Goal: Transaction & Acquisition: Purchase product/service

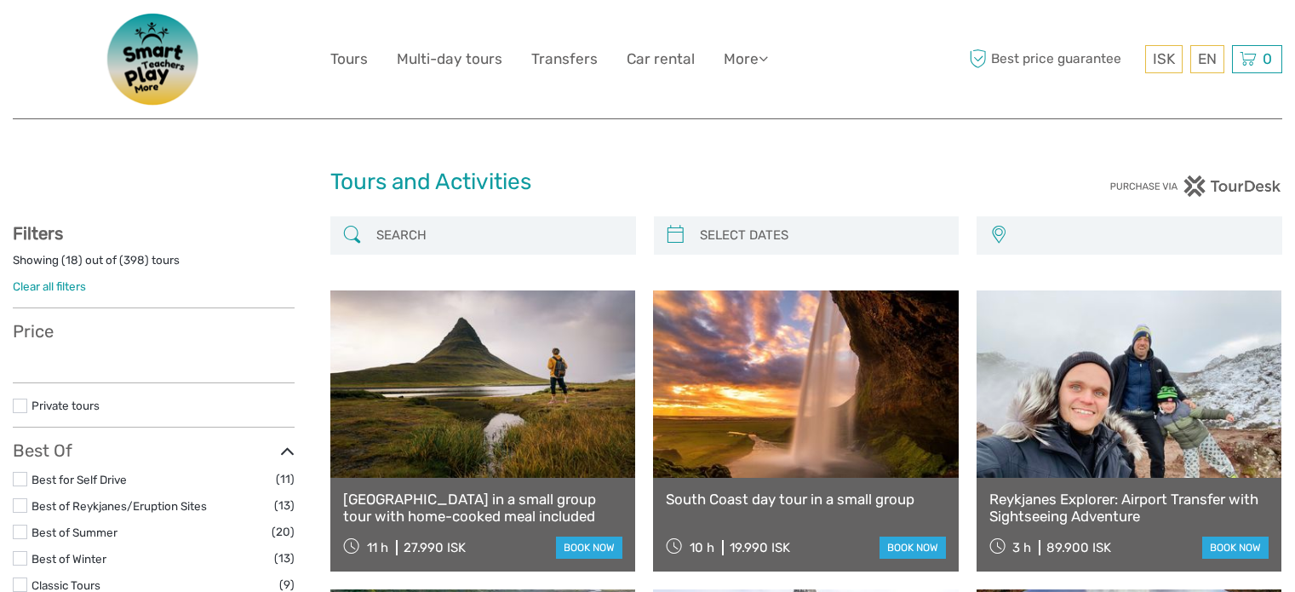
select select
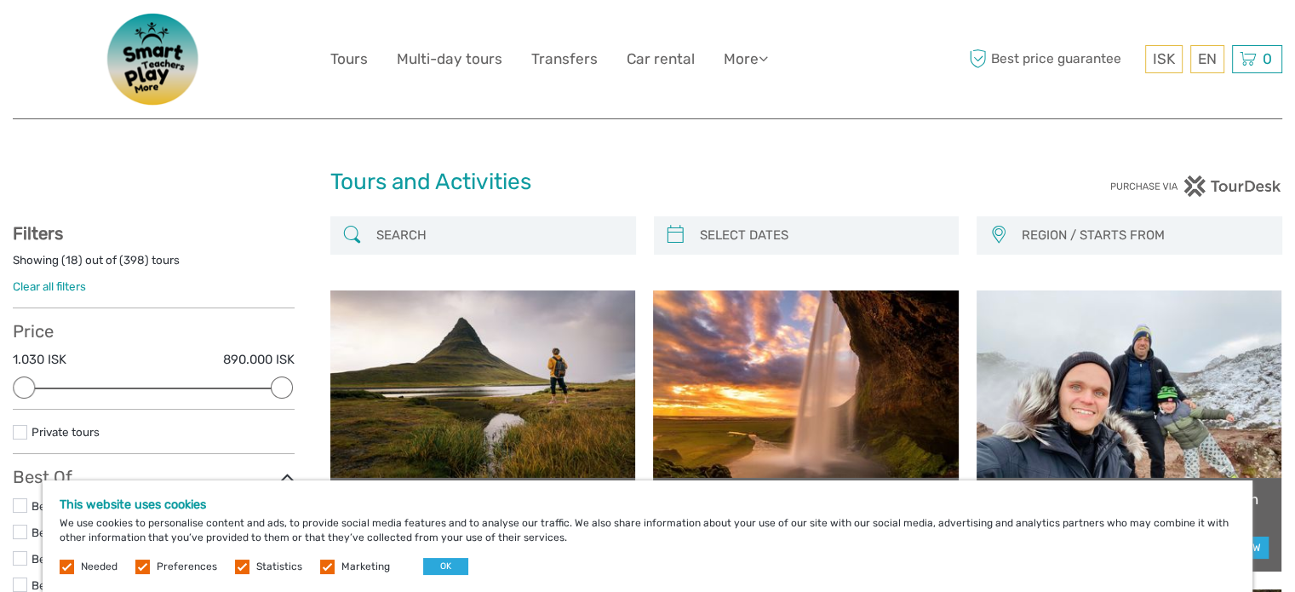
type input "[DATE]"
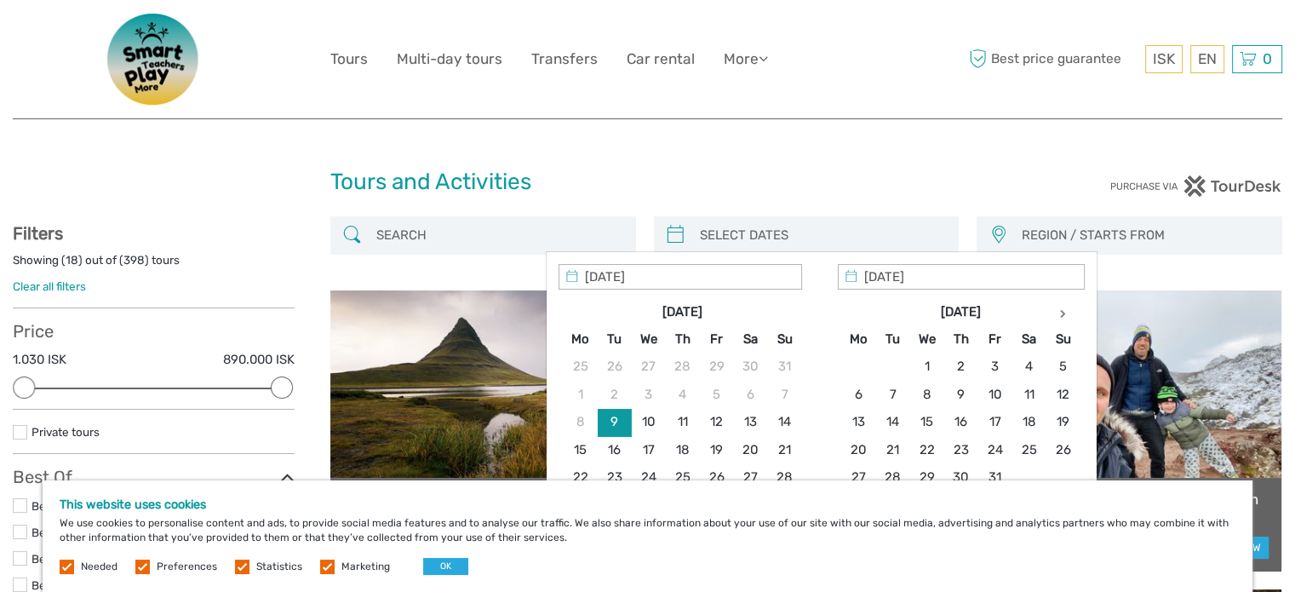
click at [751, 224] on input "search" at bounding box center [822, 236] width 258 height 30
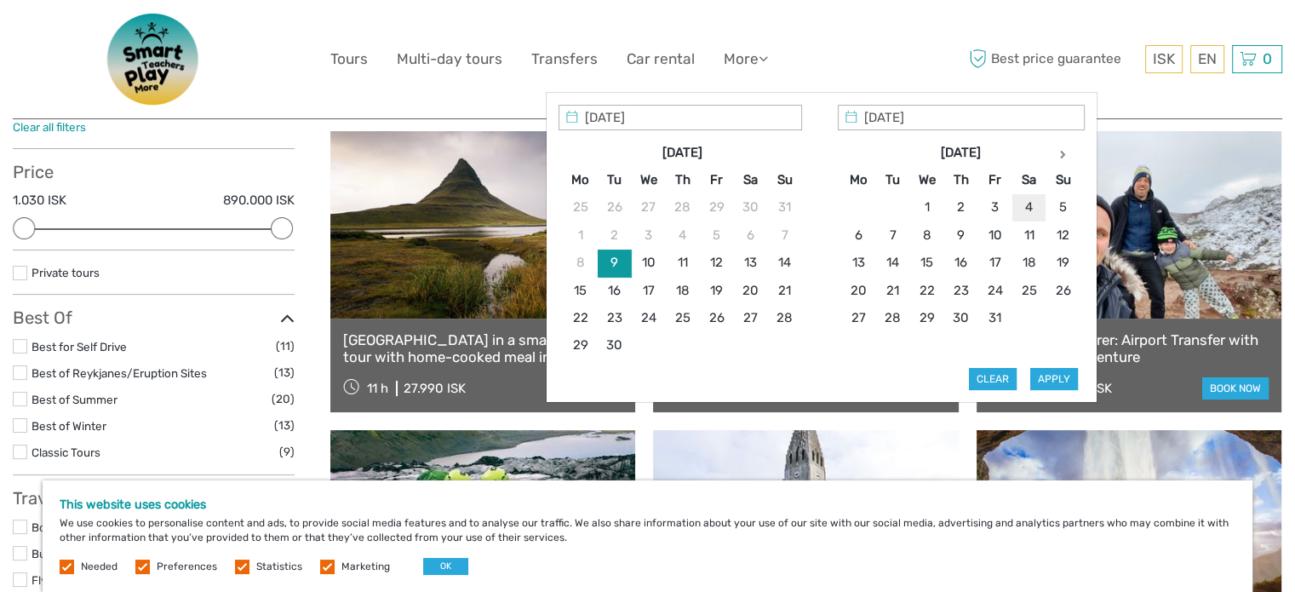
scroll to position [170, 0]
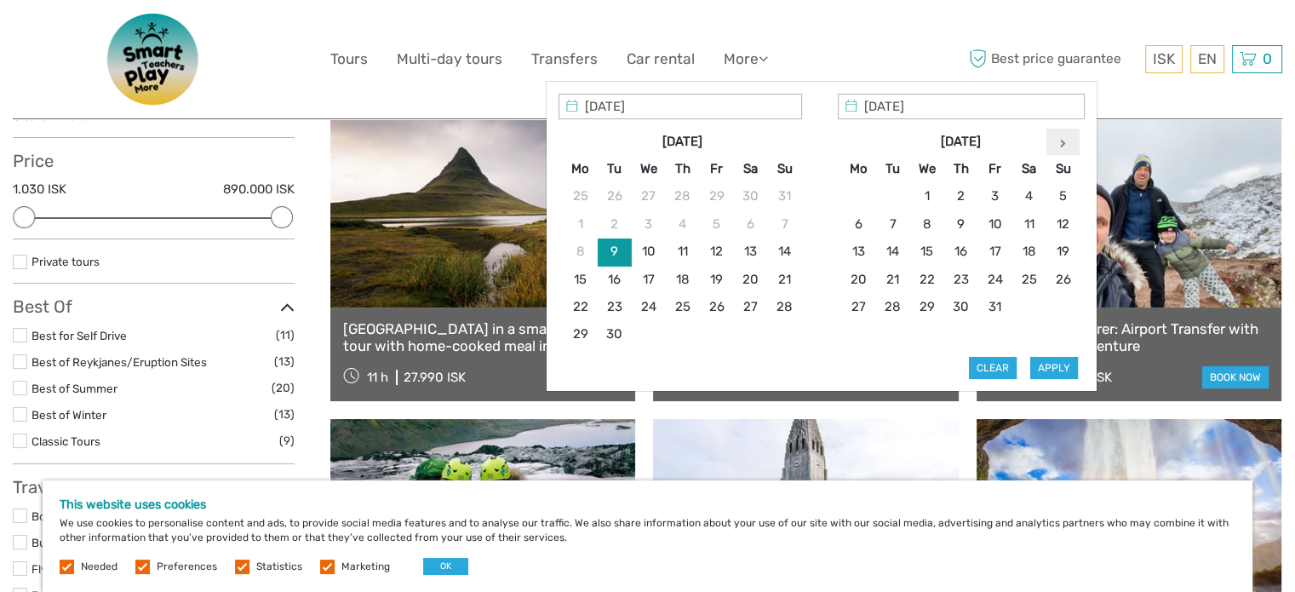
click at [1064, 146] on icon at bounding box center [1063, 143] width 6 height 9
type input "02/11/2025"
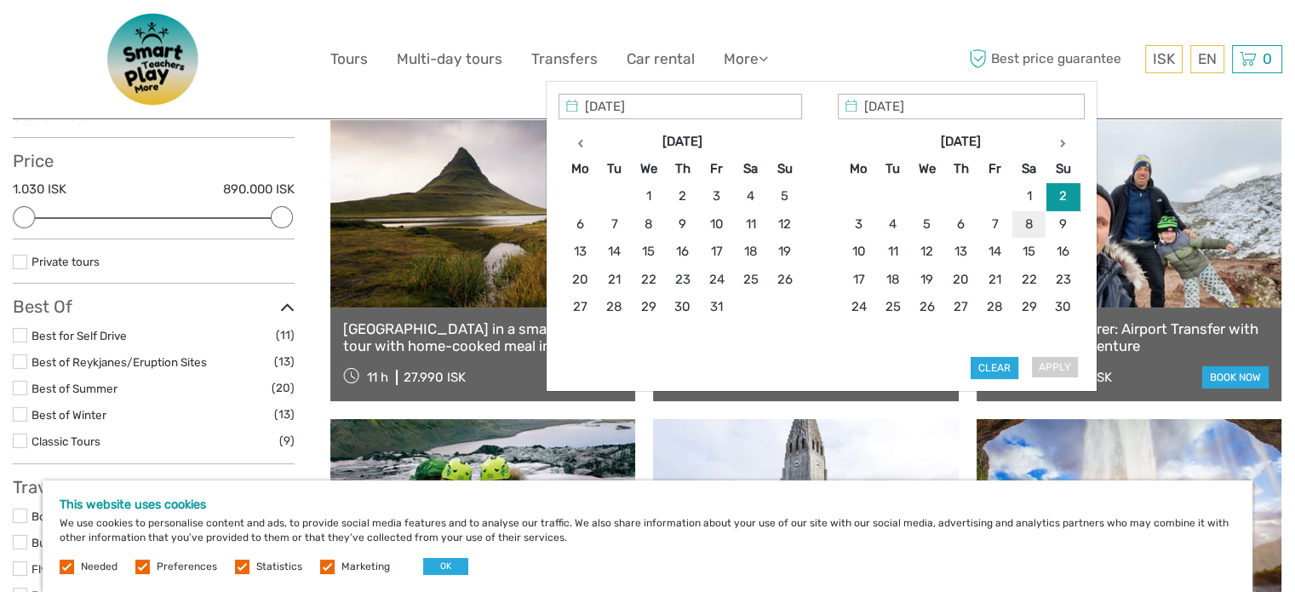
type input "08/11/2025"
type input "02/11/2025"
click at [1038, 357] on button "Apply" at bounding box center [1054, 368] width 48 height 22
type input "02/11/2025 - 08/11/2025"
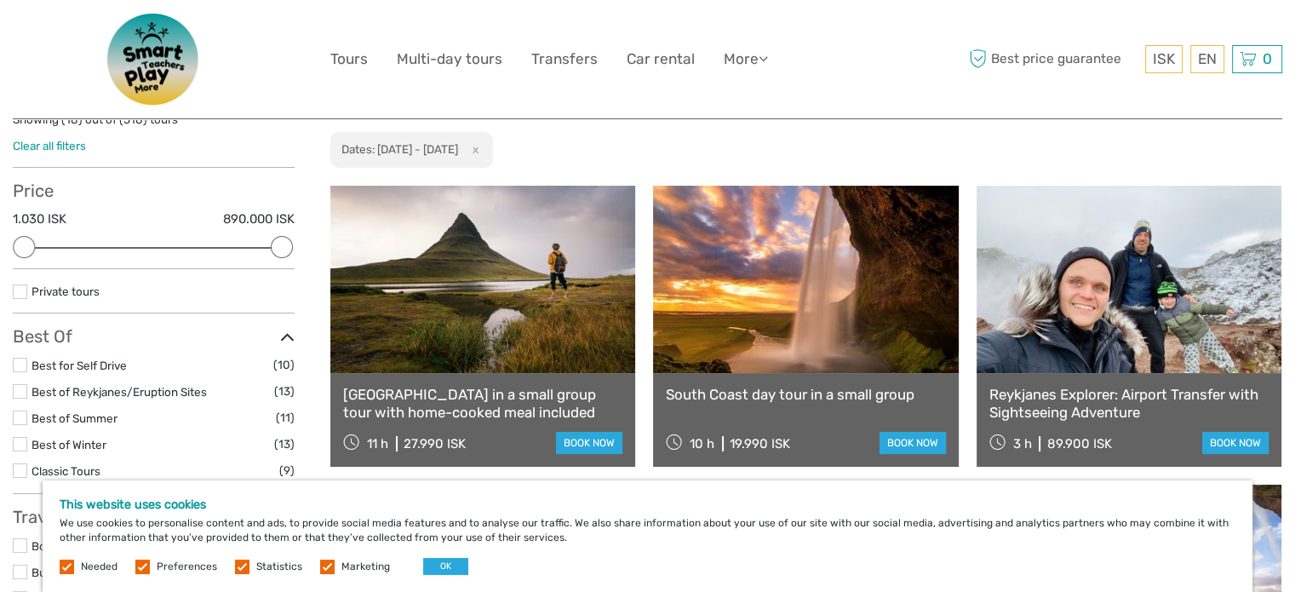
scroll to position [267, 0]
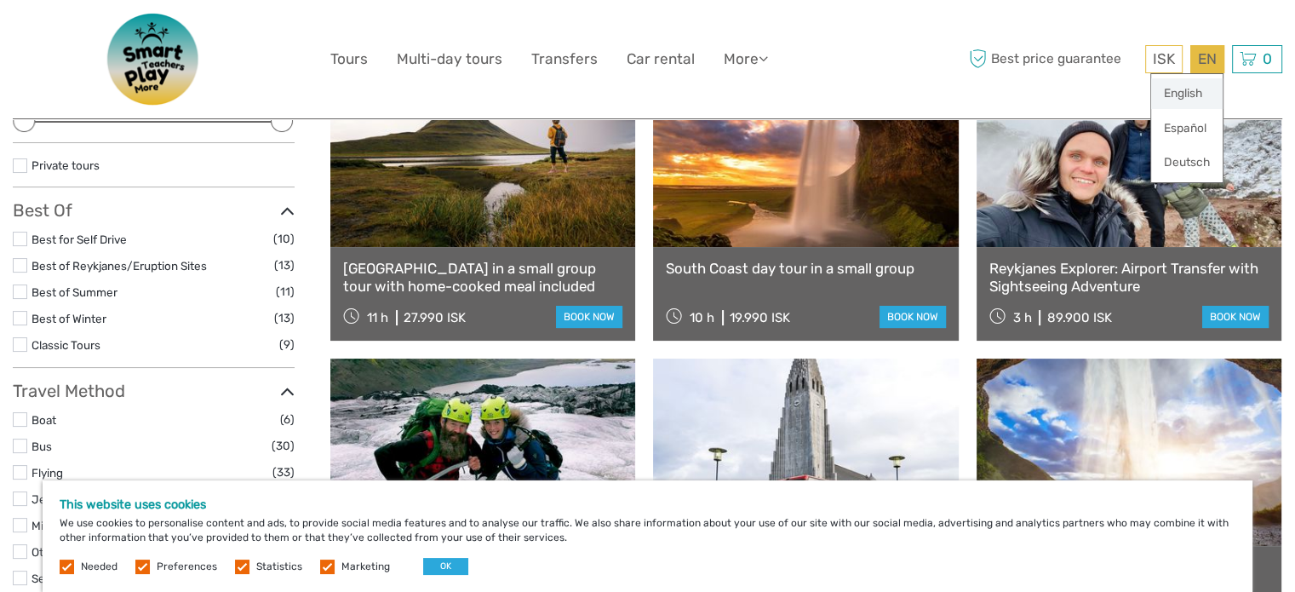
click at [1192, 79] on link "English" at bounding box center [1187, 93] width 72 height 31
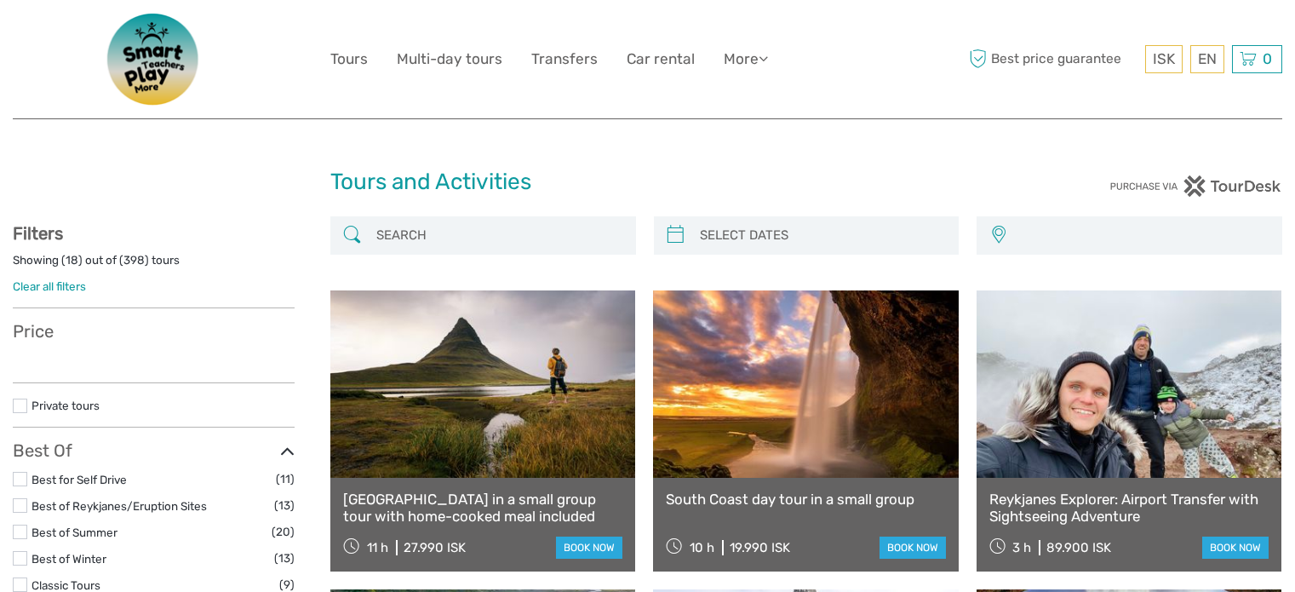
select select
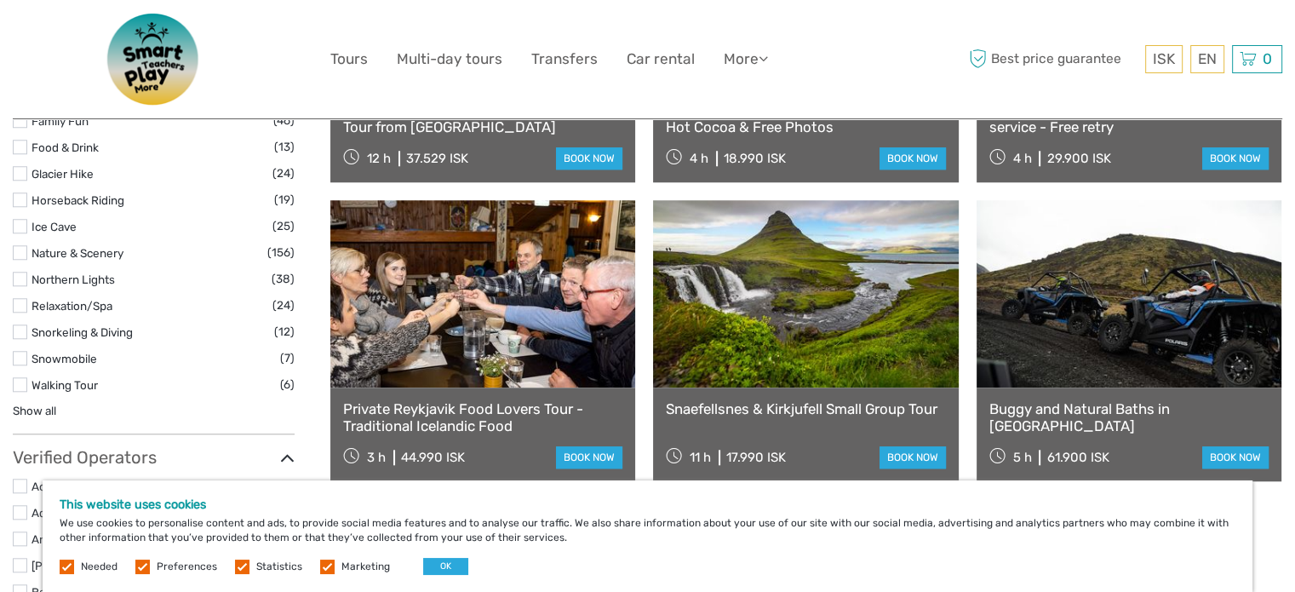
scroll to position [1618, 0]
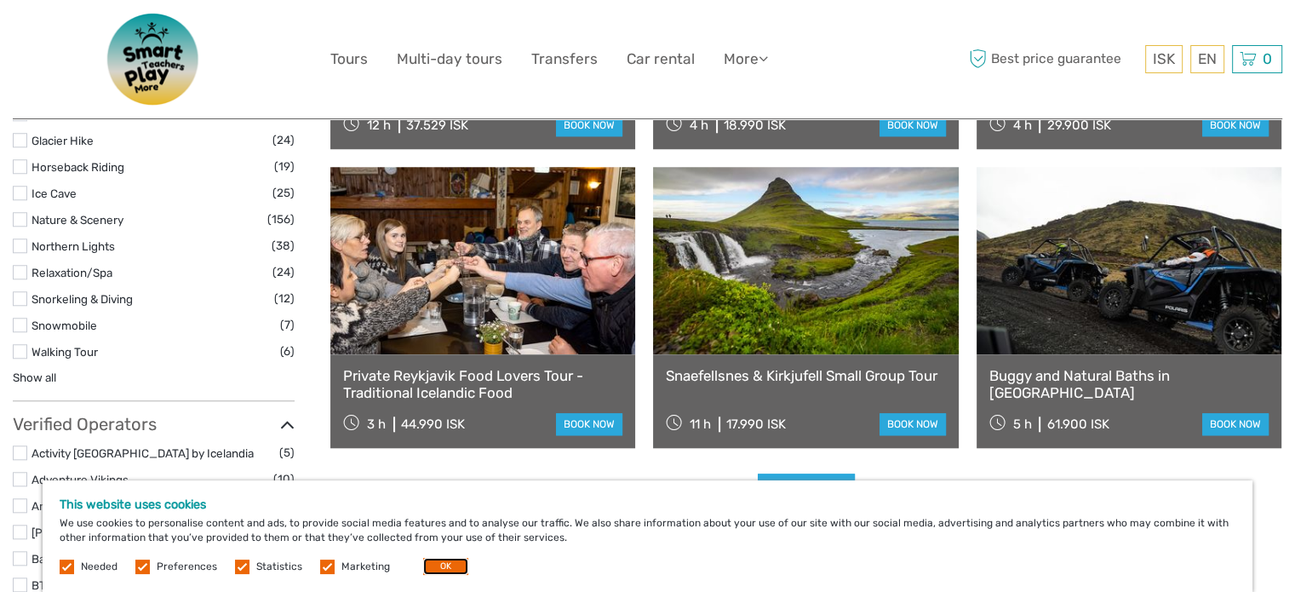
click at [453, 566] on button "OK" at bounding box center [445, 566] width 45 height 17
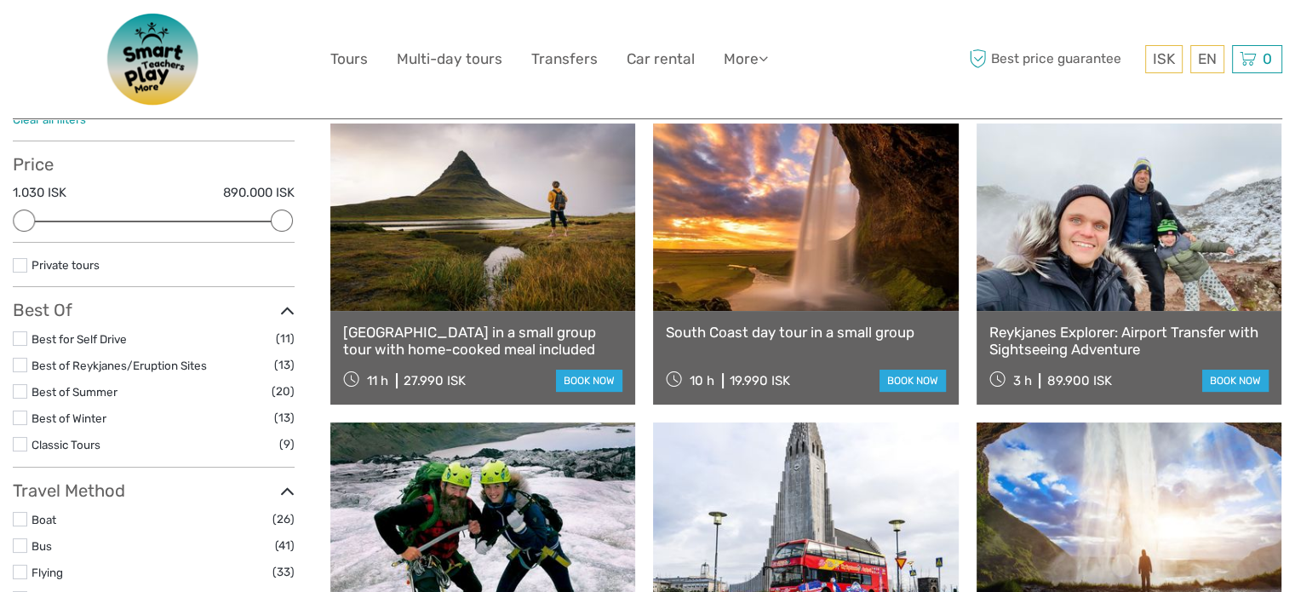
scroll to position [0, 0]
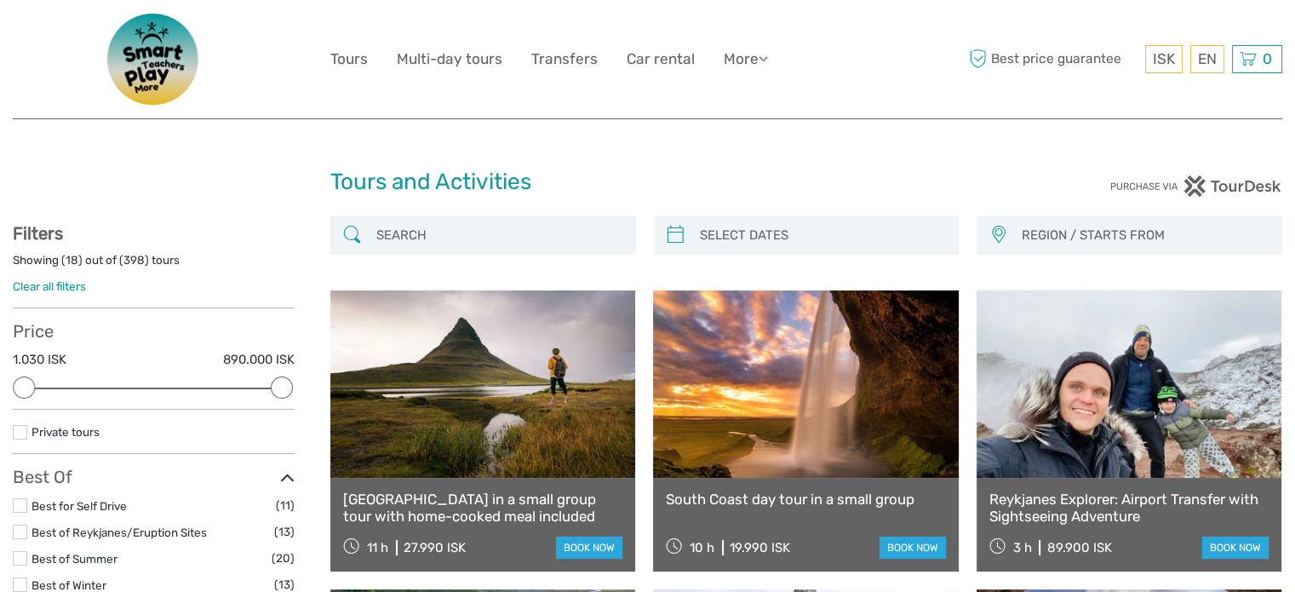
type input "09/09/2025"
click at [824, 229] on input "search" at bounding box center [822, 236] width 258 height 30
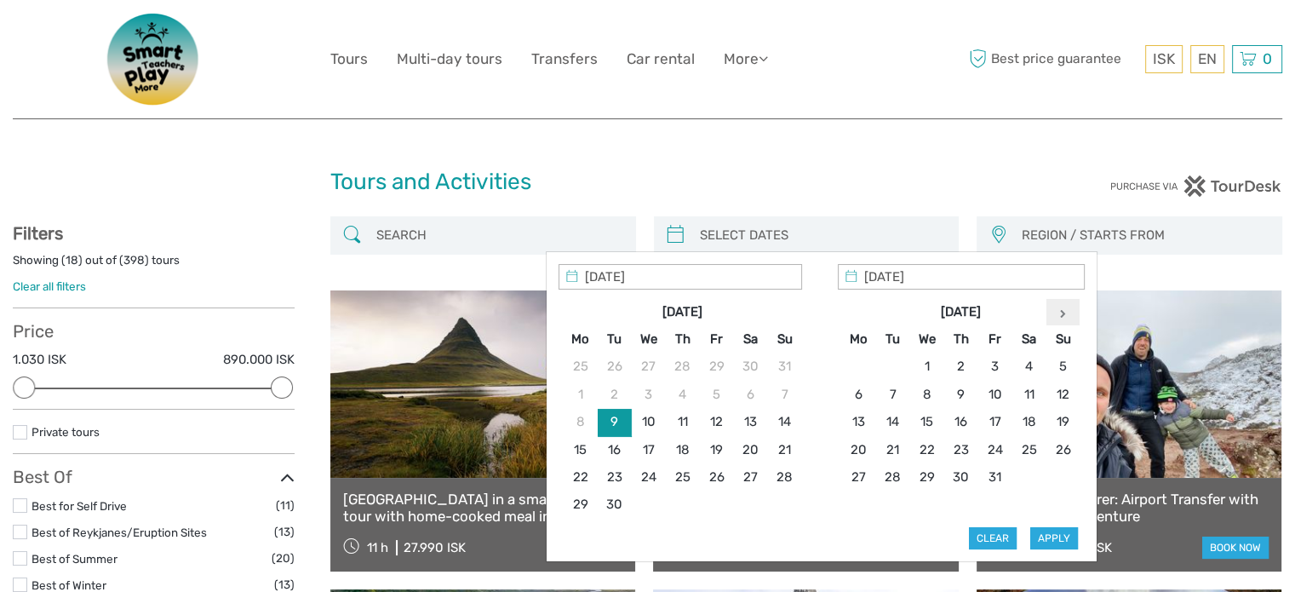
click at [1064, 310] on icon at bounding box center [1063, 313] width 6 height 9
type input "02/11/2025"
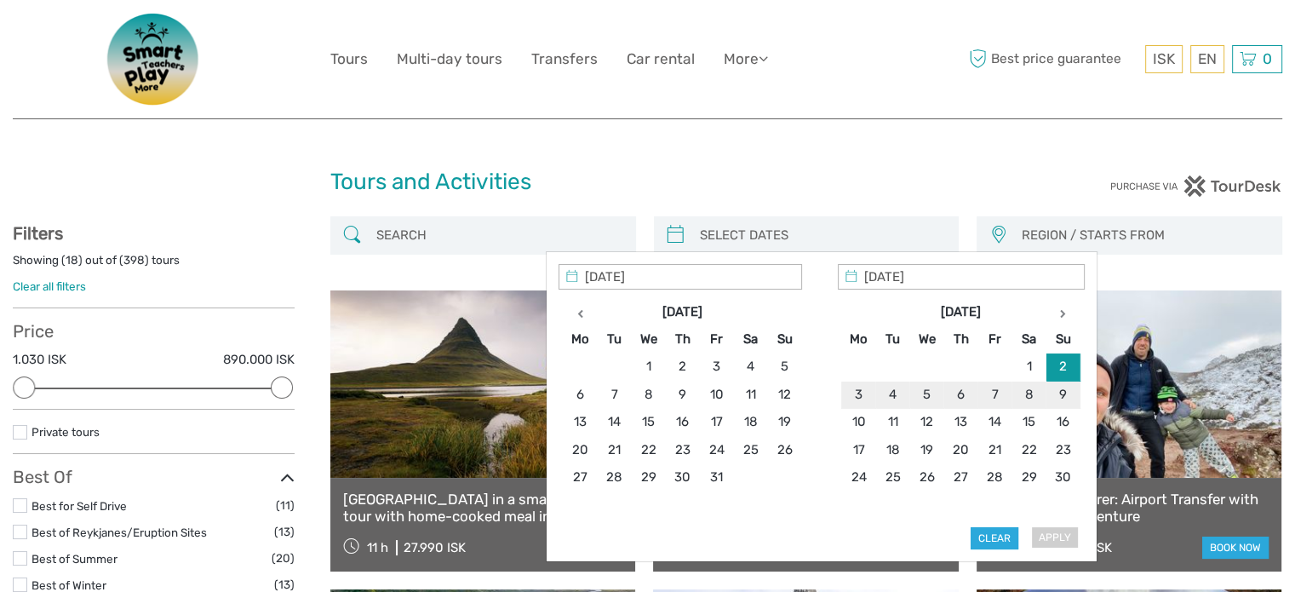
type input "08/11/2025"
type input "02/11/2025"
click at [1067, 529] on button "Apply" at bounding box center [1054, 538] width 48 height 22
type input "02/11/2025 - 08/11/2025"
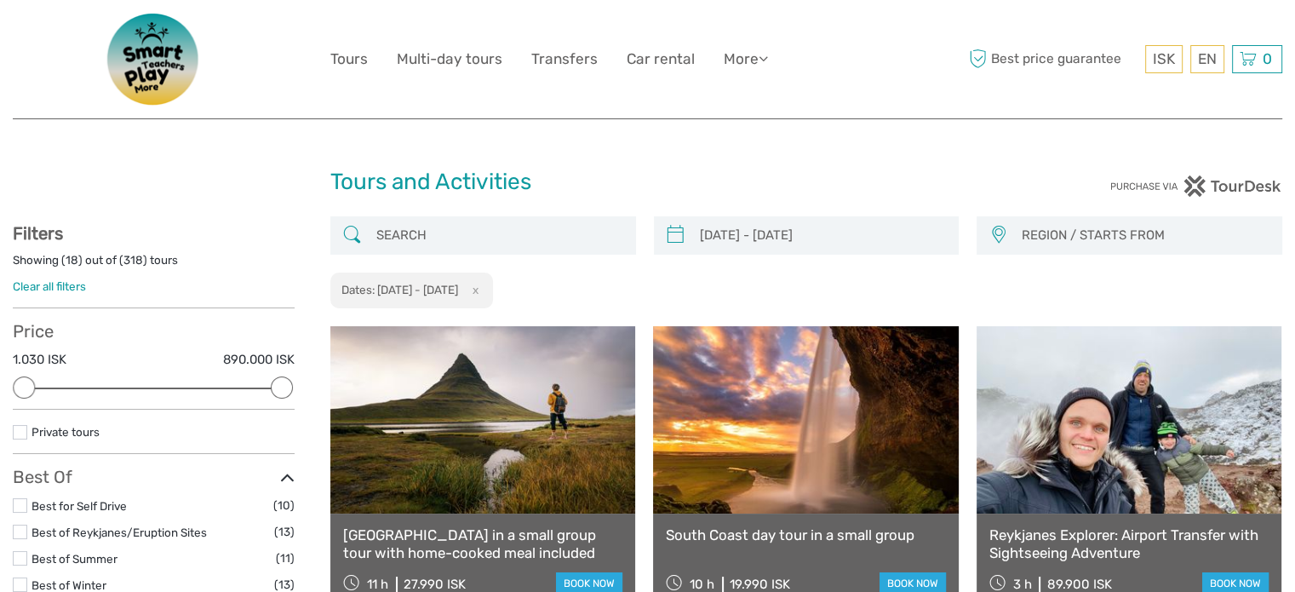
click at [714, 232] on input "02/11/2025 - 08/11/2025" at bounding box center [822, 236] width 258 height 30
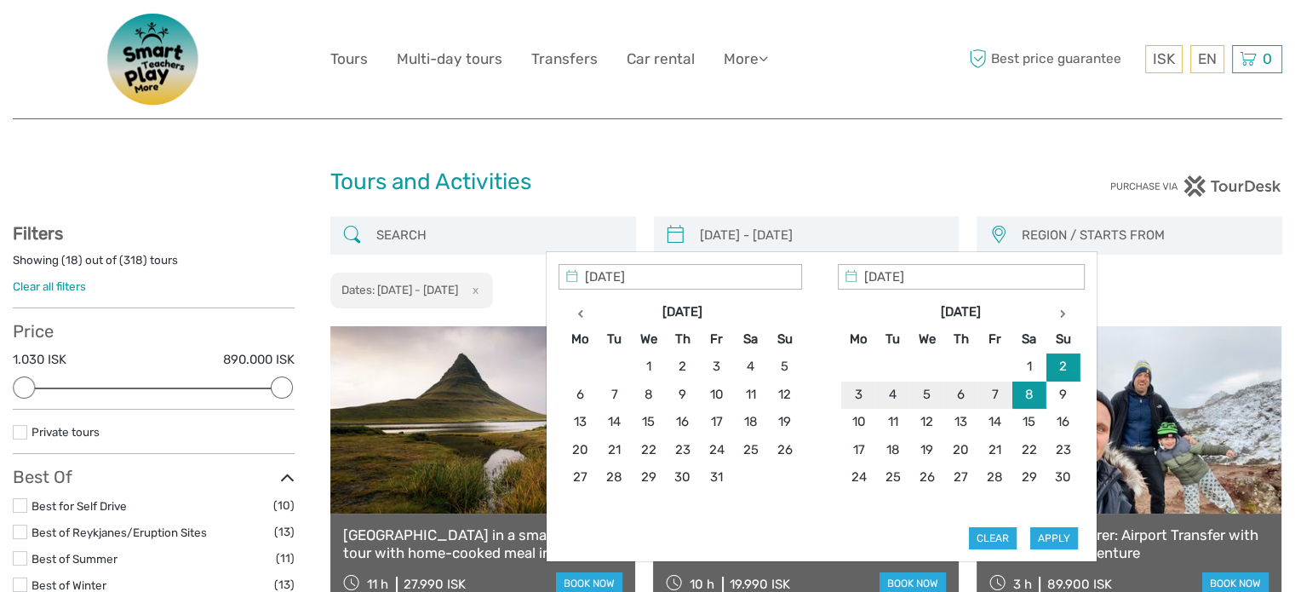
type input "02/11/2025"
click at [1058, 345] on th "Su" at bounding box center [1063, 338] width 34 height 27
click at [1049, 526] on div "Apply Clear" at bounding box center [822, 407] width 526 height 286
click at [894, 169] on h1 "Tours and Activities" at bounding box center [647, 182] width 635 height 27
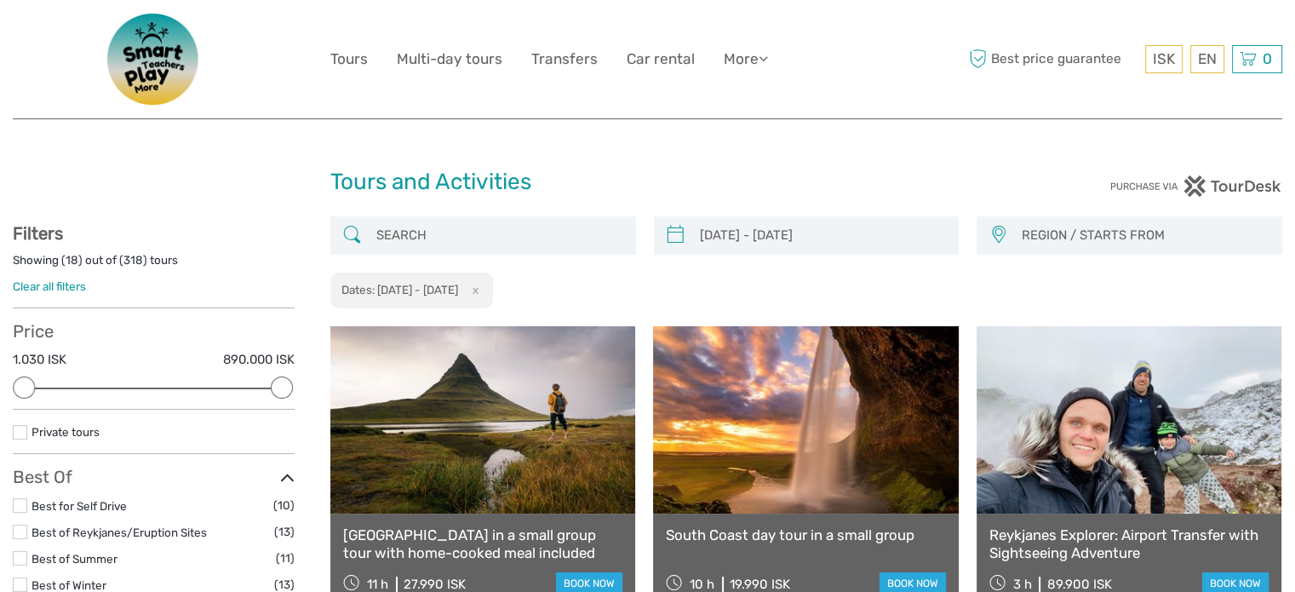
type input "08/11/2025"
click at [830, 227] on input "02/11/2025 - 08/11/2025" at bounding box center [822, 236] width 258 height 30
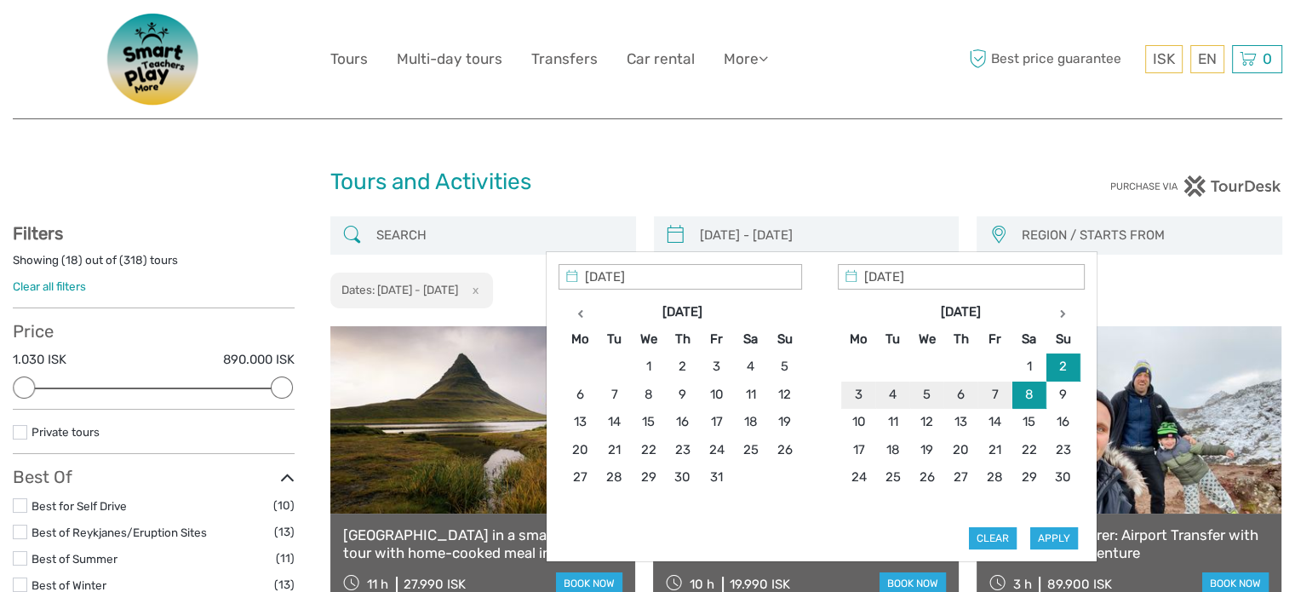
type input "02/11/2025"
click at [1048, 535] on button "Apply" at bounding box center [1054, 538] width 48 height 22
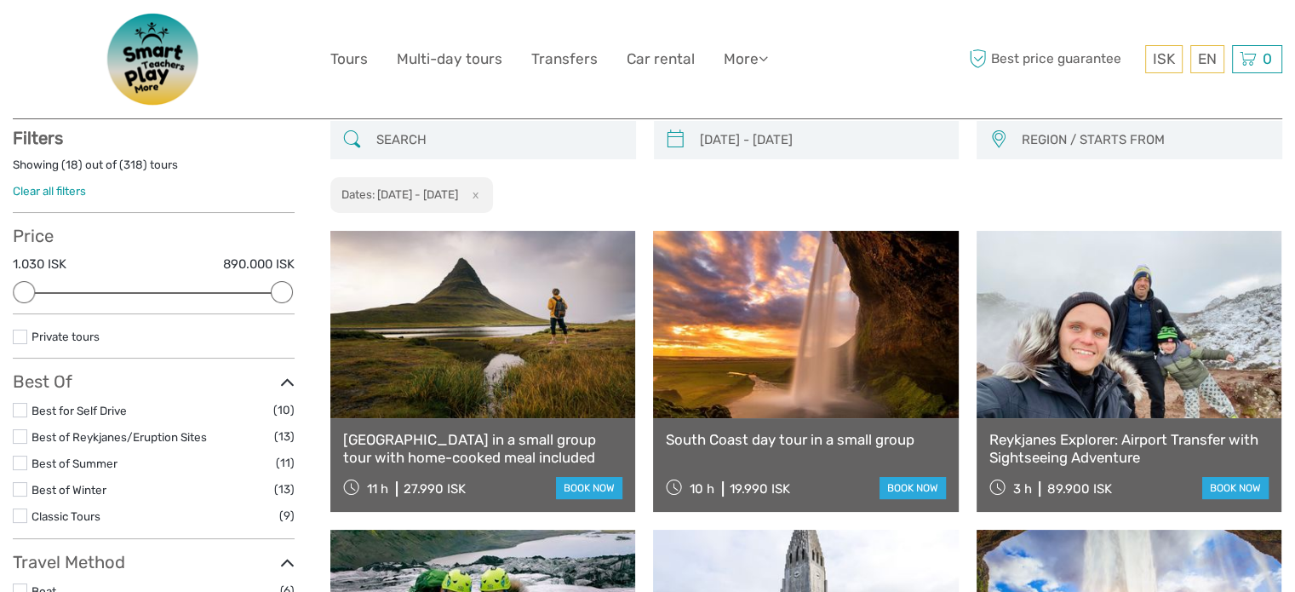
scroll to position [96, 0]
click at [1087, 140] on span "REGION / STARTS FROM" at bounding box center [1144, 139] width 260 height 28
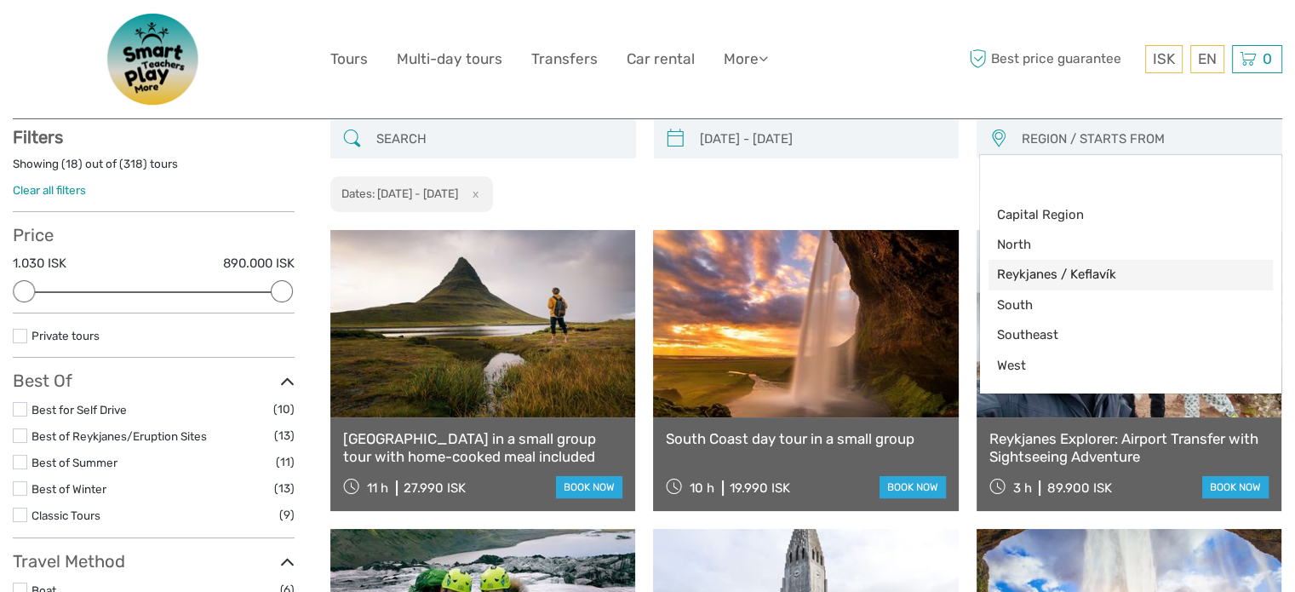
click at [1059, 272] on span "Reykjanes / Keflavík" at bounding box center [1116, 275] width 238 height 18
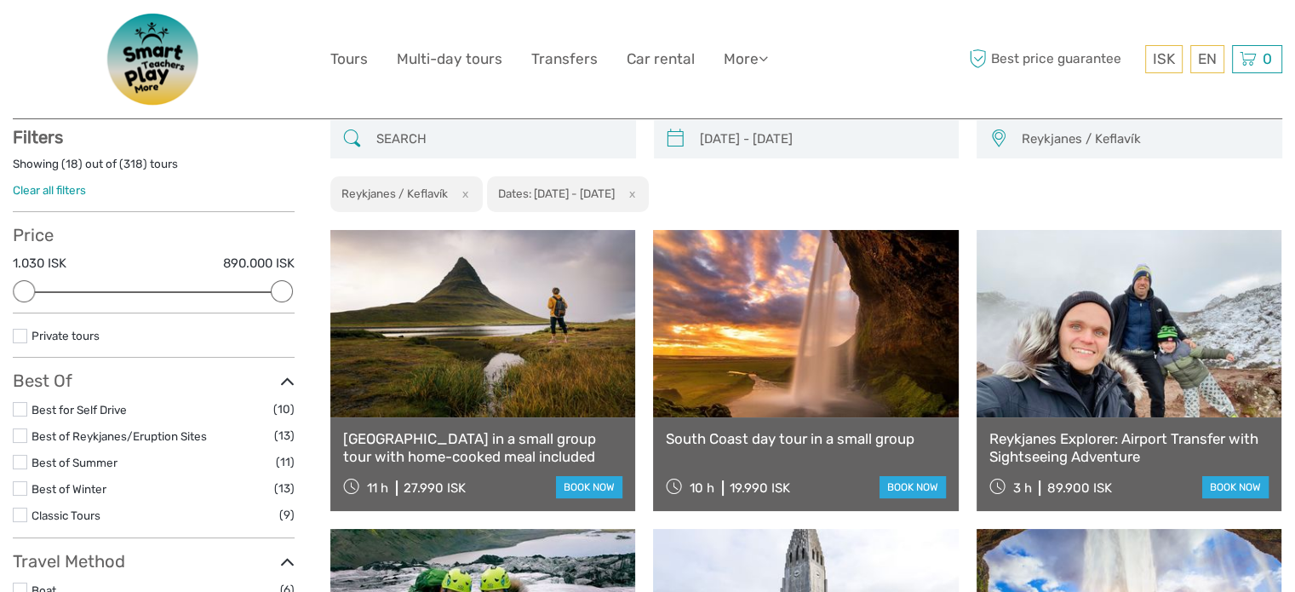
scroll to position [21, 0]
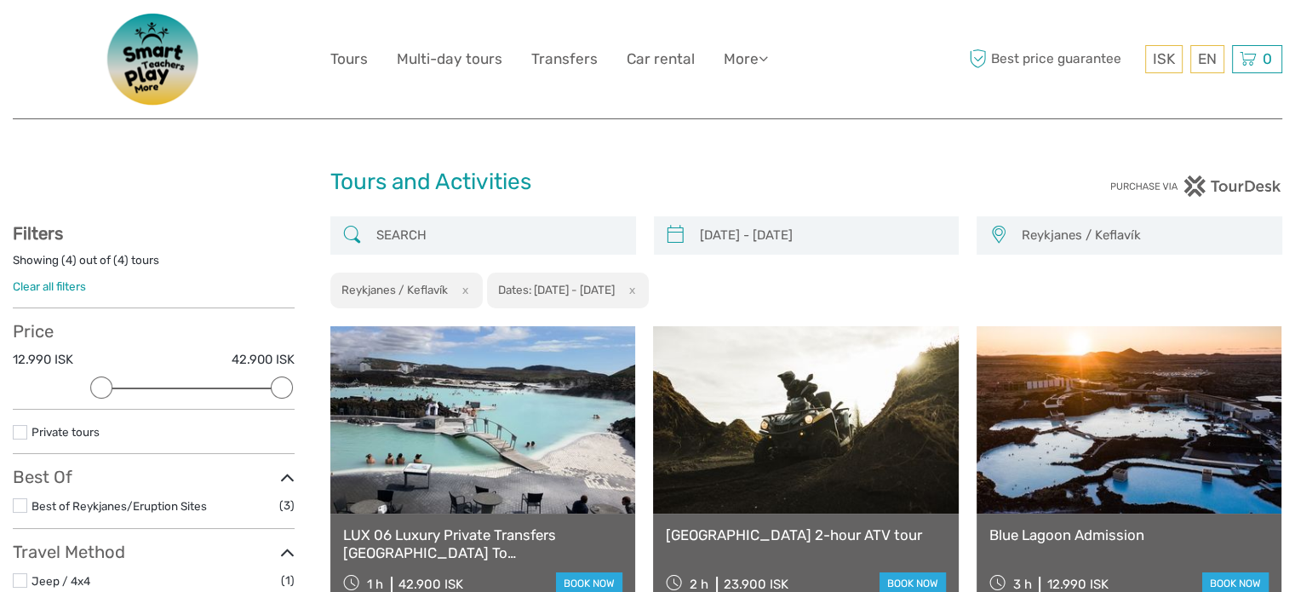
click at [1100, 224] on span "Reykjanes / Keflavík" at bounding box center [1144, 235] width 260 height 28
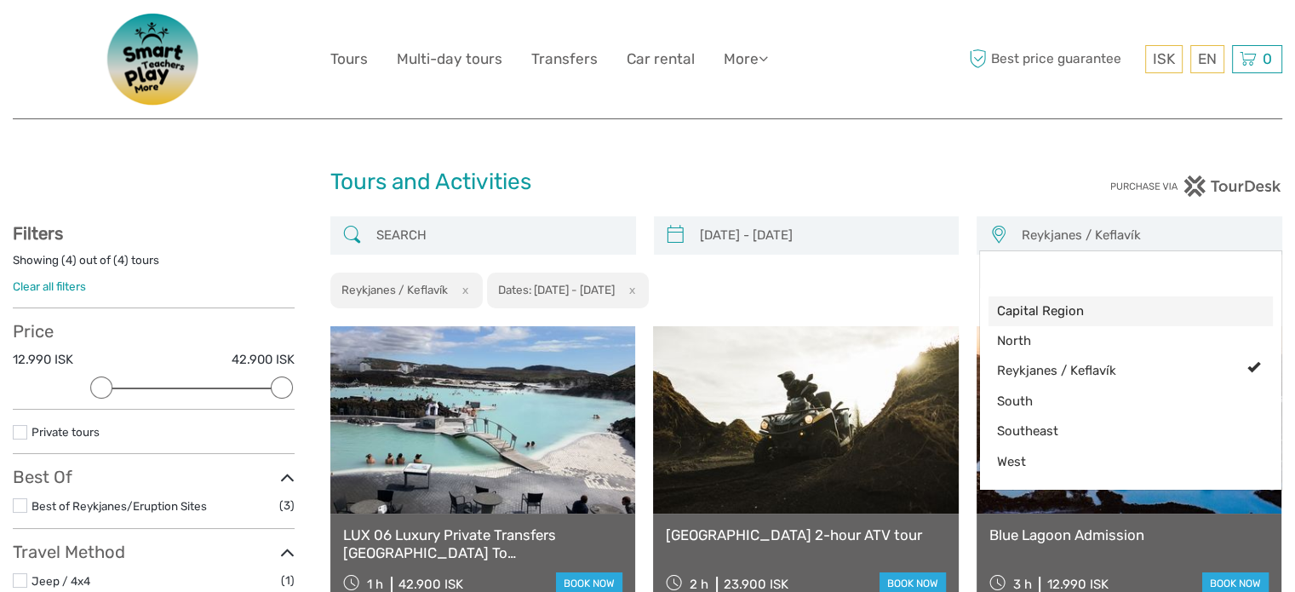
click at [1111, 299] on link "Capital Region" at bounding box center [1131, 311] width 284 height 30
select select "Capital Region"
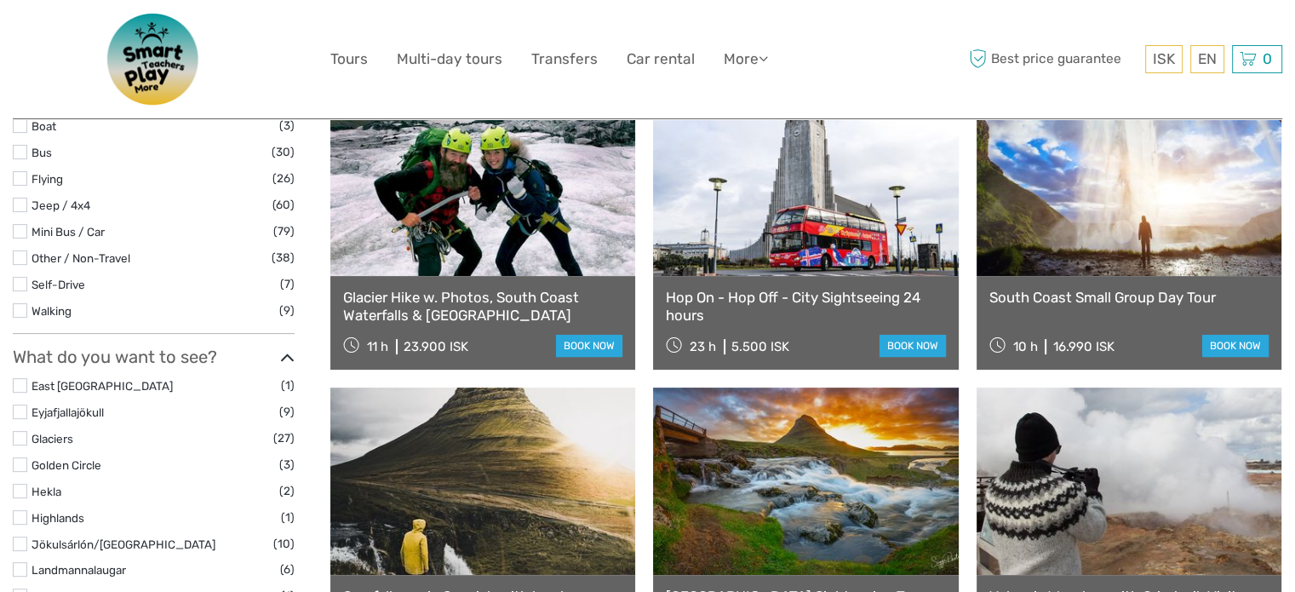
scroll to position [522, 0]
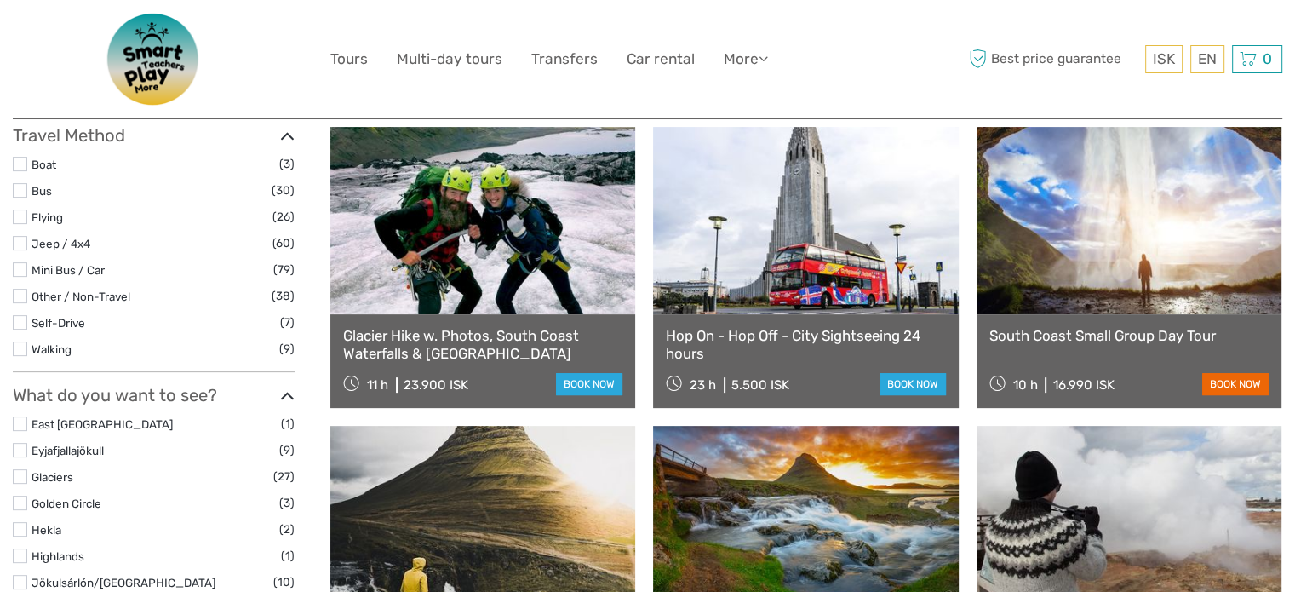
click at [1224, 373] on link "book now" at bounding box center [1235, 384] width 66 height 22
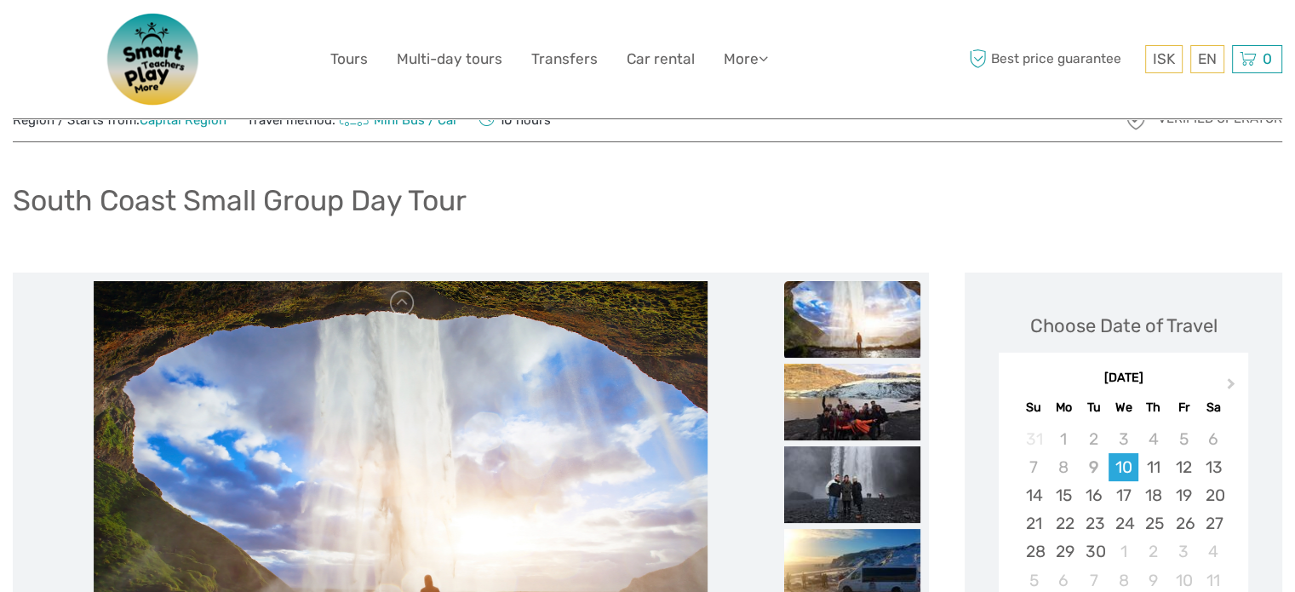
scroll to position [85, 0]
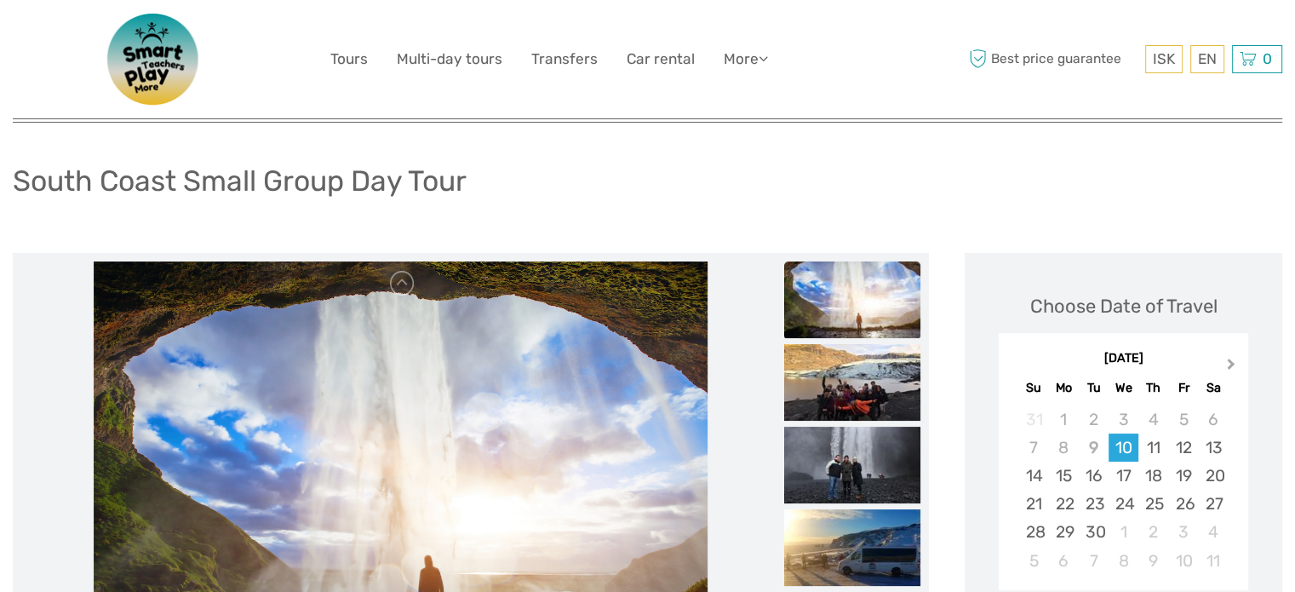
click at [1233, 360] on button "Next Month" at bounding box center [1232, 367] width 27 height 27
click at [1231, 364] on span "Next Month" at bounding box center [1231, 367] width 0 height 25
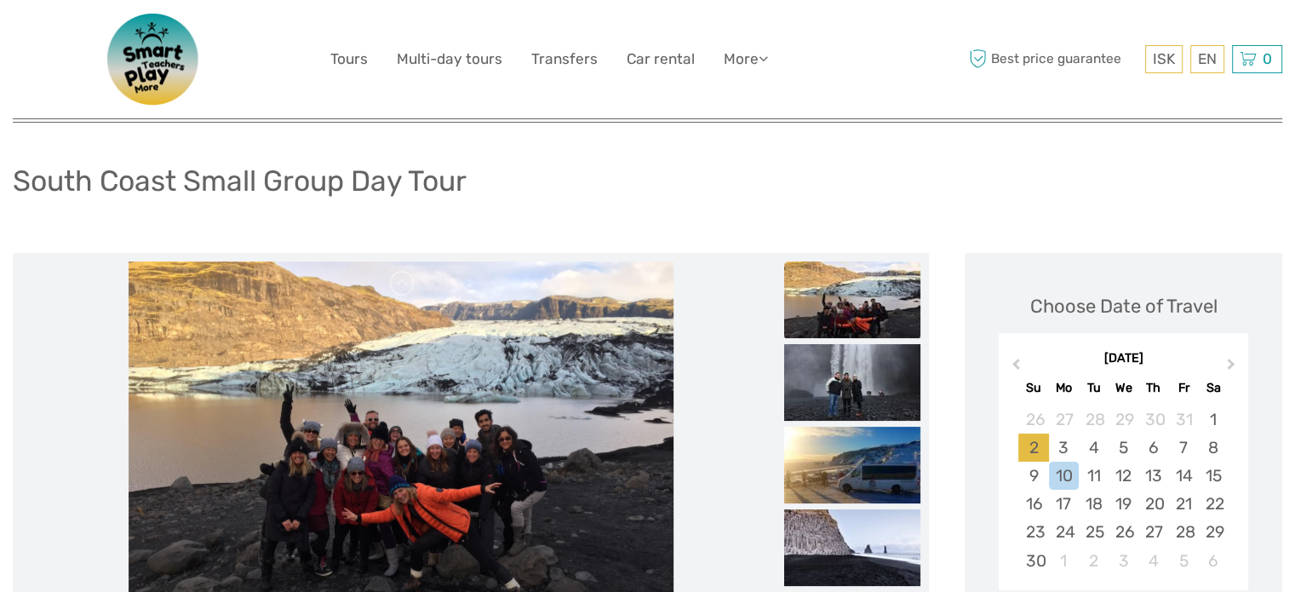
click at [1025, 433] on div "2" at bounding box center [1033, 447] width 30 height 28
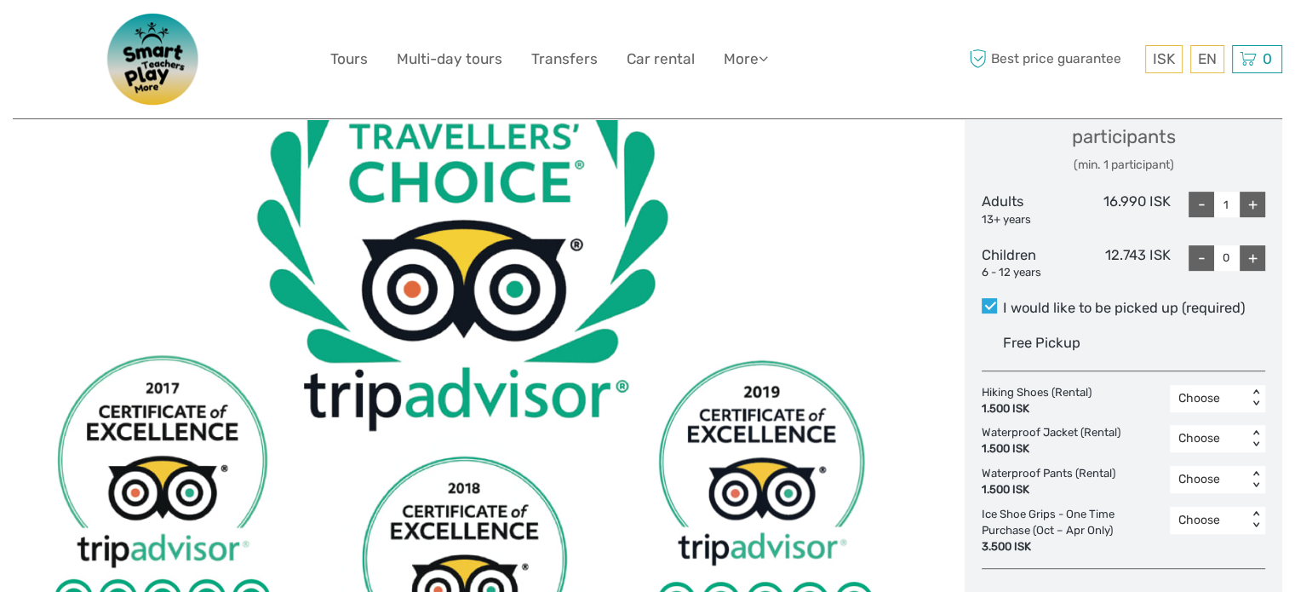
scroll to position [681, 0]
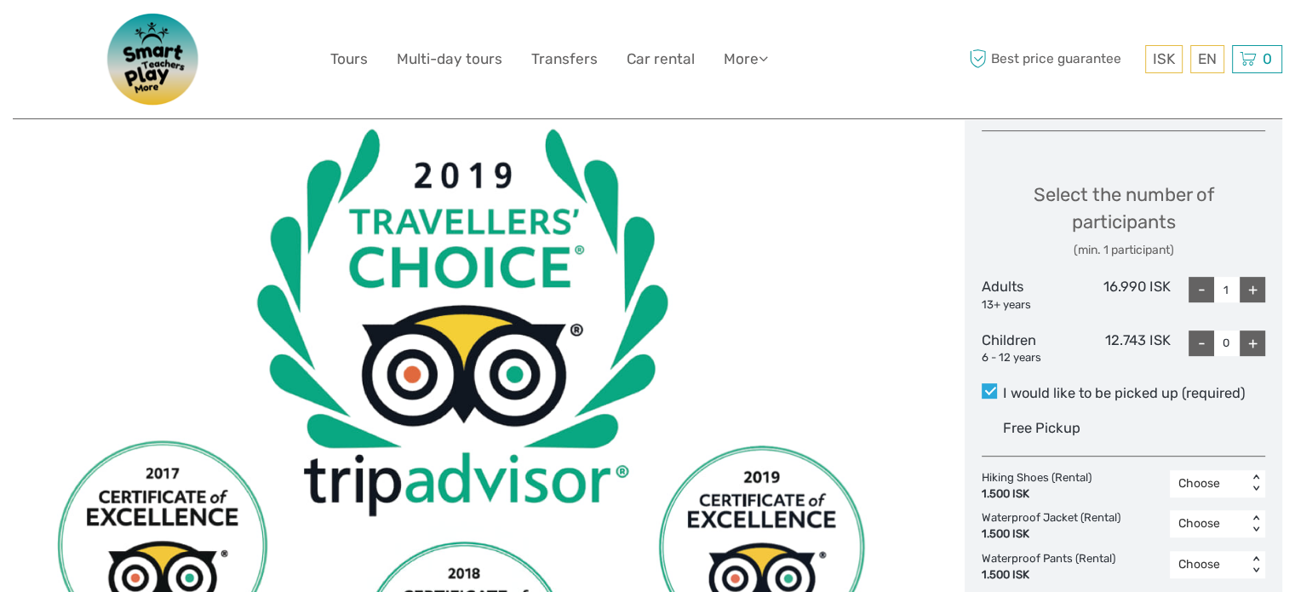
click at [1259, 285] on div "+" at bounding box center [1253, 290] width 26 height 26
click at [1254, 285] on div "+" at bounding box center [1253, 290] width 26 height 26
type input "4"
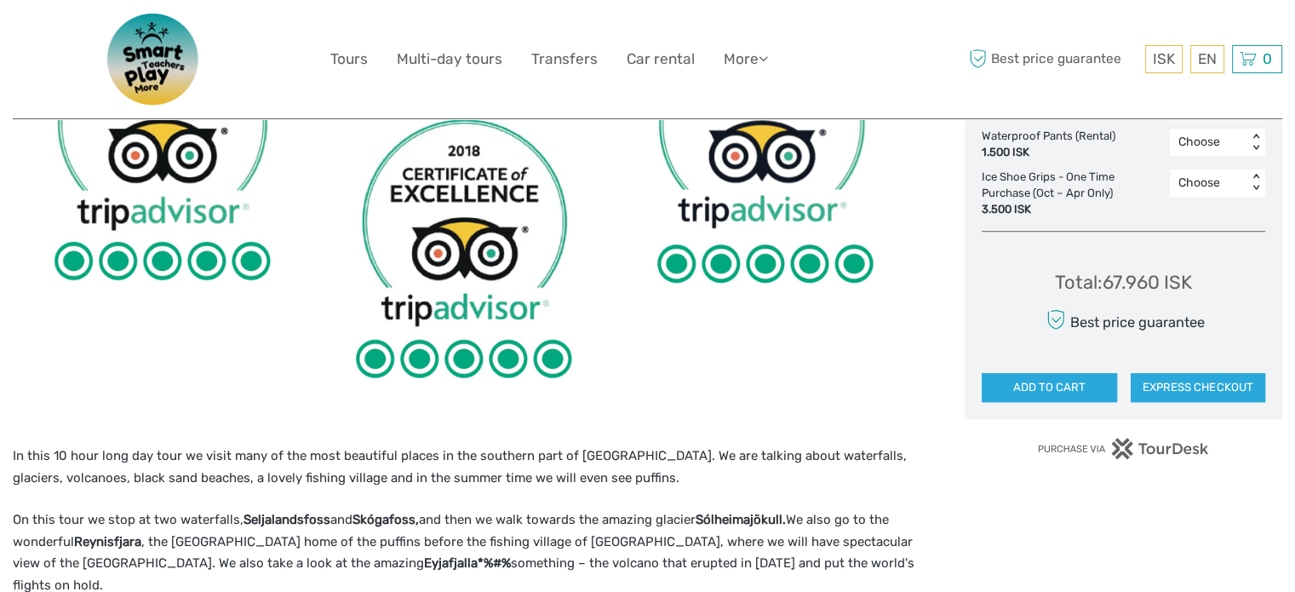
scroll to position [1107, 0]
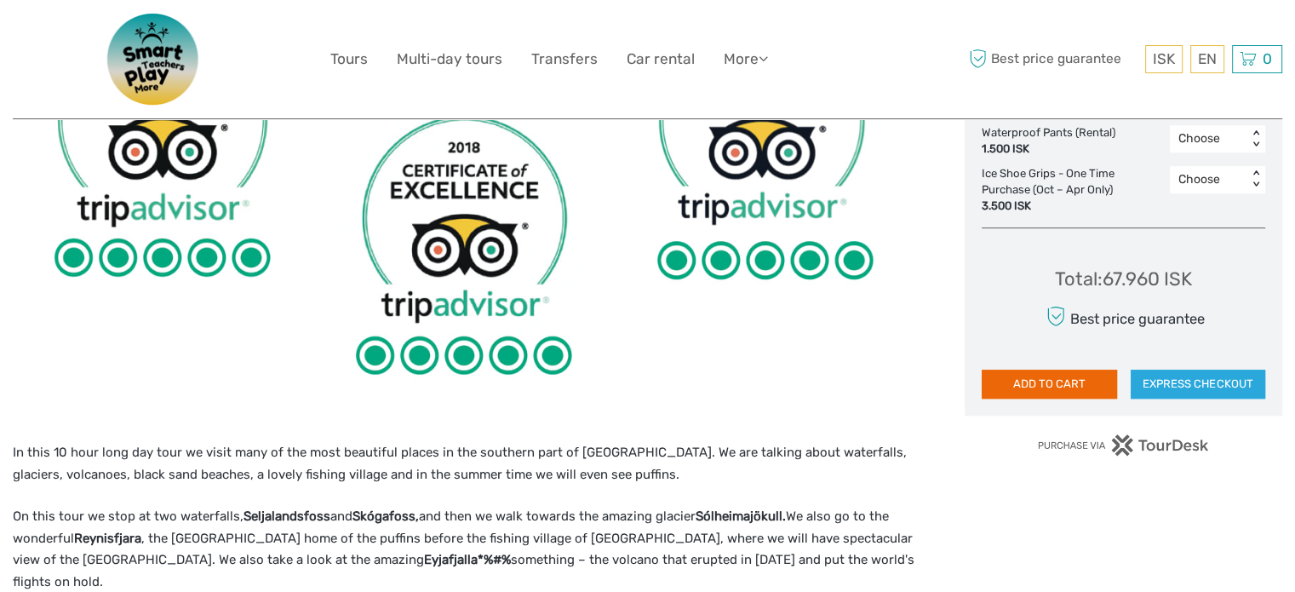
click at [1078, 378] on button "ADD TO CART" at bounding box center [1049, 384] width 135 height 29
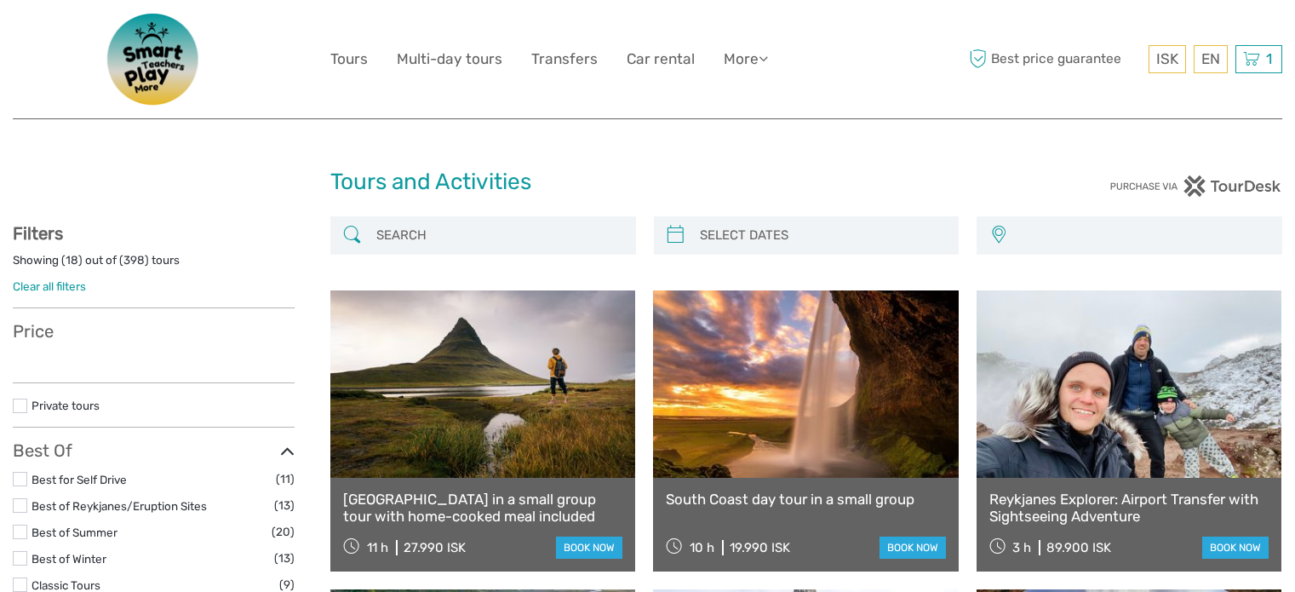
select select
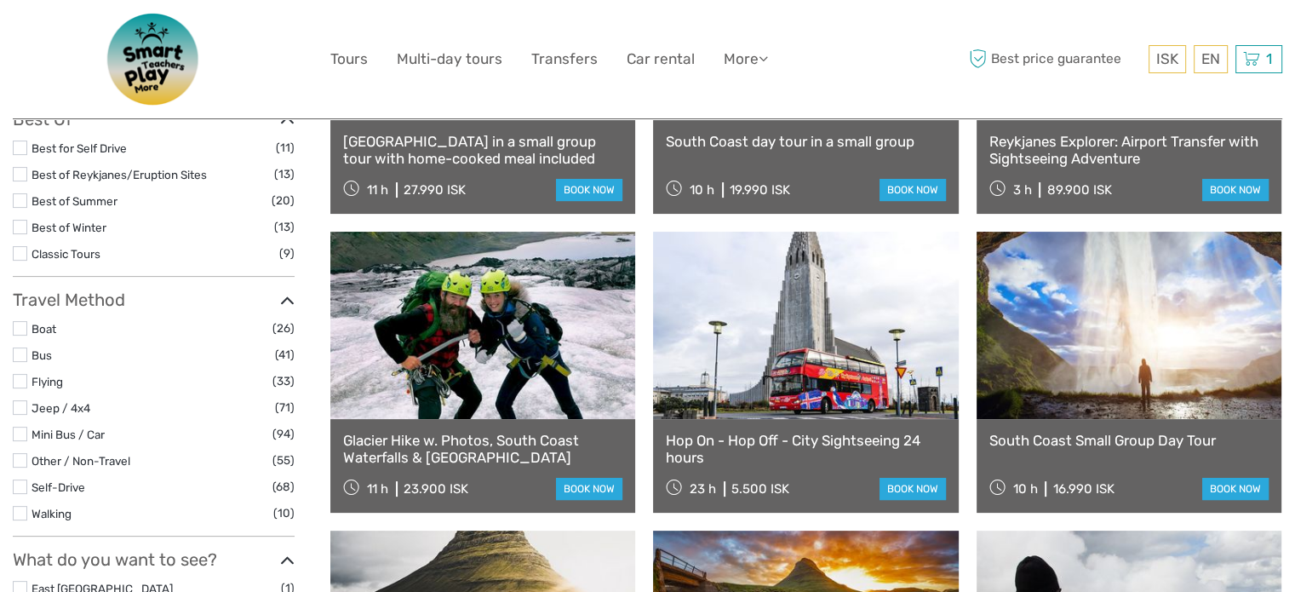
scroll to position [255, 0]
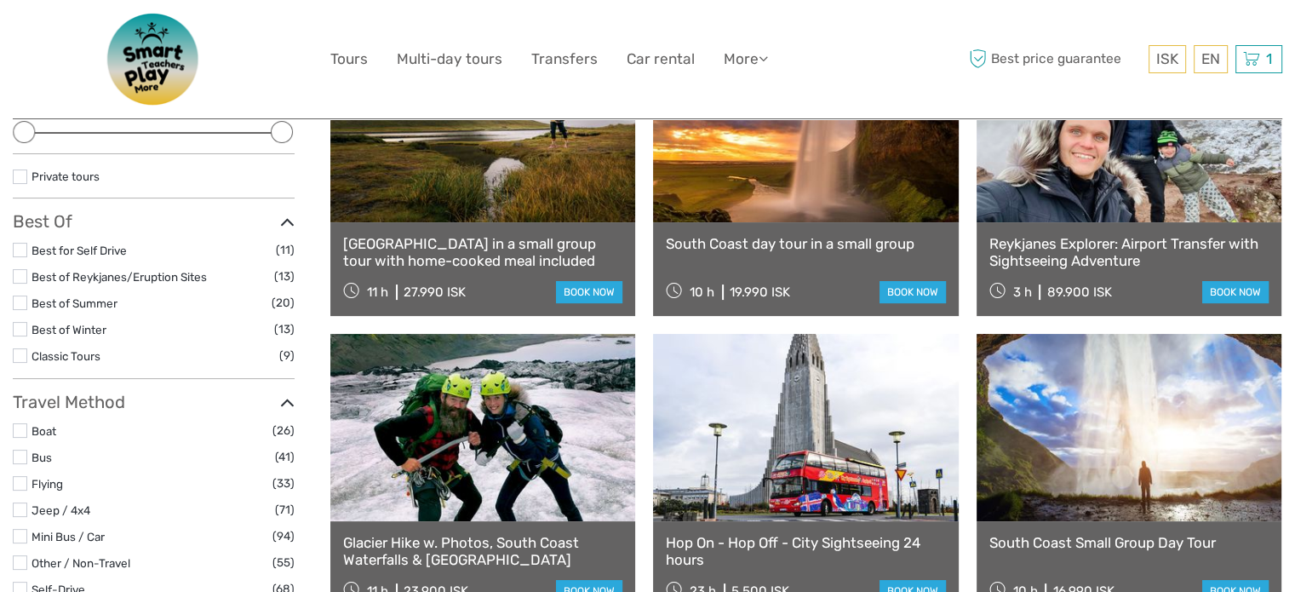
click at [825, 173] on link at bounding box center [805, 128] width 305 height 187
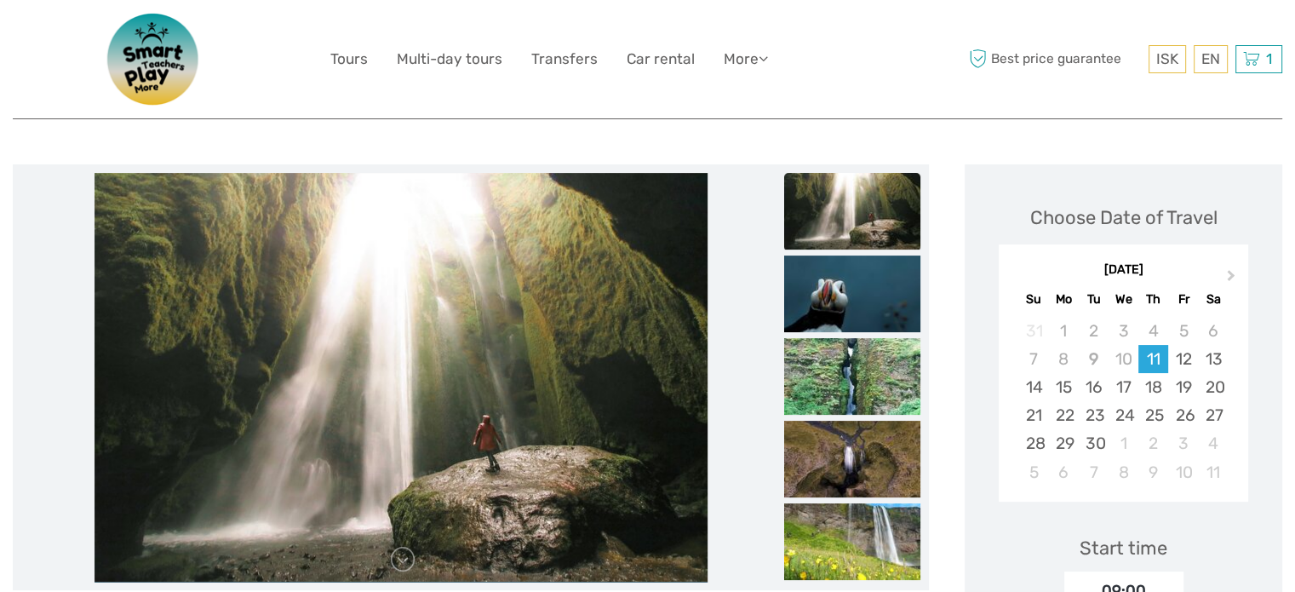
scroll to position [170, 0]
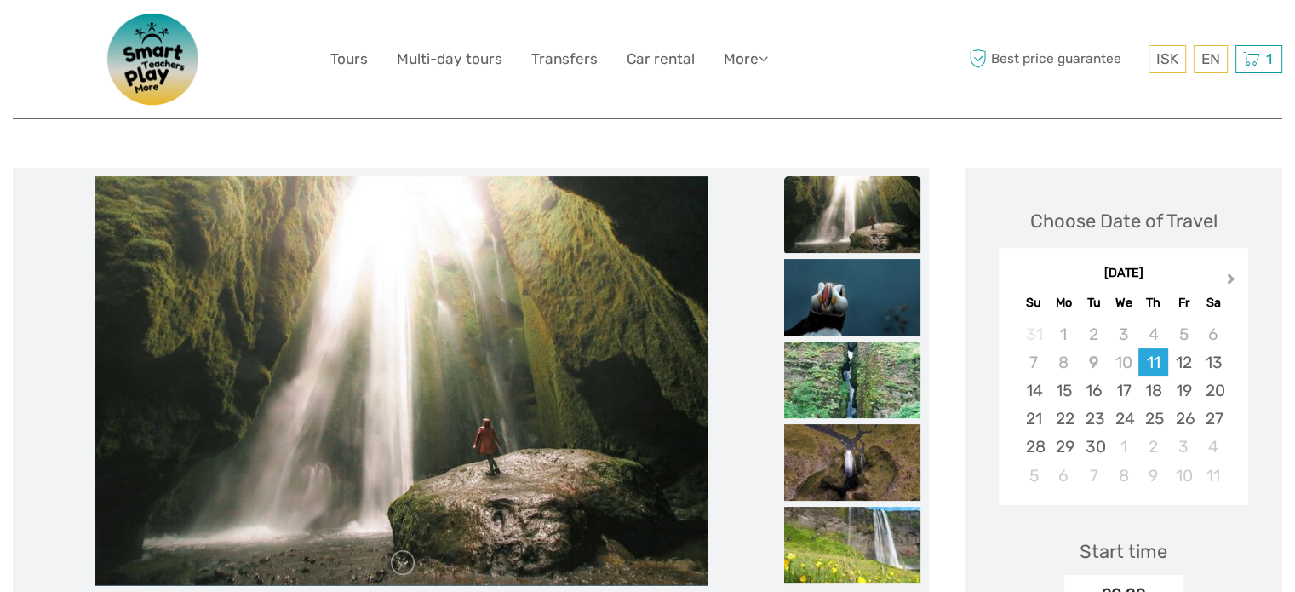
click at [1231, 274] on span "Next Month" at bounding box center [1231, 282] width 0 height 25
click at [1046, 365] on div "2" at bounding box center [1033, 362] width 30 height 28
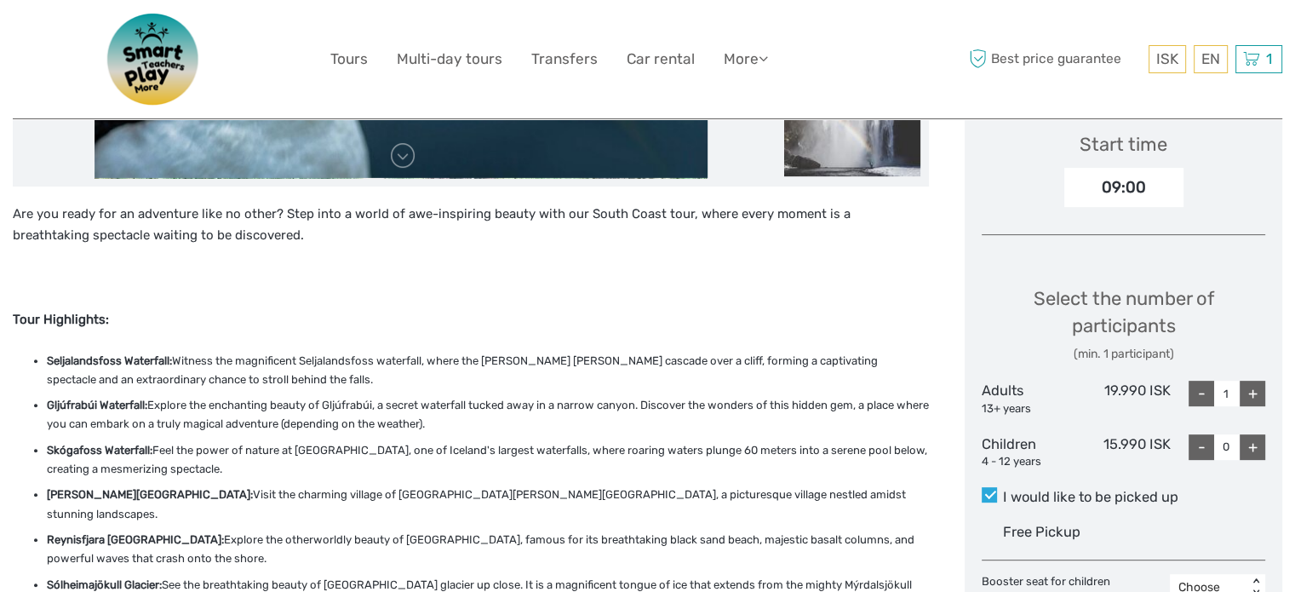
scroll to position [596, 0]
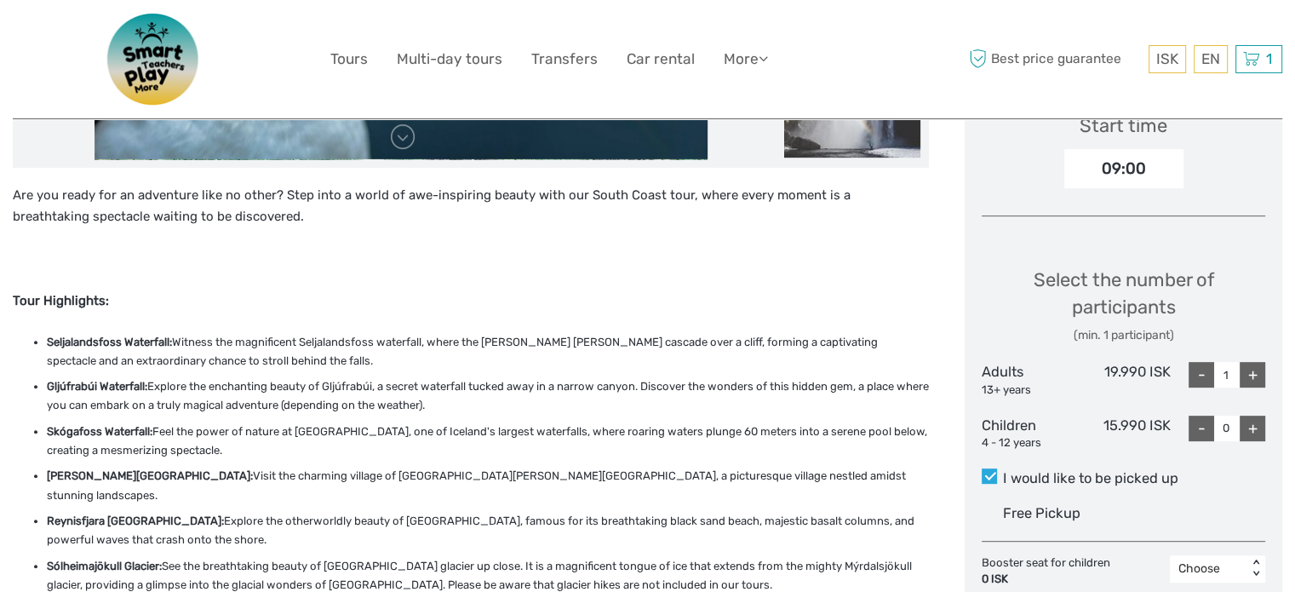
click at [1259, 377] on div "+" at bounding box center [1253, 375] width 26 height 26
type input "4"
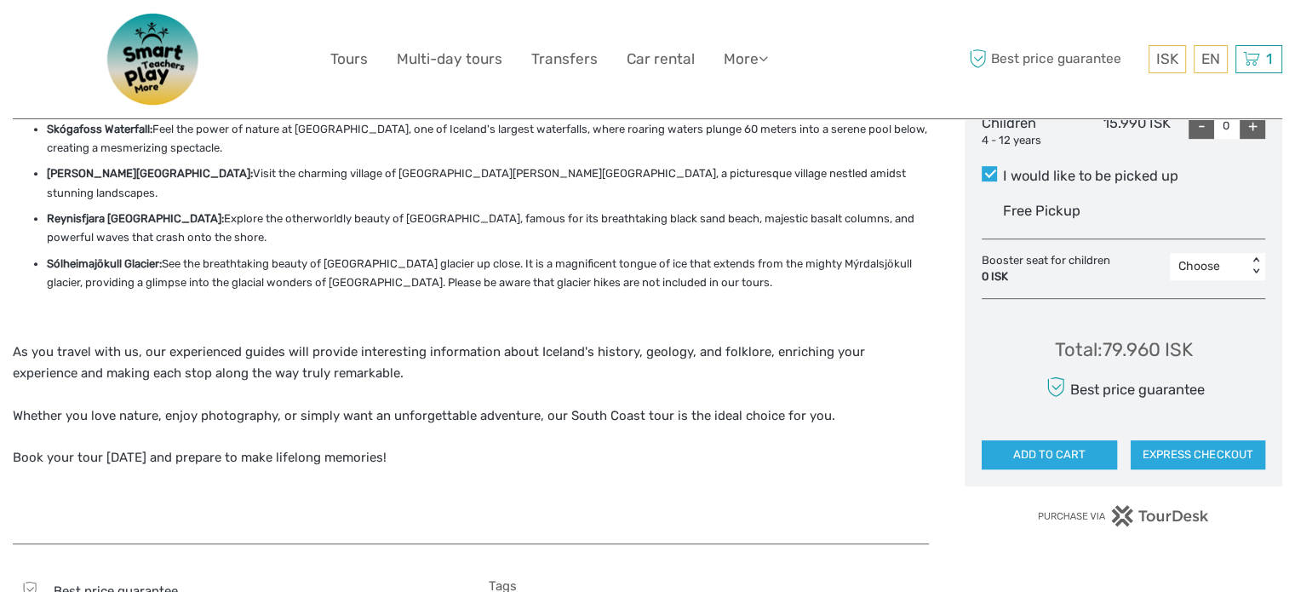
scroll to position [937, 0]
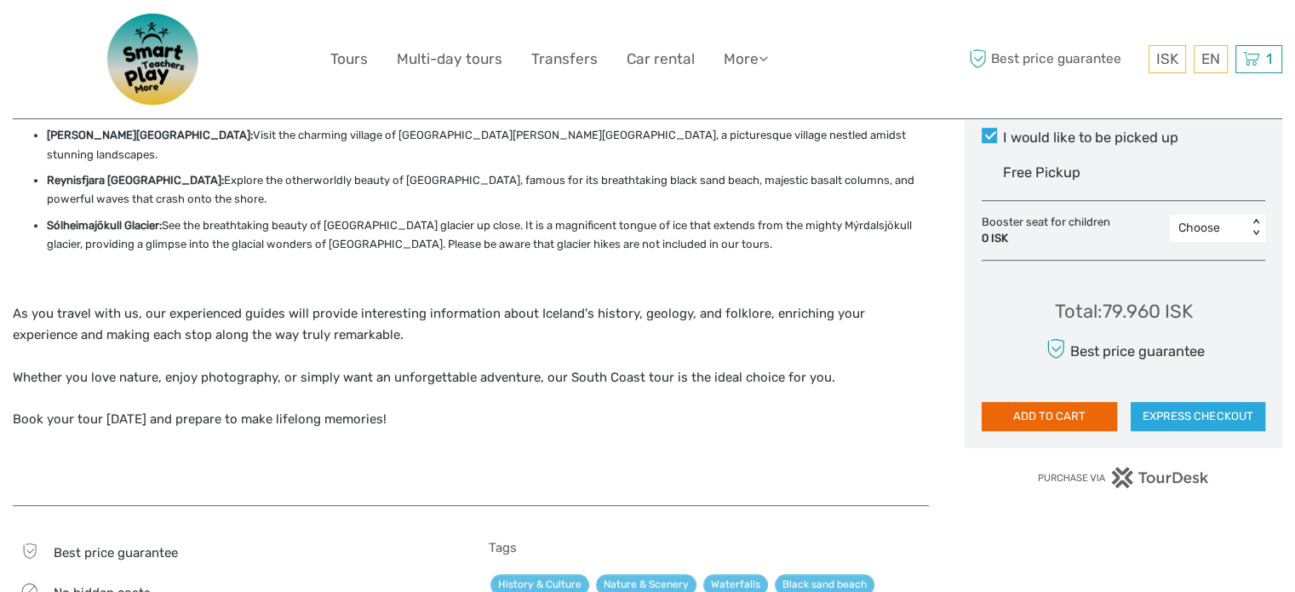
click at [1080, 417] on button "ADD TO CART" at bounding box center [1049, 416] width 135 height 29
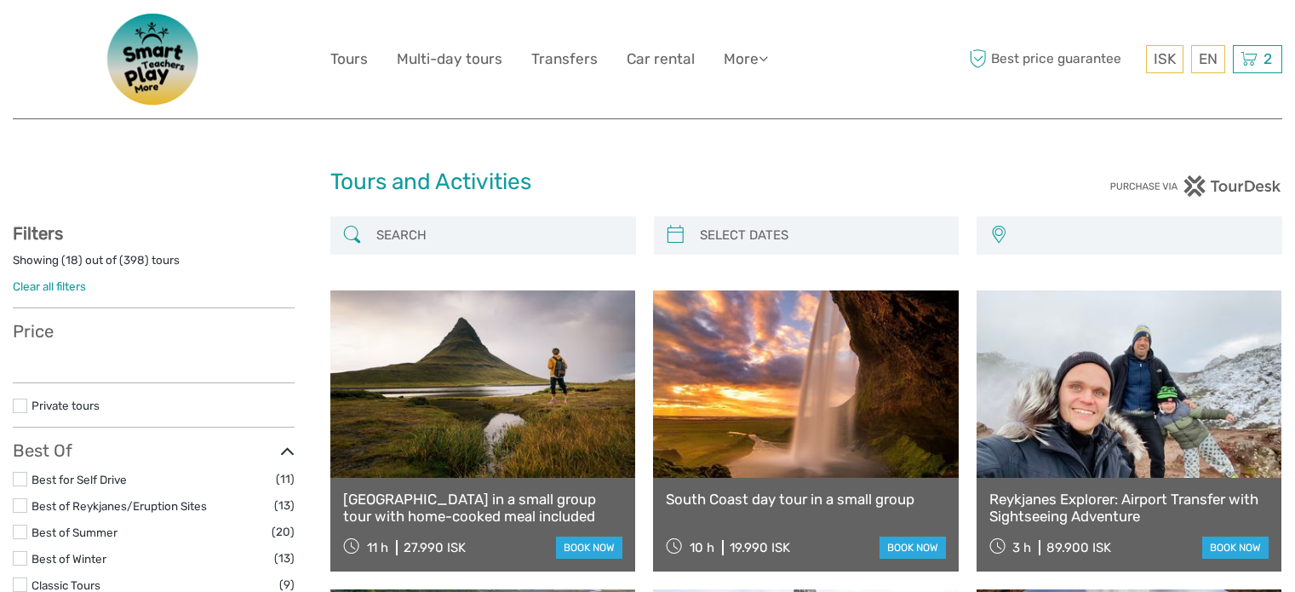
select select
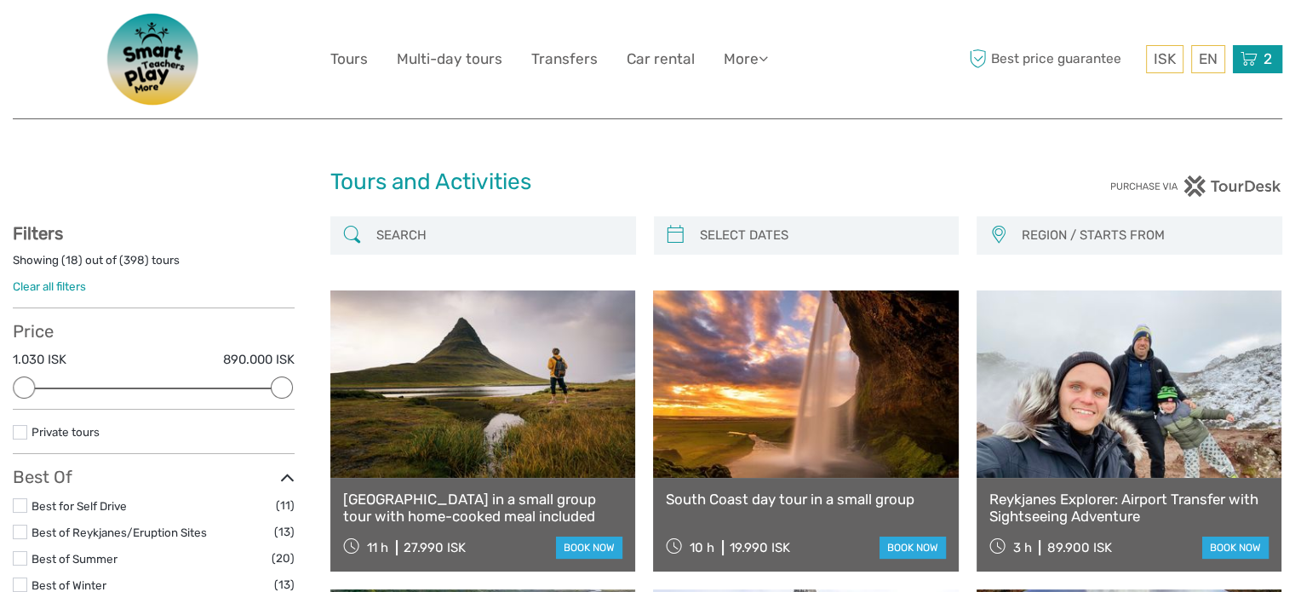
click at [1269, 54] on span "2" at bounding box center [1268, 58] width 14 height 17
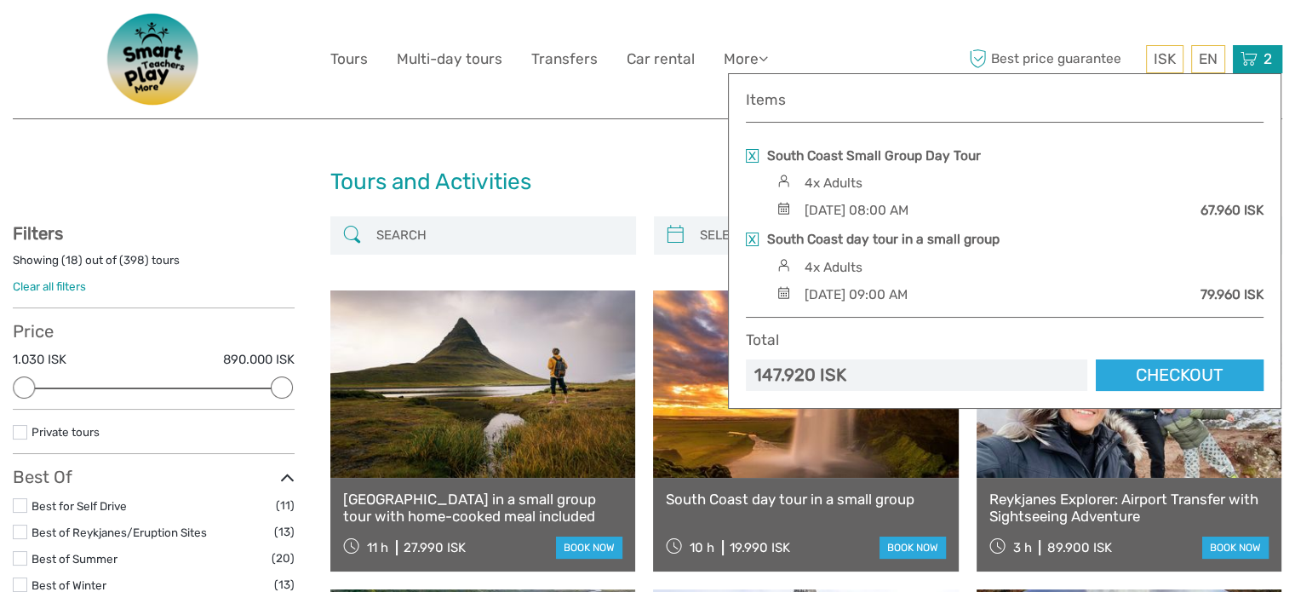
click at [747, 149] on link at bounding box center [752, 156] width 13 height 14
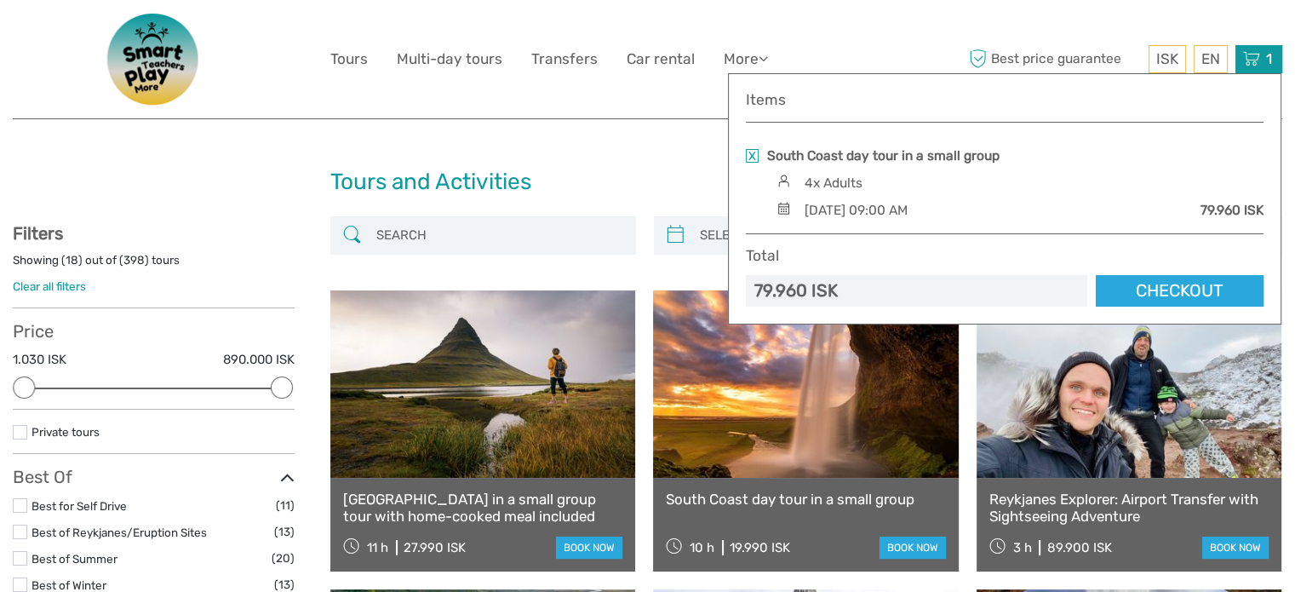
click at [510, 162] on div "Tours and Activities" at bounding box center [647, 189] width 635 height 54
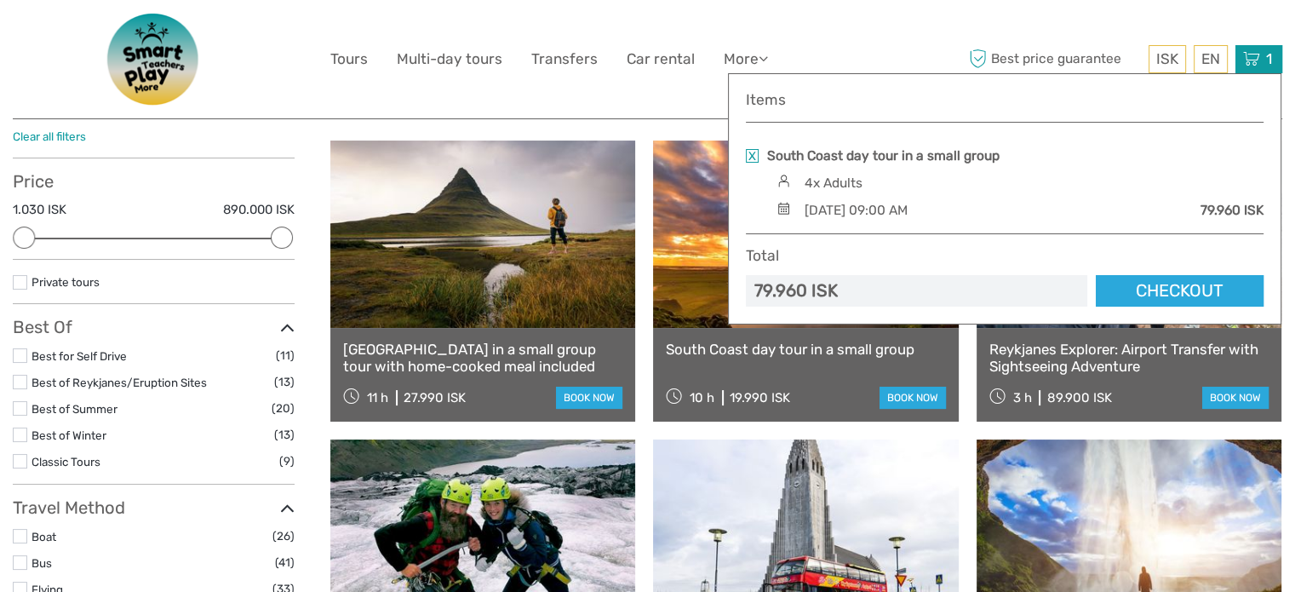
scroll to position [170, 0]
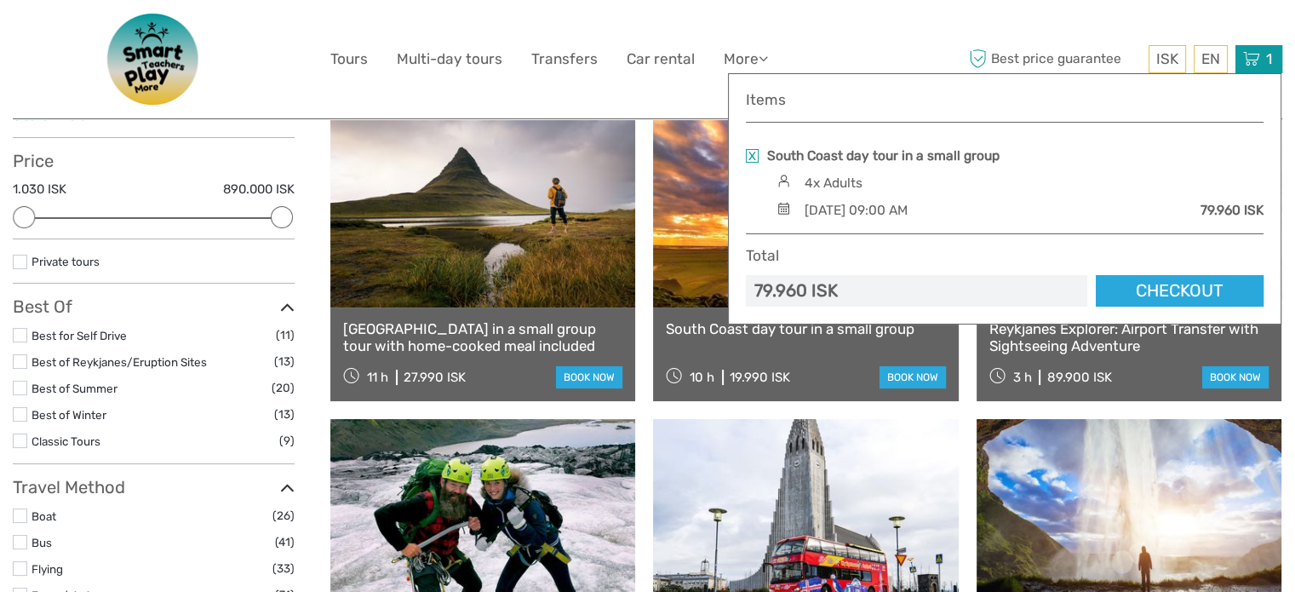
click at [570, 238] on link at bounding box center [482, 213] width 305 height 187
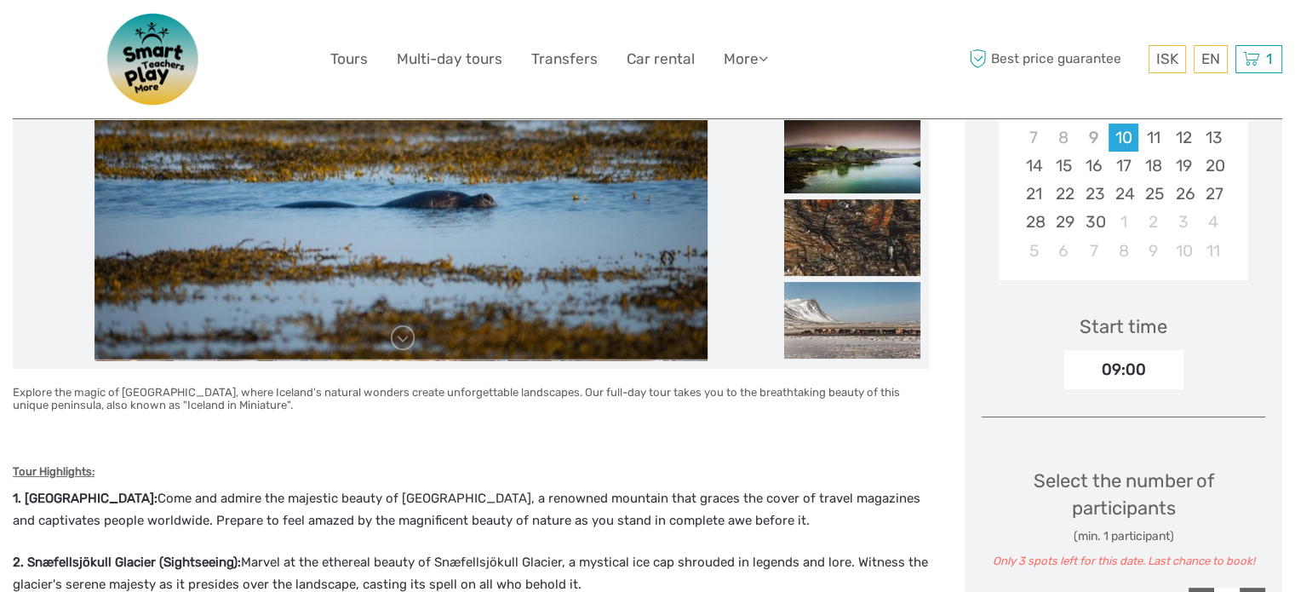
scroll to position [255, 0]
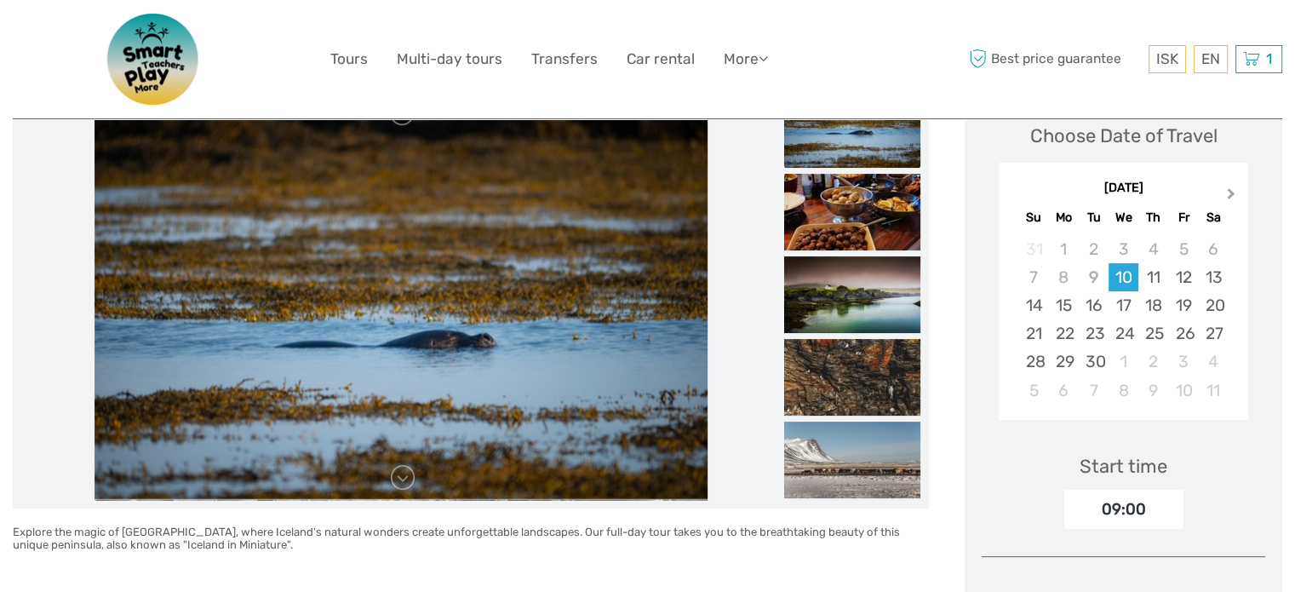
click at [1231, 188] on button "Next Month" at bounding box center [1232, 197] width 27 height 27
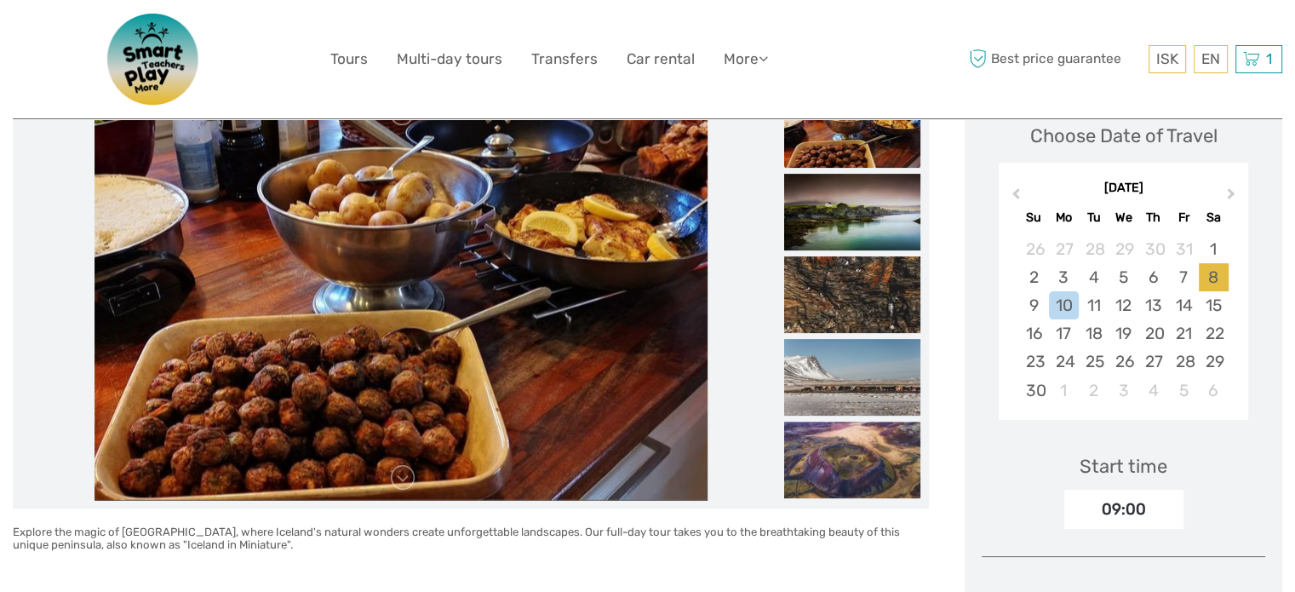
click at [1210, 272] on div "8" at bounding box center [1214, 277] width 30 height 28
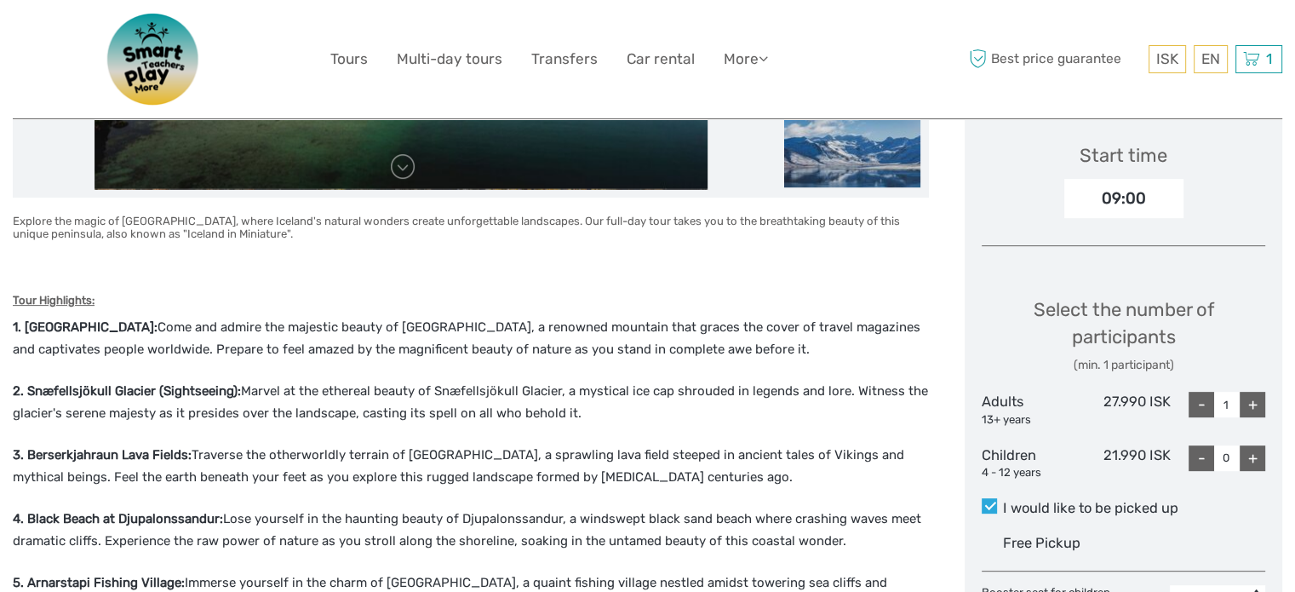
scroll to position [596, 0]
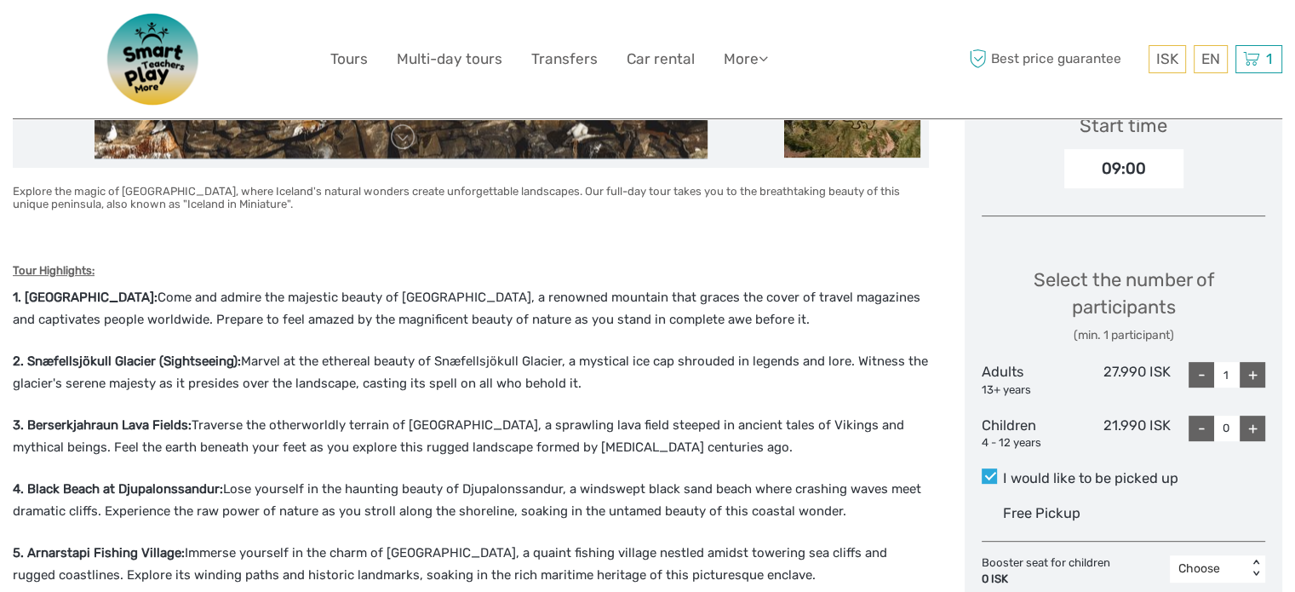
click at [1244, 370] on div "+" at bounding box center [1253, 375] width 26 height 26
type input "4"
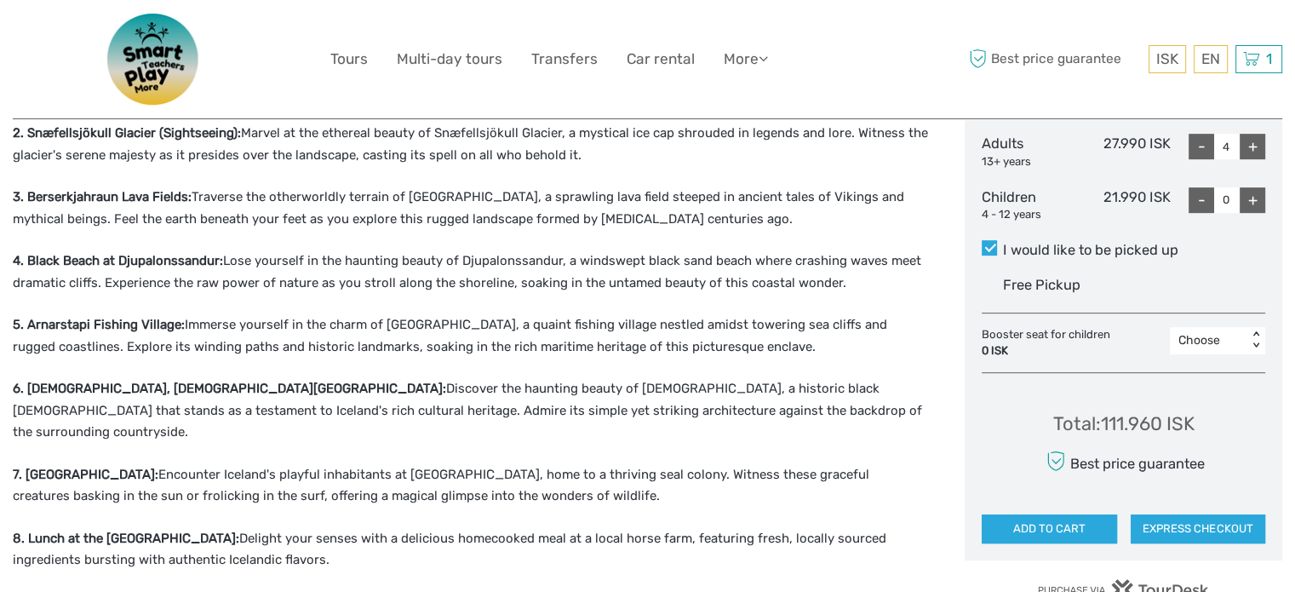
scroll to position [852, 0]
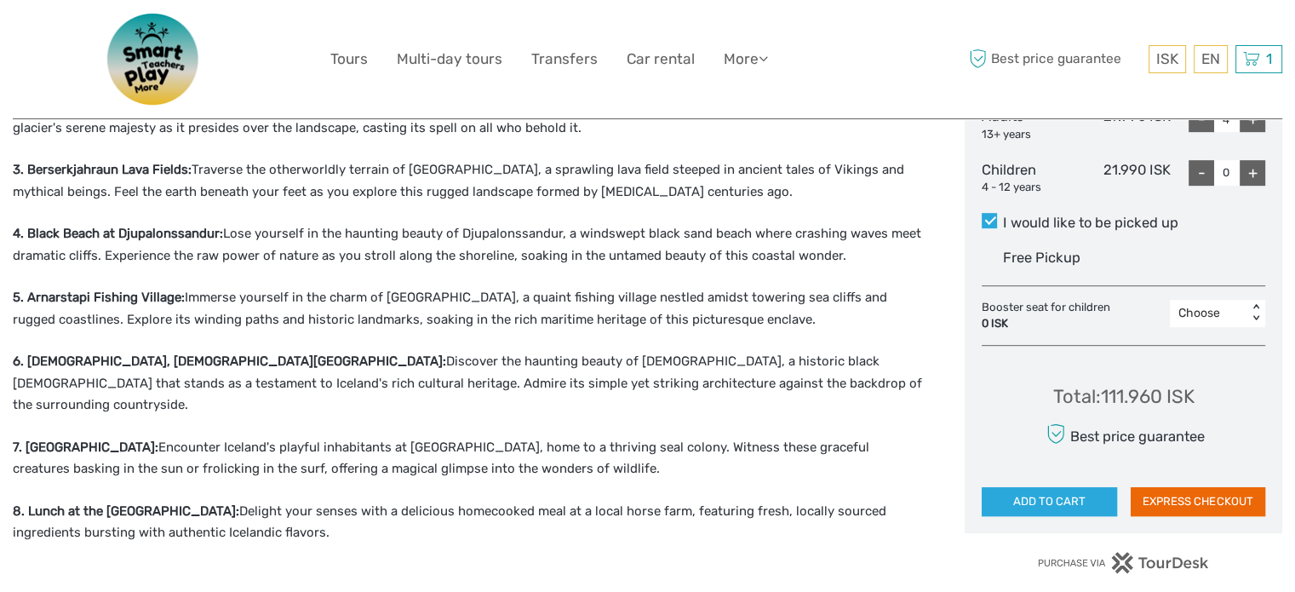
click at [1207, 504] on button "EXPRESS CHECKOUT" at bounding box center [1198, 501] width 135 height 29
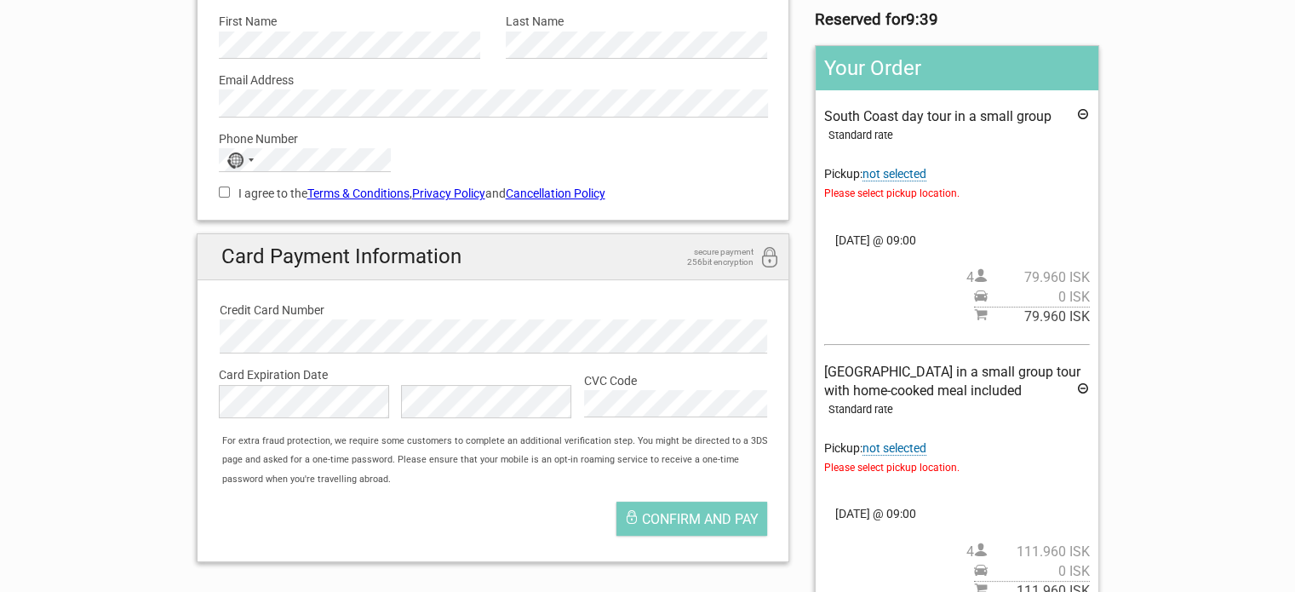
scroll to position [170, 0]
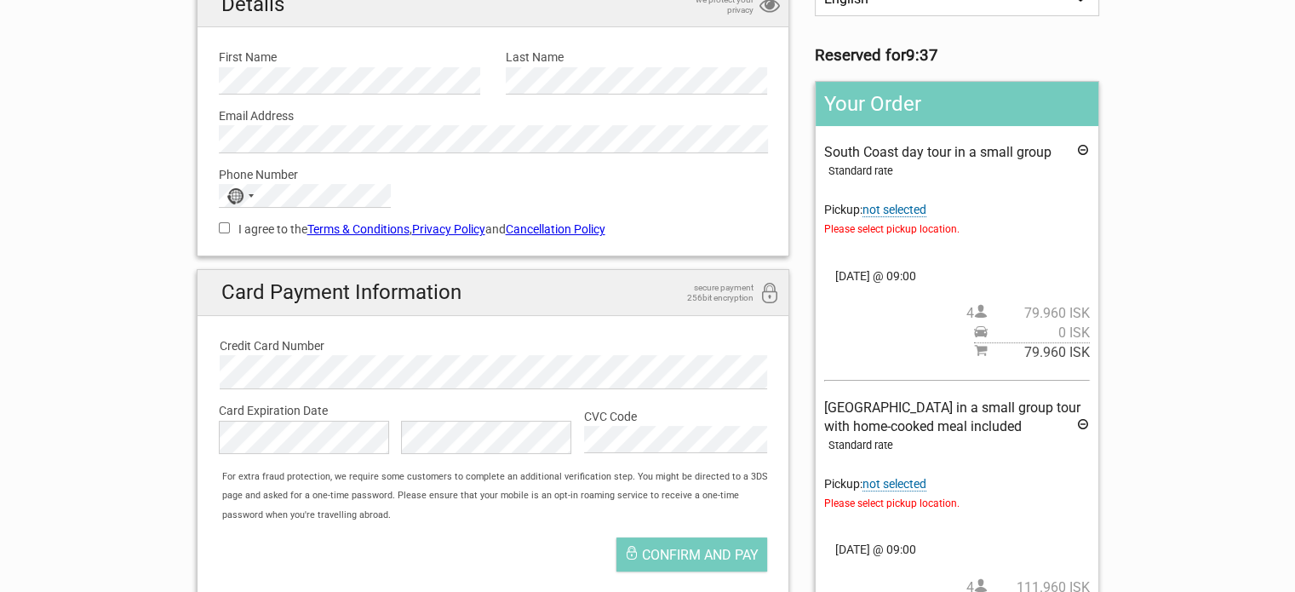
click at [1087, 145] on icon at bounding box center [1083, 152] width 14 height 19
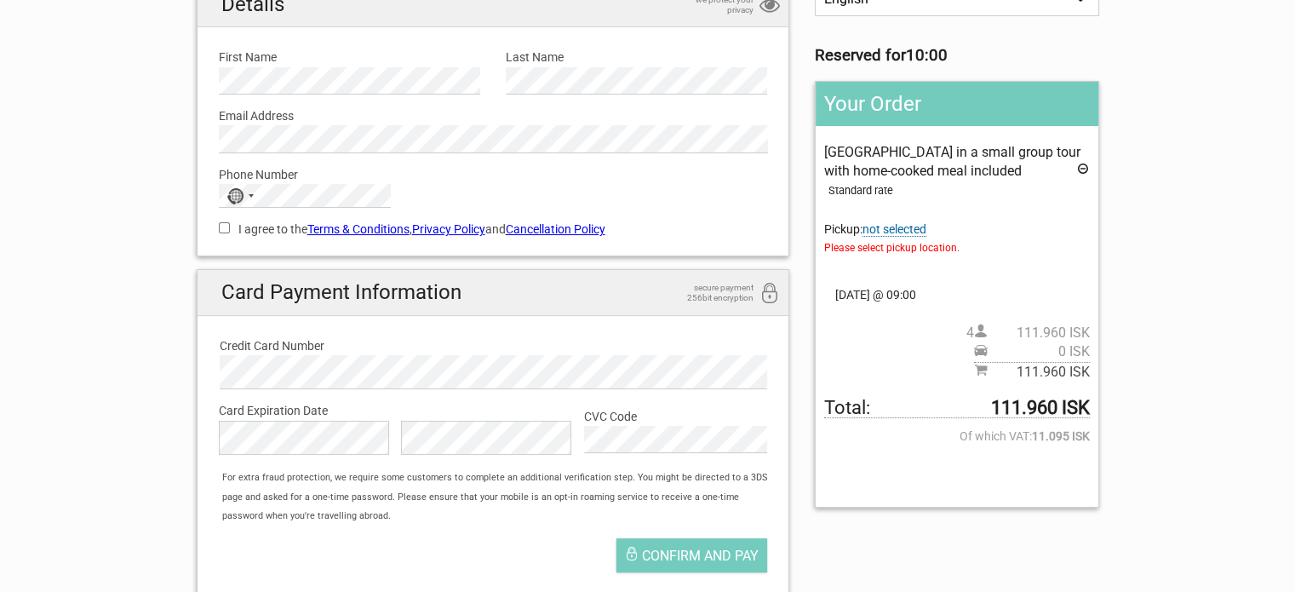
click at [1082, 168] on icon at bounding box center [1083, 171] width 14 height 19
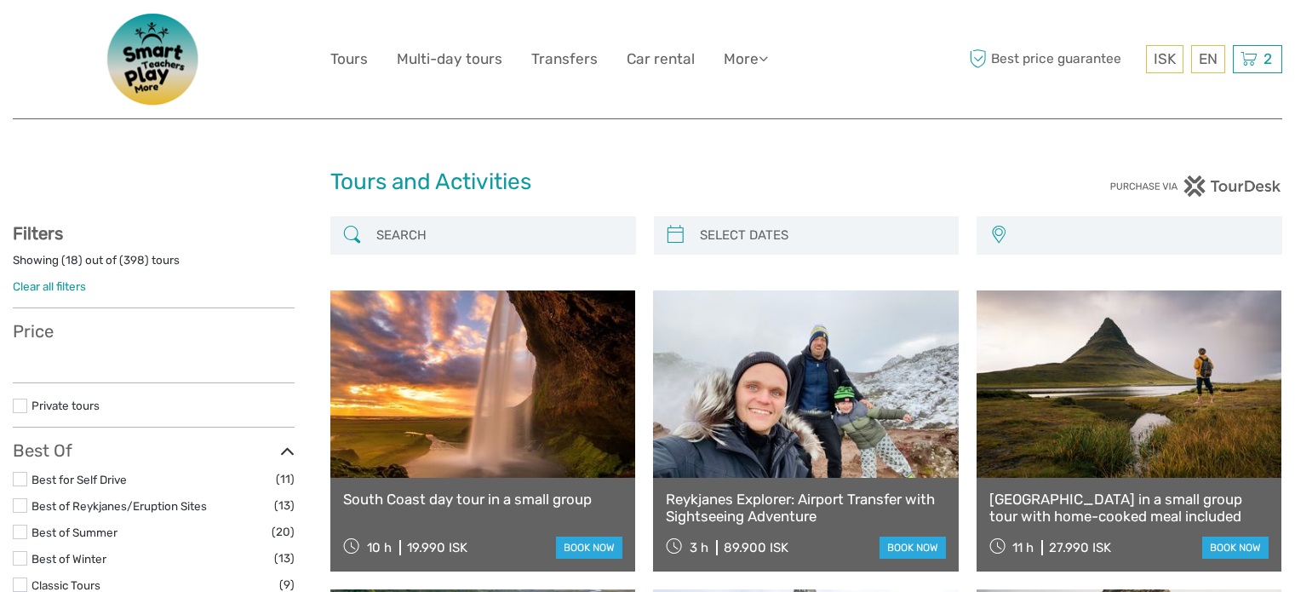
select select
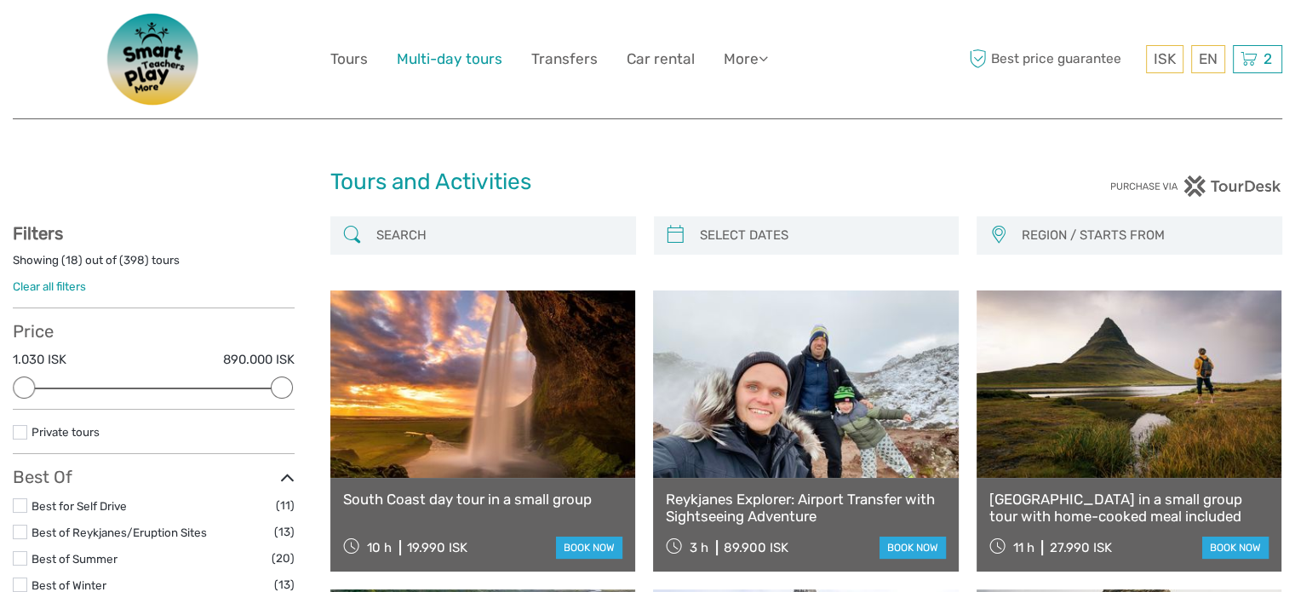
click at [461, 58] on link "Multi-day tours" at bounding box center [450, 59] width 106 height 25
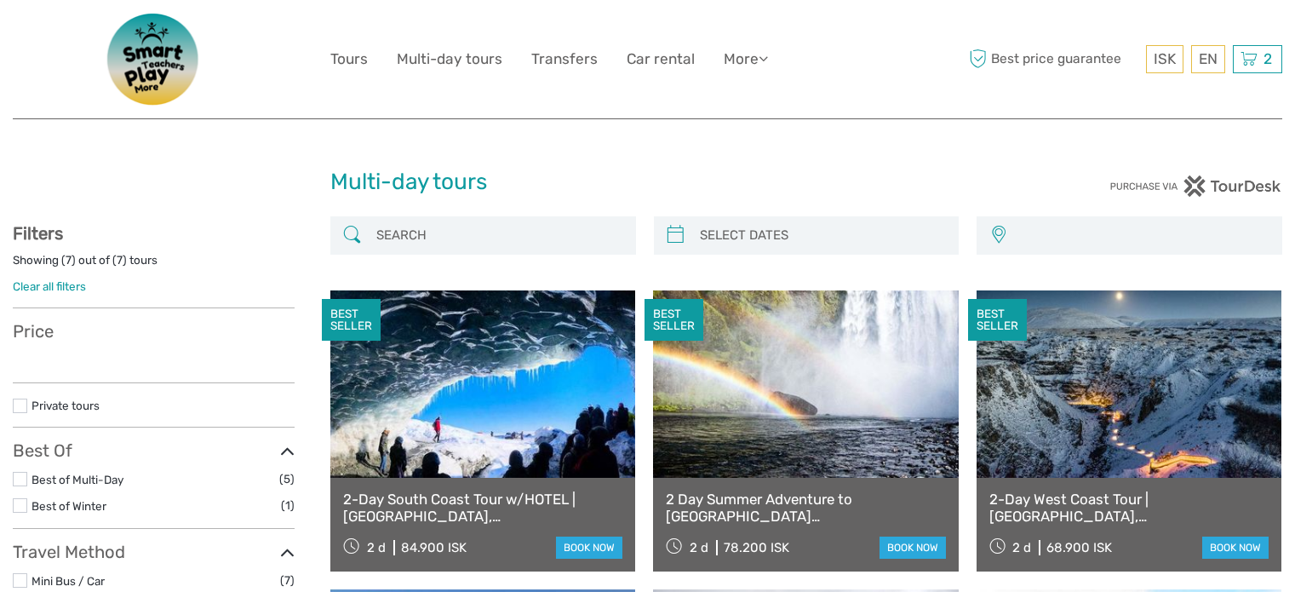
select select
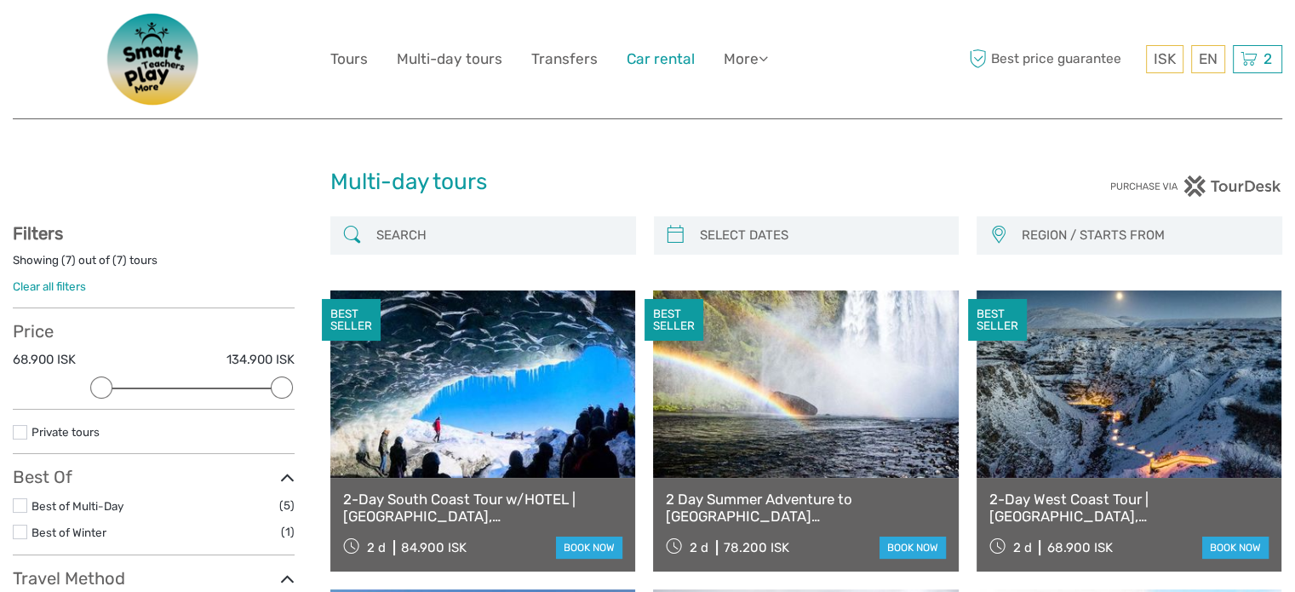
click at [663, 57] on link "Car rental" at bounding box center [661, 59] width 68 height 25
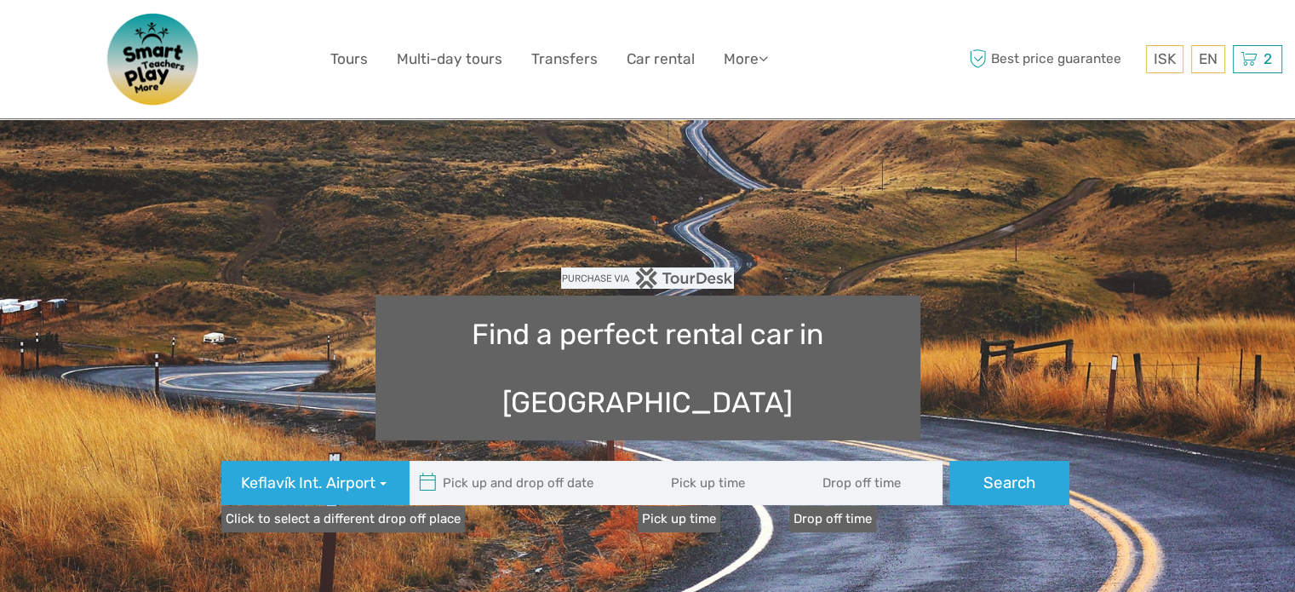
type input "08:00"
click at [761, 60] on icon at bounding box center [763, 58] width 9 height 14
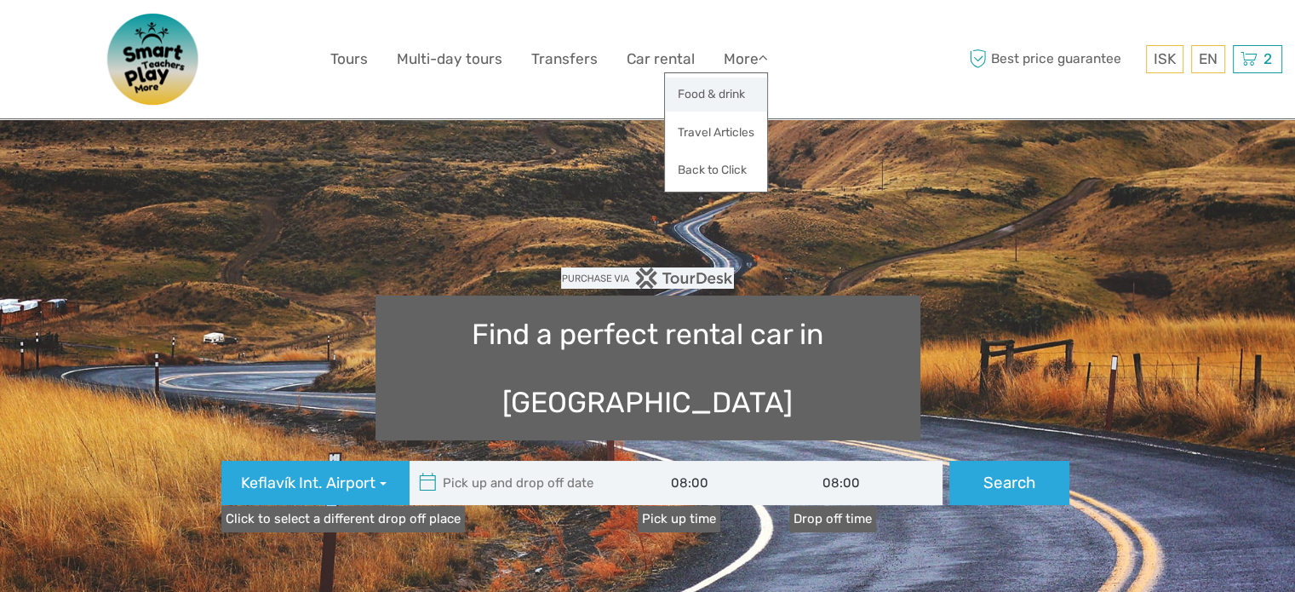
click at [748, 89] on link "Food & drink" at bounding box center [716, 93] width 102 height 33
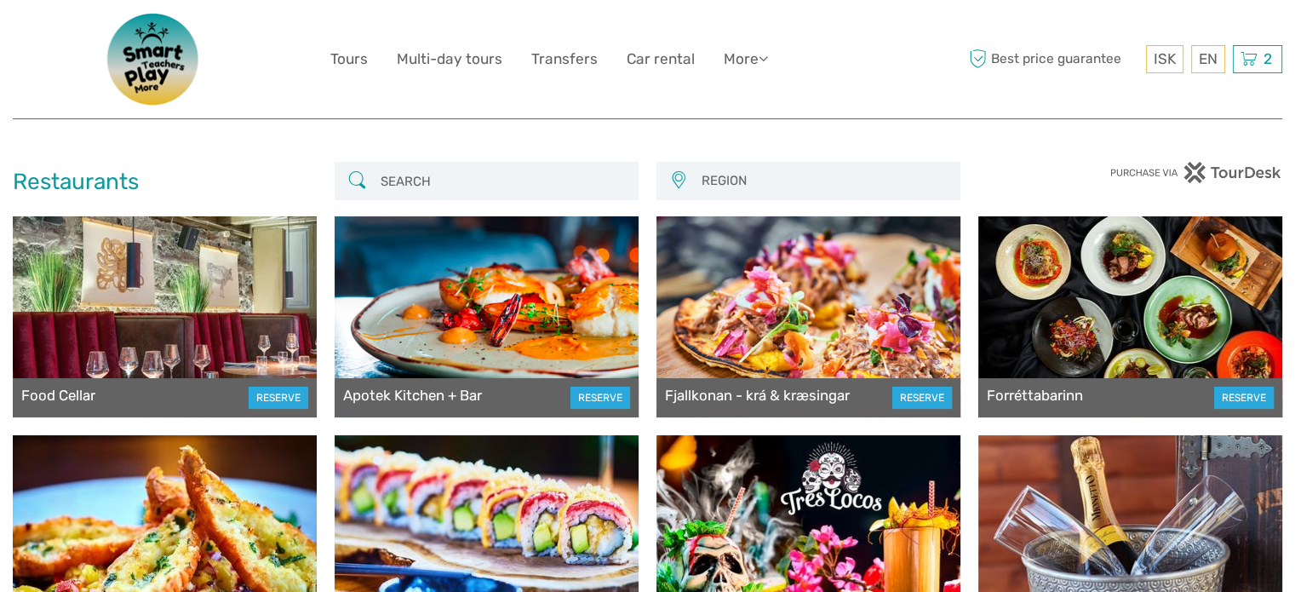
click at [783, 189] on span "REGION" at bounding box center [823, 181] width 258 height 28
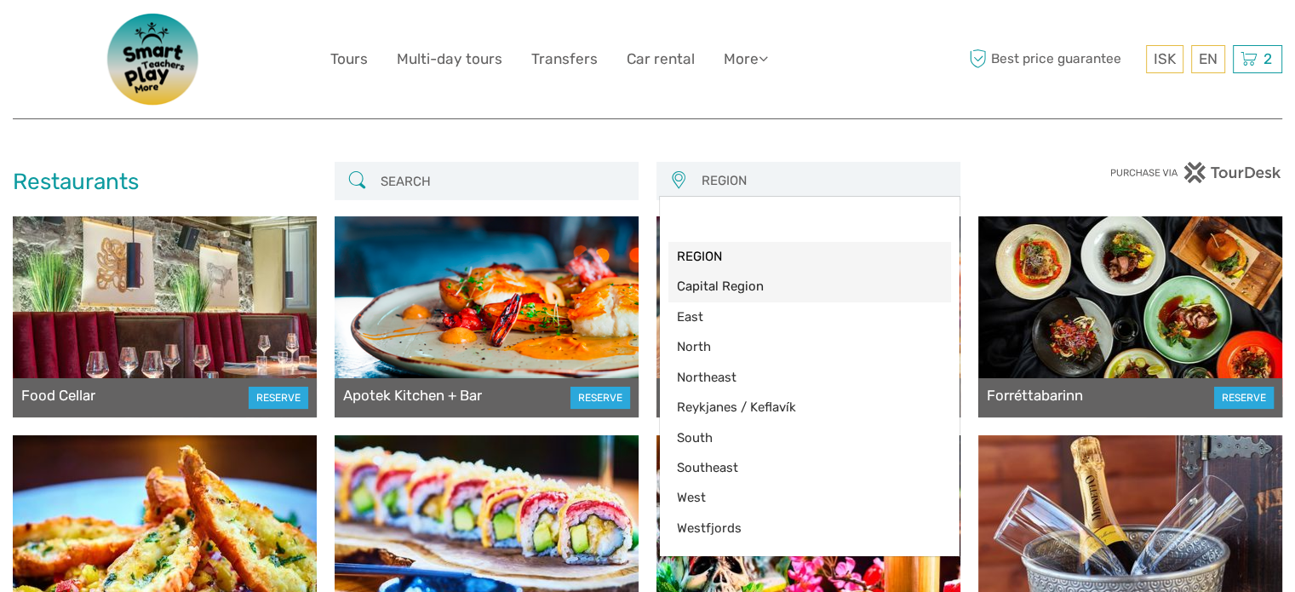
click at [743, 279] on span "Capital Region" at bounding box center [810, 287] width 266 height 18
select select "3"
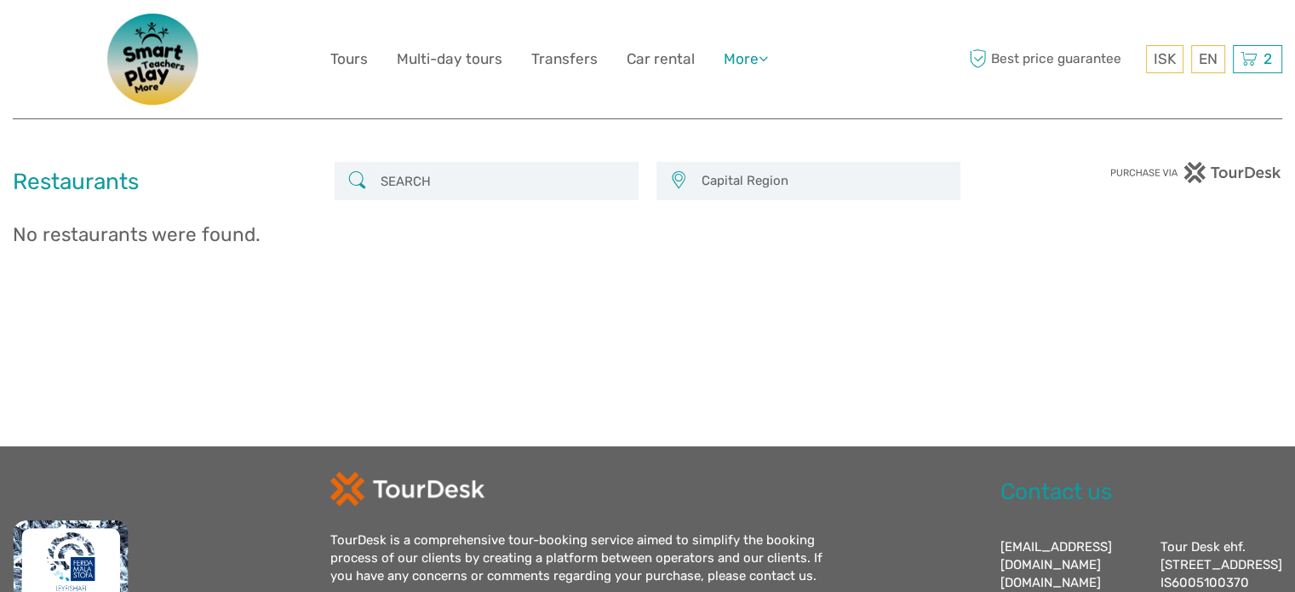
click at [736, 57] on link "More" at bounding box center [746, 59] width 44 height 25
click at [734, 97] on link "Food & drink" at bounding box center [716, 93] width 102 height 33
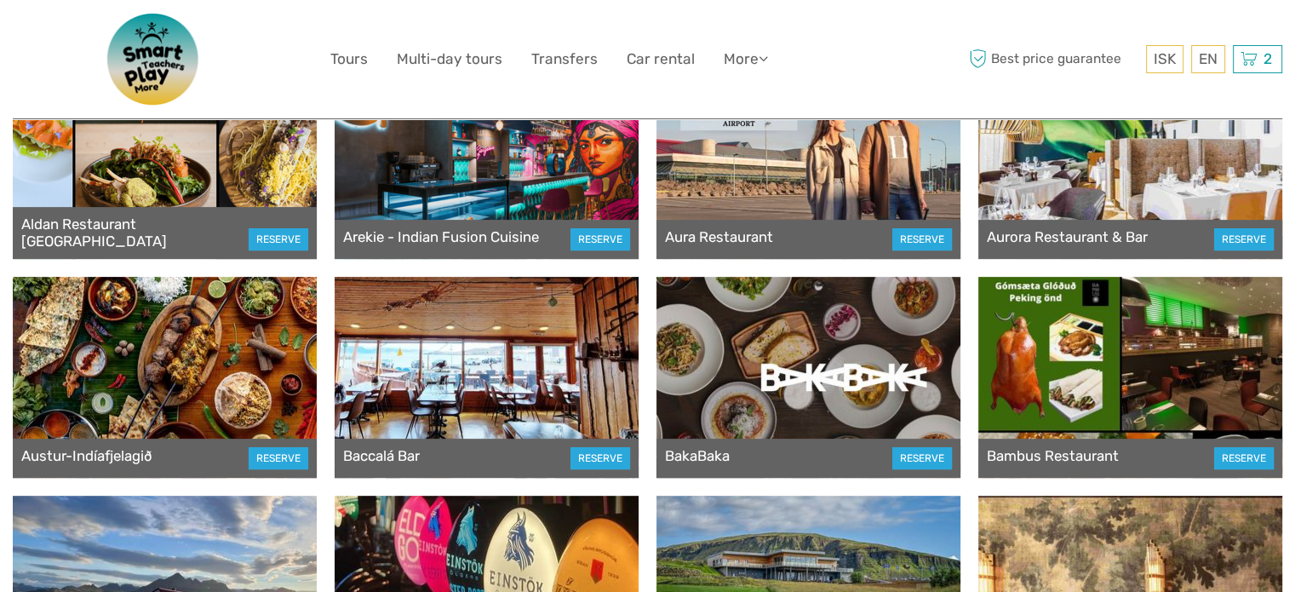
scroll to position [426, 0]
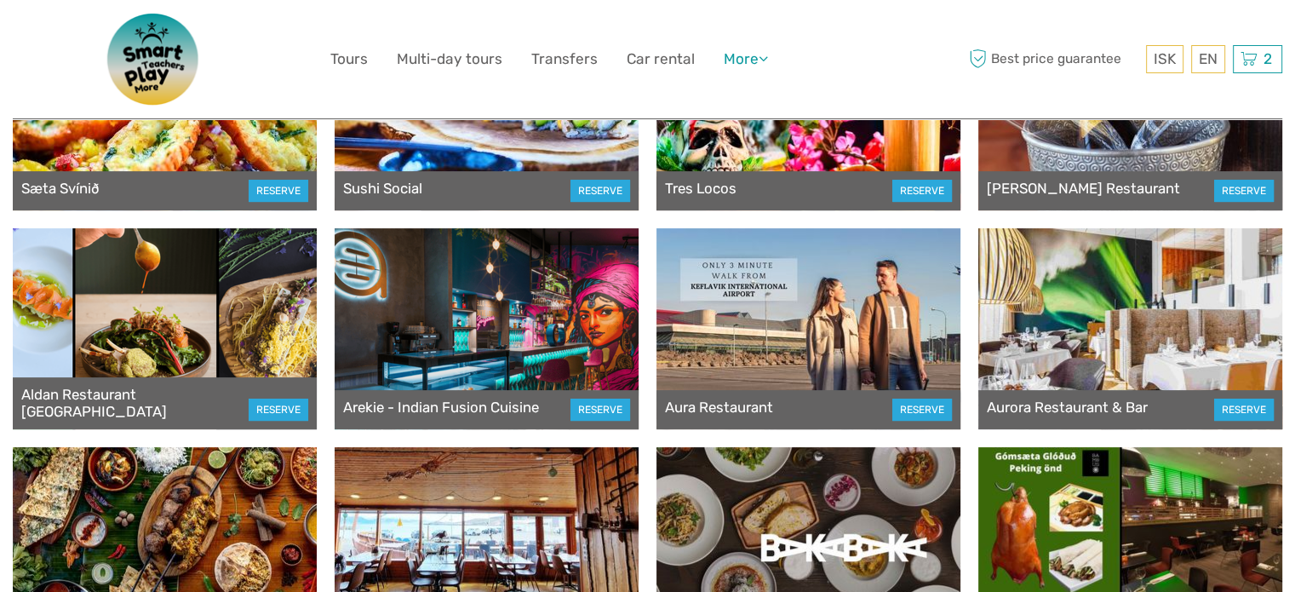
click at [745, 57] on link "More" at bounding box center [746, 59] width 44 height 25
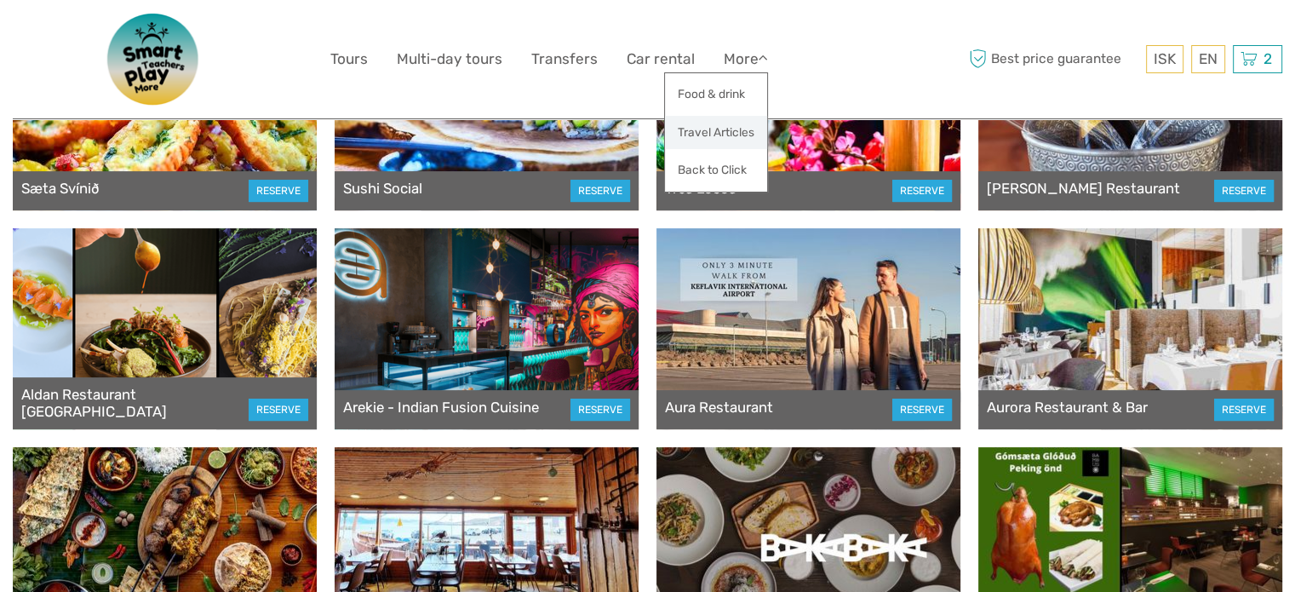
click at [732, 141] on link "Travel Articles" at bounding box center [716, 132] width 102 height 33
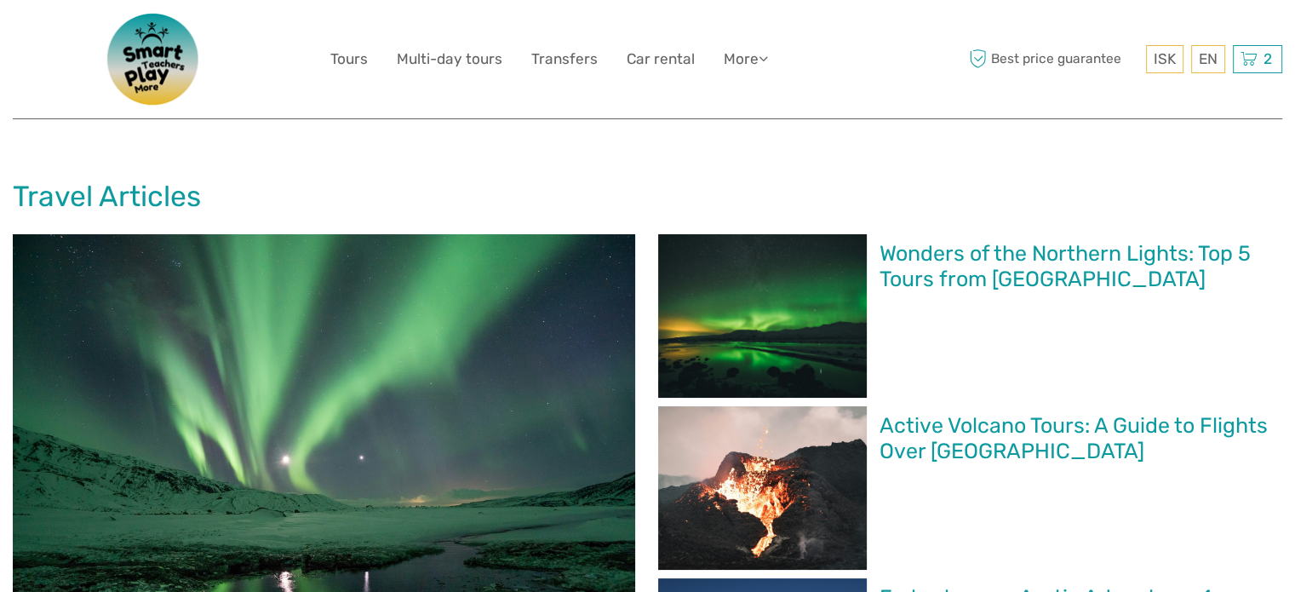
click at [1127, 255] on h2 "Wonders of the Northern Lights: Top 5 Tours from [GEOGRAPHIC_DATA]" at bounding box center [1076, 266] width 393 height 51
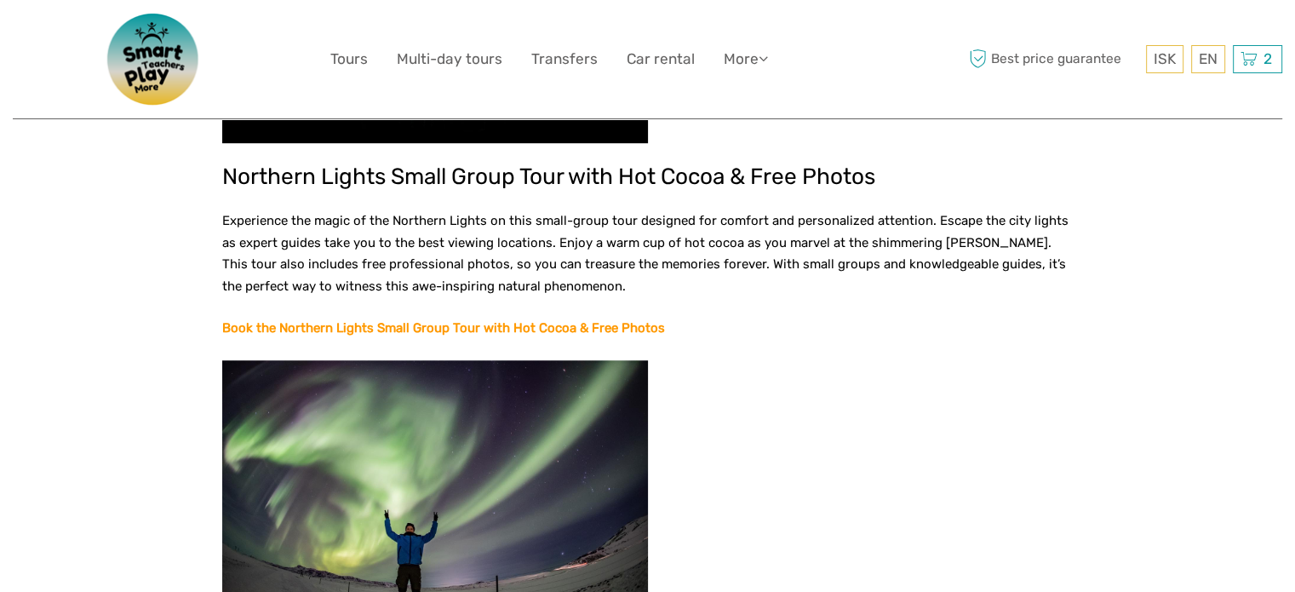
scroll to position [1192, 0]
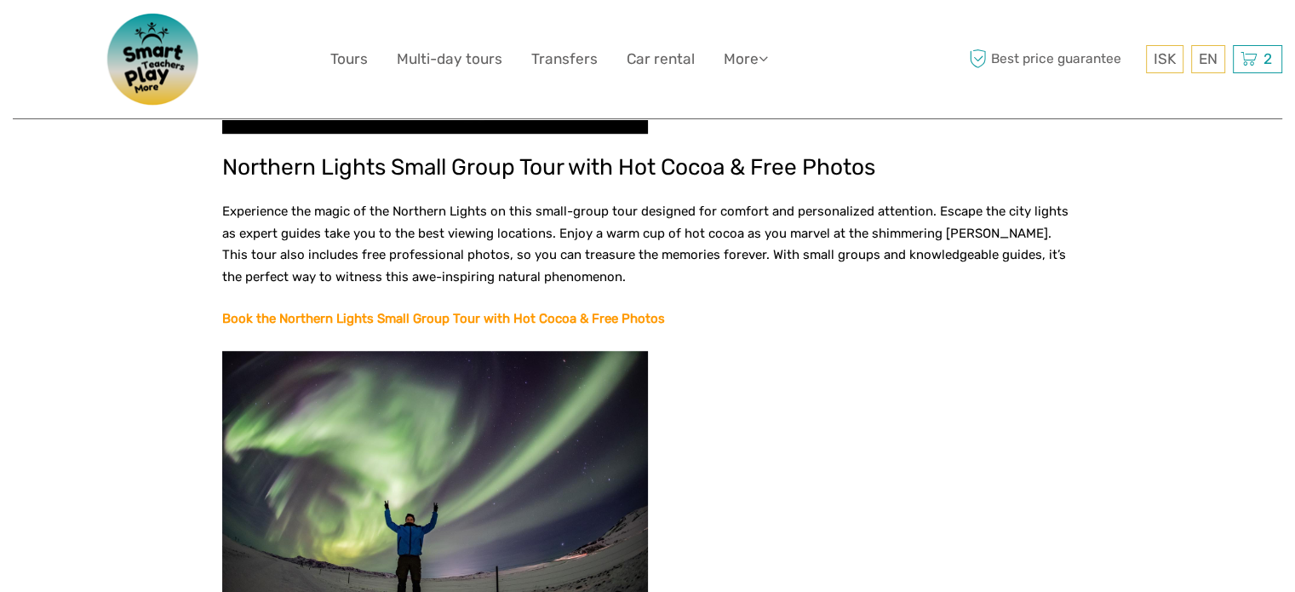
click at [610, 311] on strong "Book the Northern Lights Small Group Tour with Hot Cocoa & Free Photos" at bounding box center [443, 318] width 443 height 15
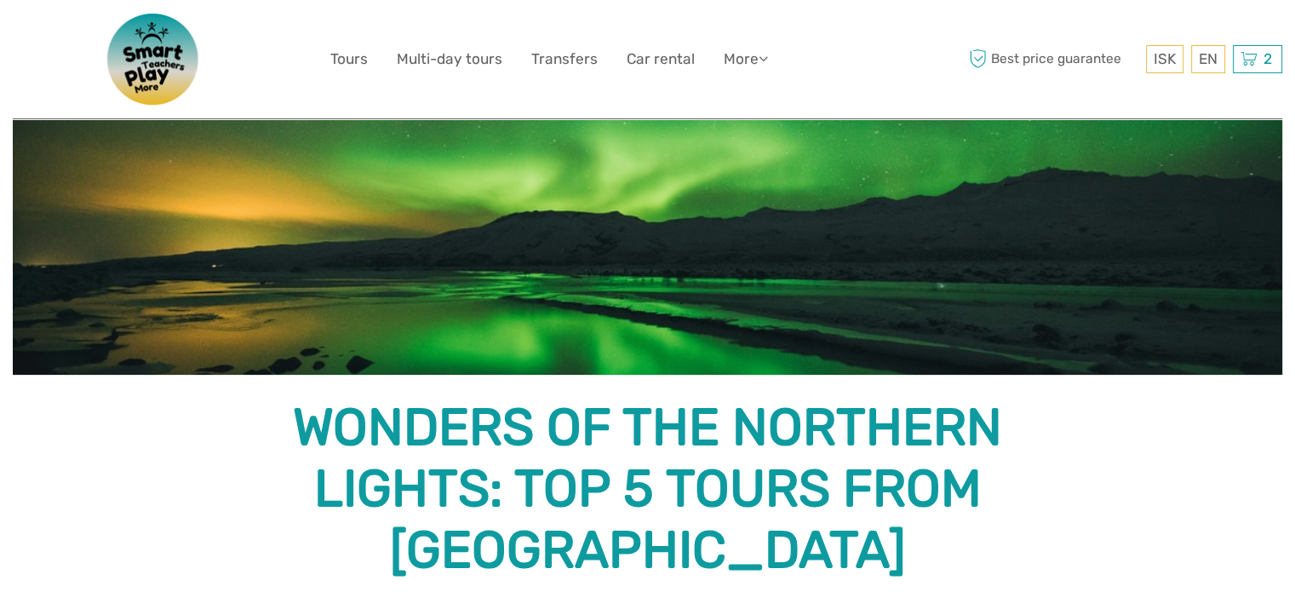
scroll to position [0, 0]
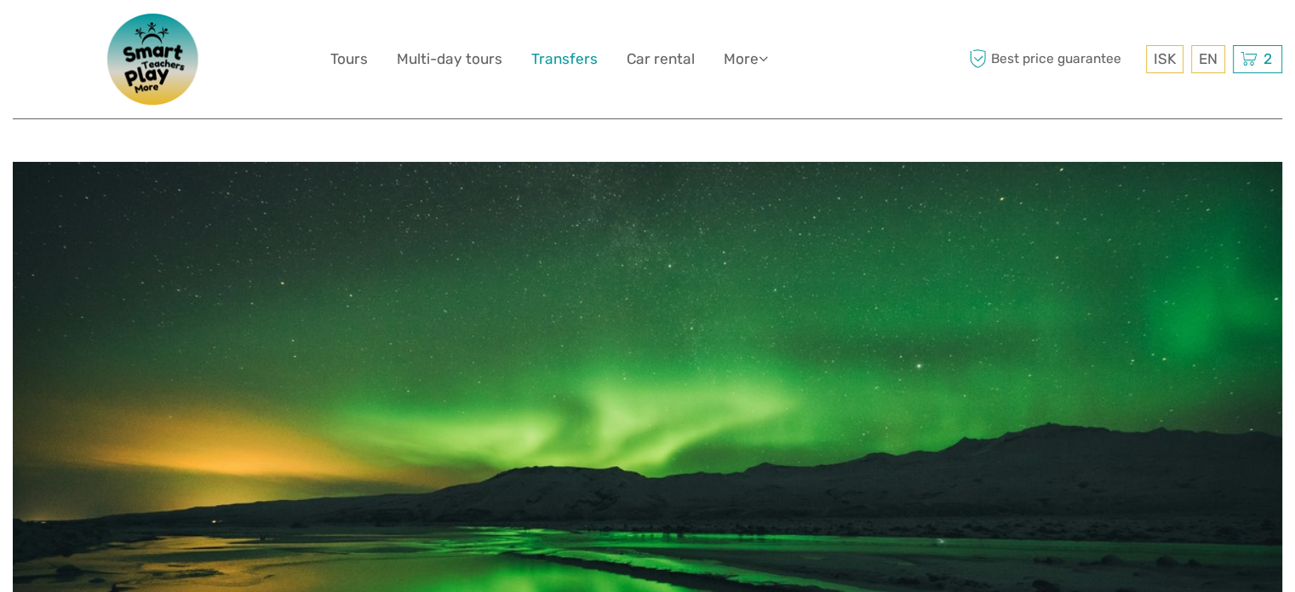
click at [591, 57] on link "Transfers" at bounding box center [564, 59] width 66 height 25
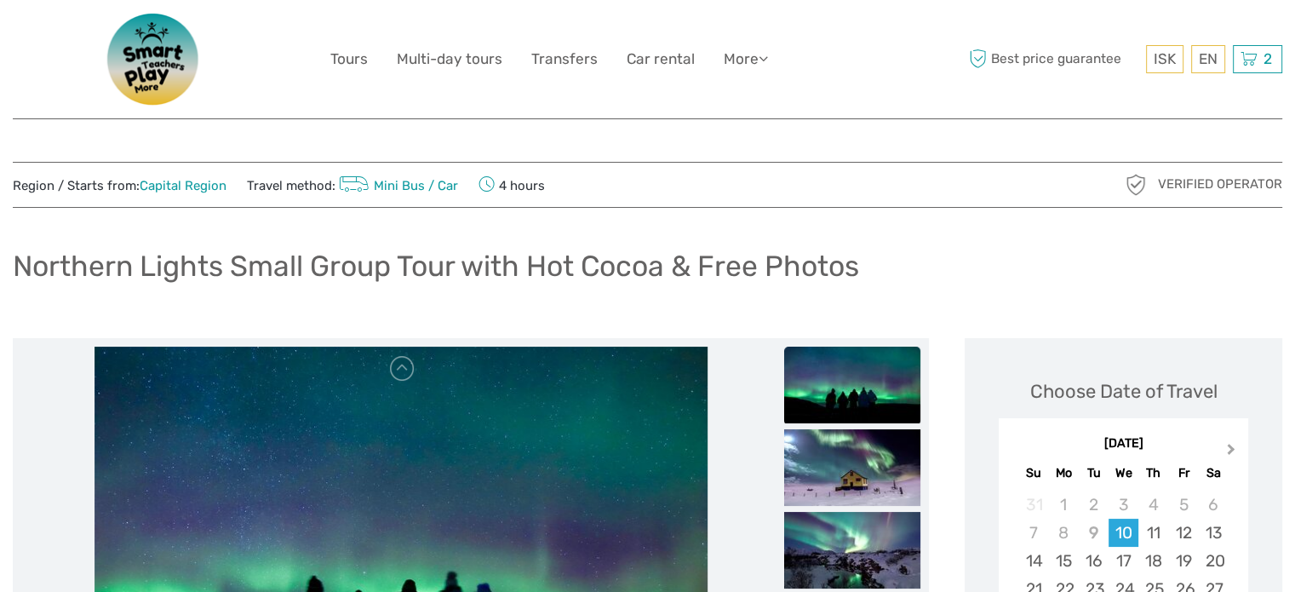
click at [1224, 444] on button "Next Month" at bounding box center [1232, 452] width 27 height 27
click at [1035, 534] on div "2" at bounding box center [1033, 533] width 30 height 28
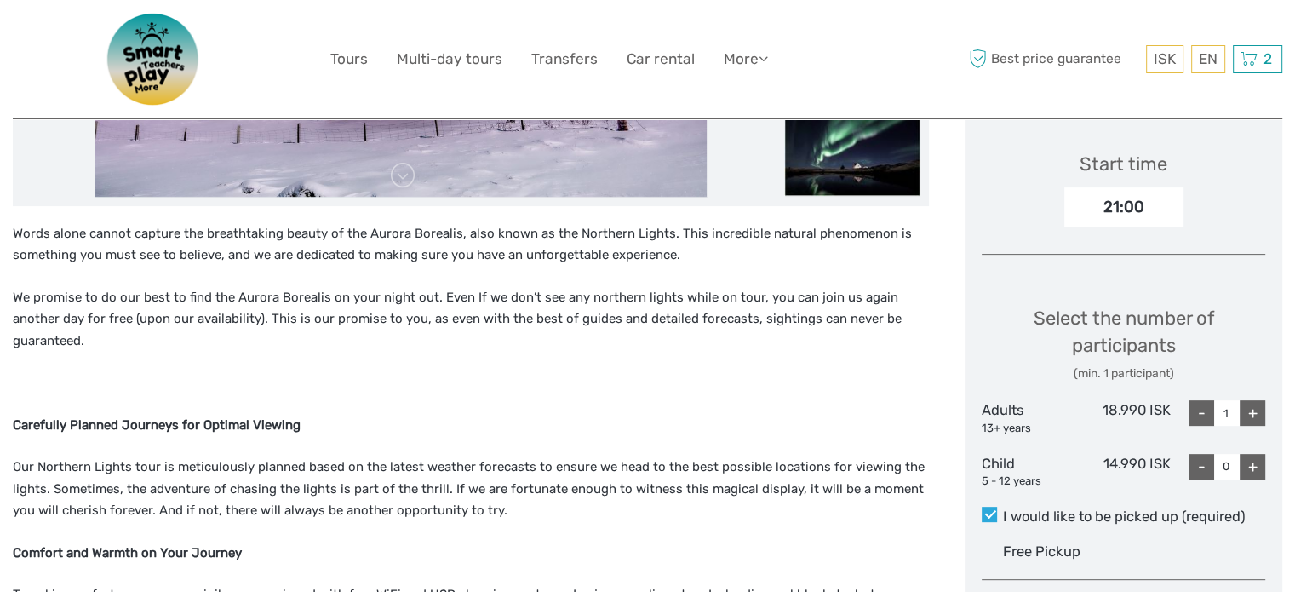
scroll to position [596, 0]
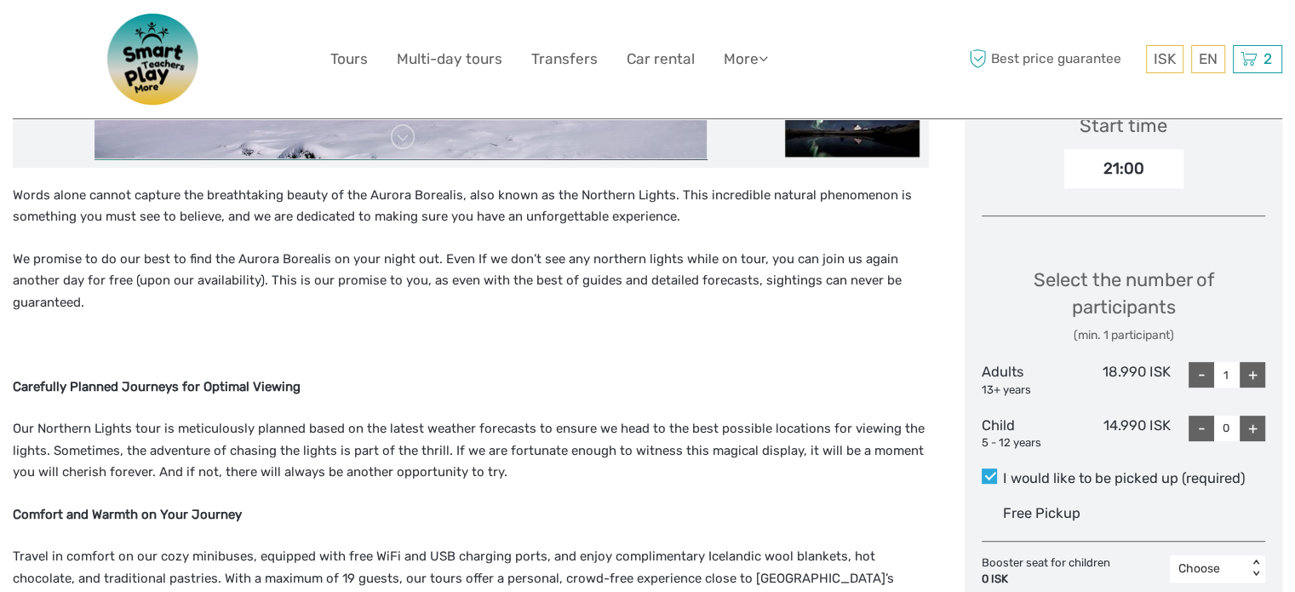
click at [1253, 378] on div "+" at bounding box center [1253, 375] width 26 height 26
type input "4"
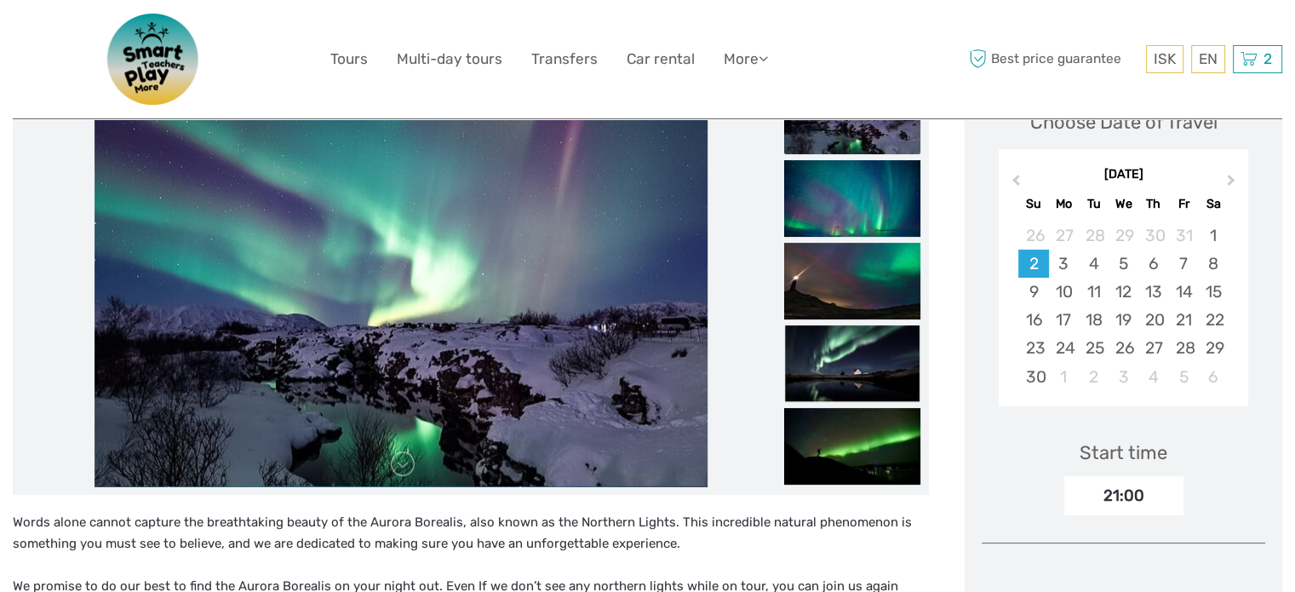
scroll to position [255, 0]
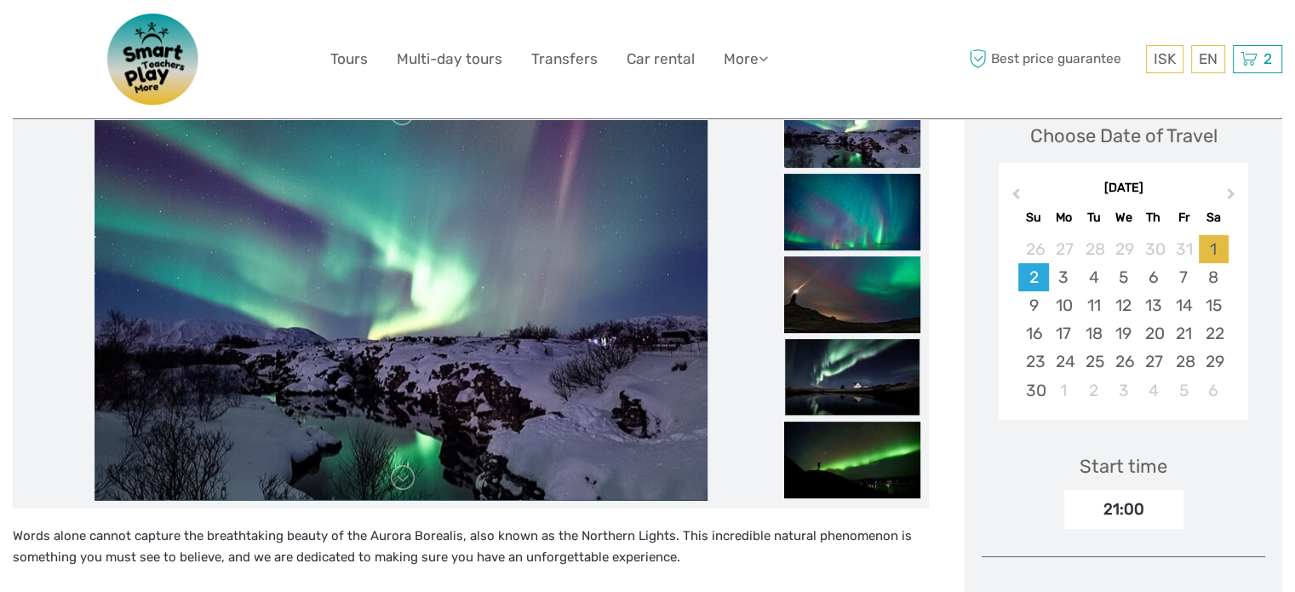
click at [1209, 238] on div "1" at bounding box center [1214, 249] width 30 height 28
click at [1193, 274] on div "7" at bounding box center [1183, 277] width 30 height 28
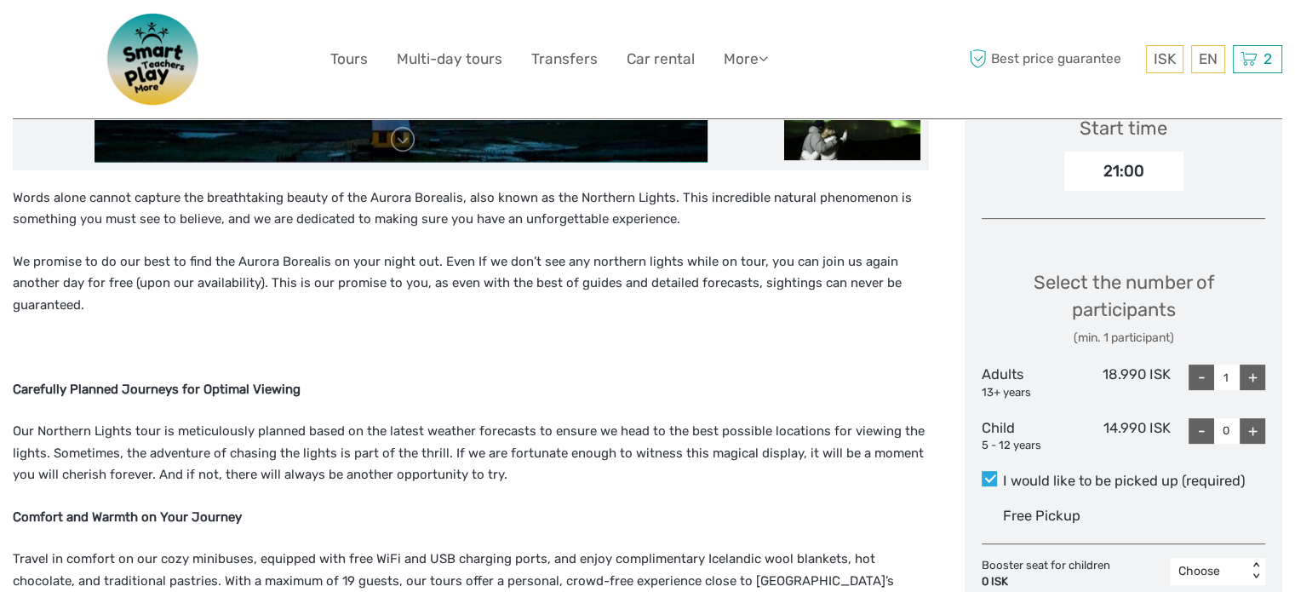
scroll to position [596, 0]
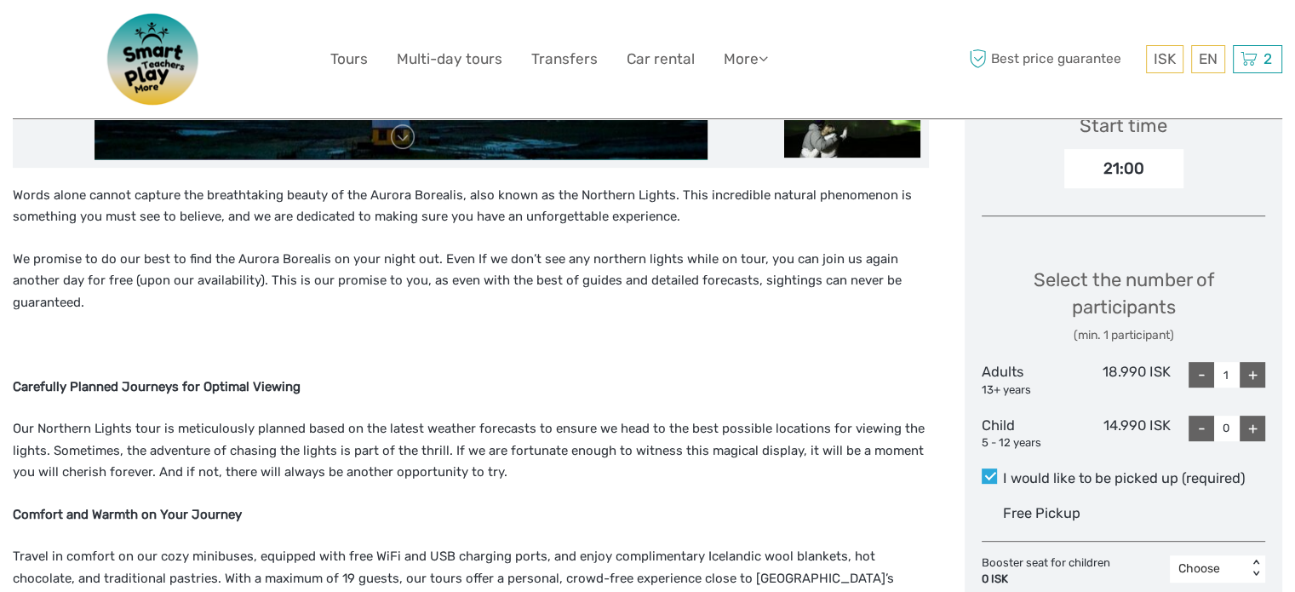
click at [1253, 380] on div "+" at bounding box center [1253, 375] width 26 height 26
type input "4"
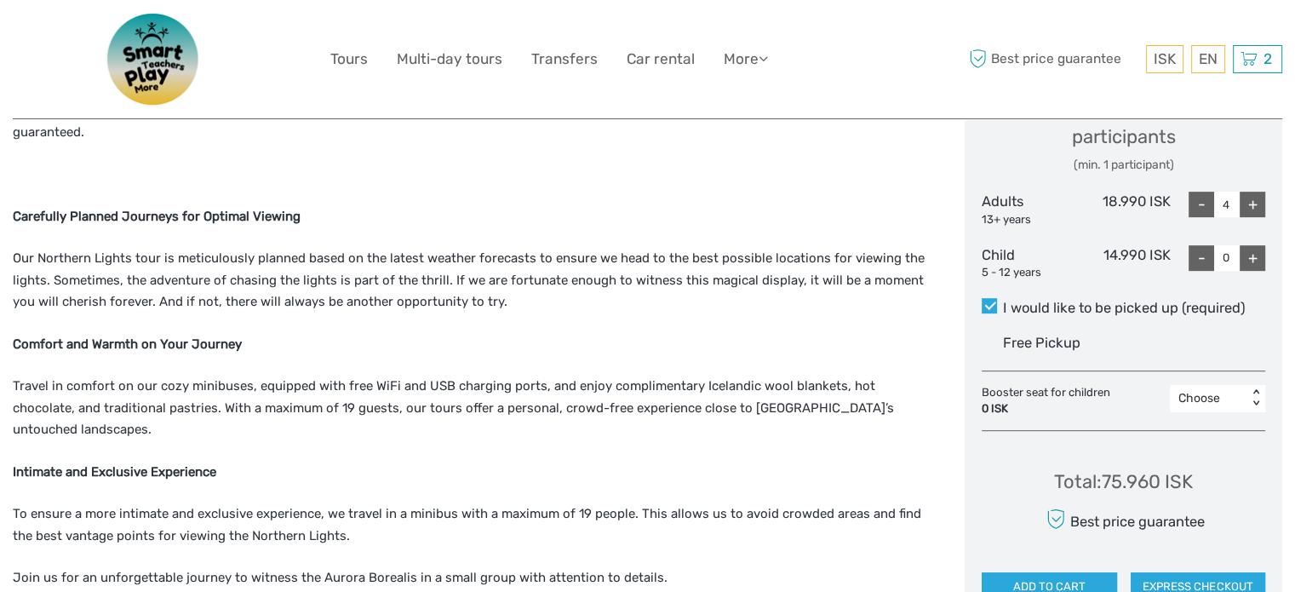
scroll to position [937, 0]
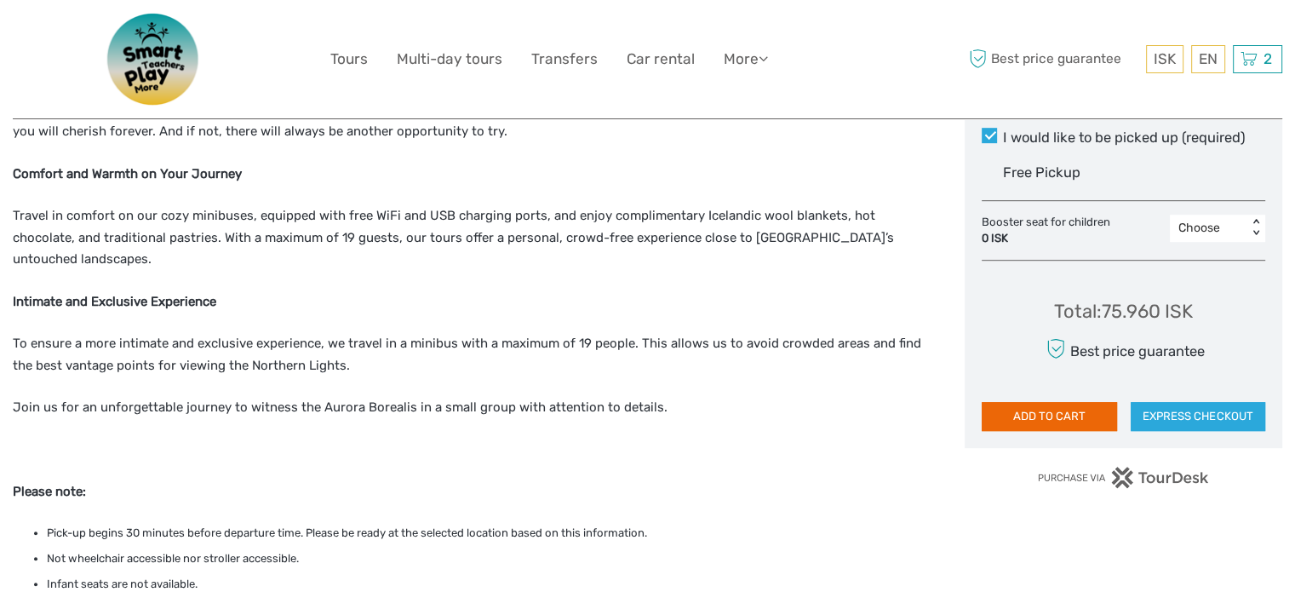
click at [1071, 405] on button "ADD TO CART" at bounding box center [1049, 416] width 135 height 29
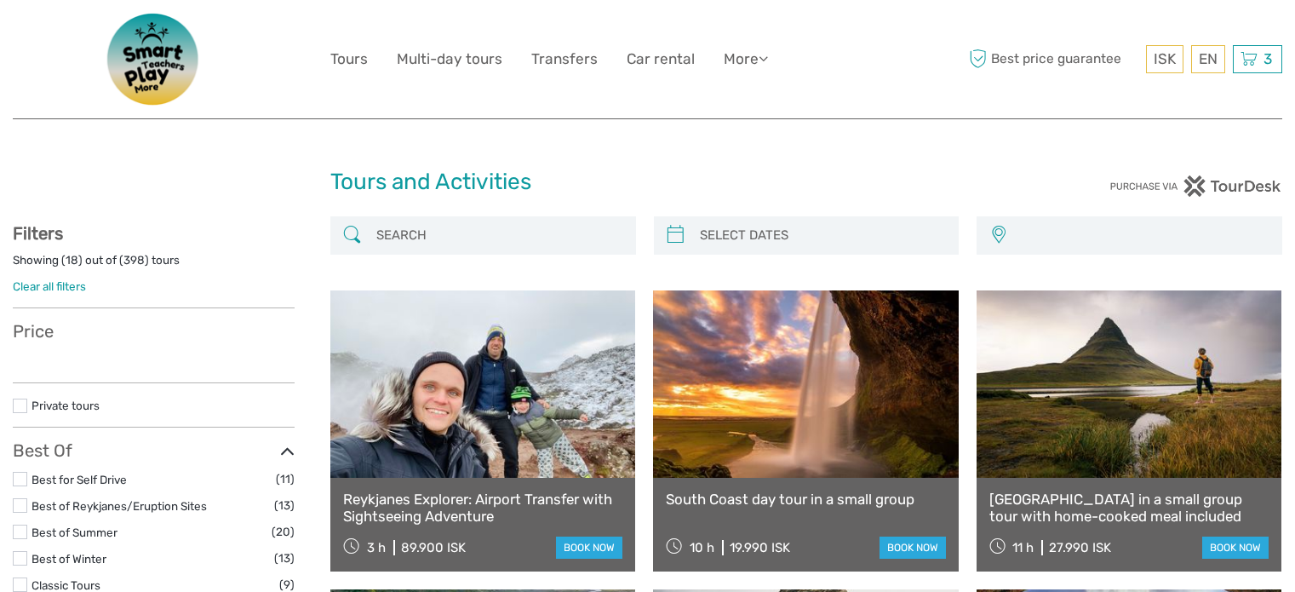
select select
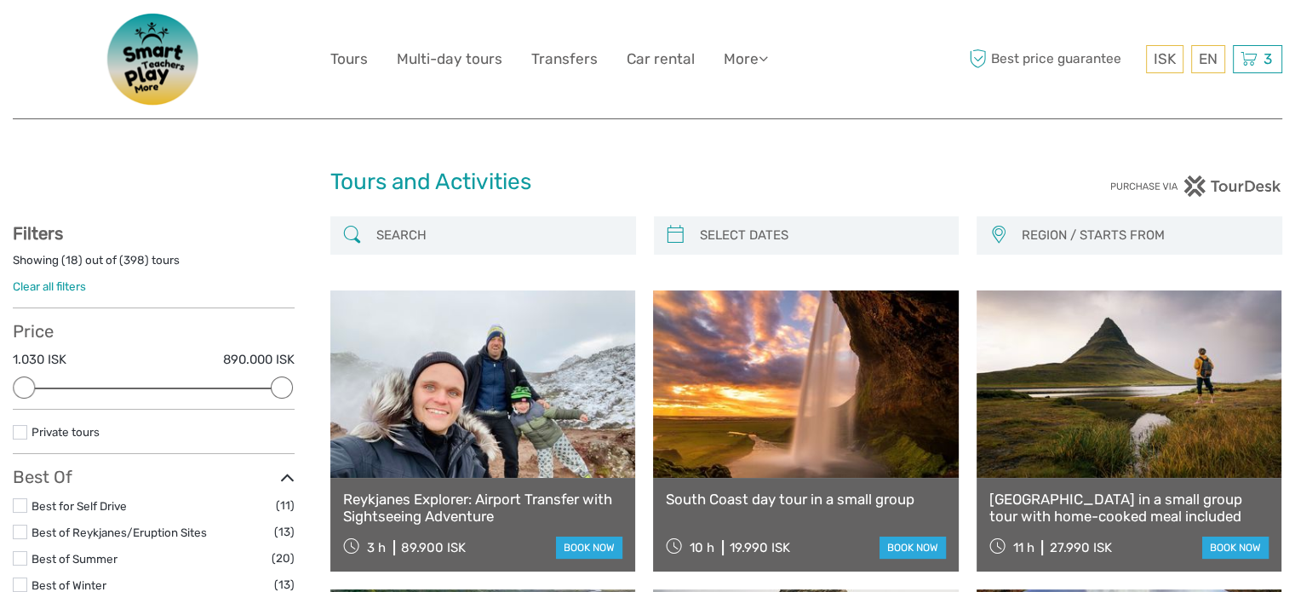
click at [183, 54] on img at bounding box center [154, 59] width 136 height 93
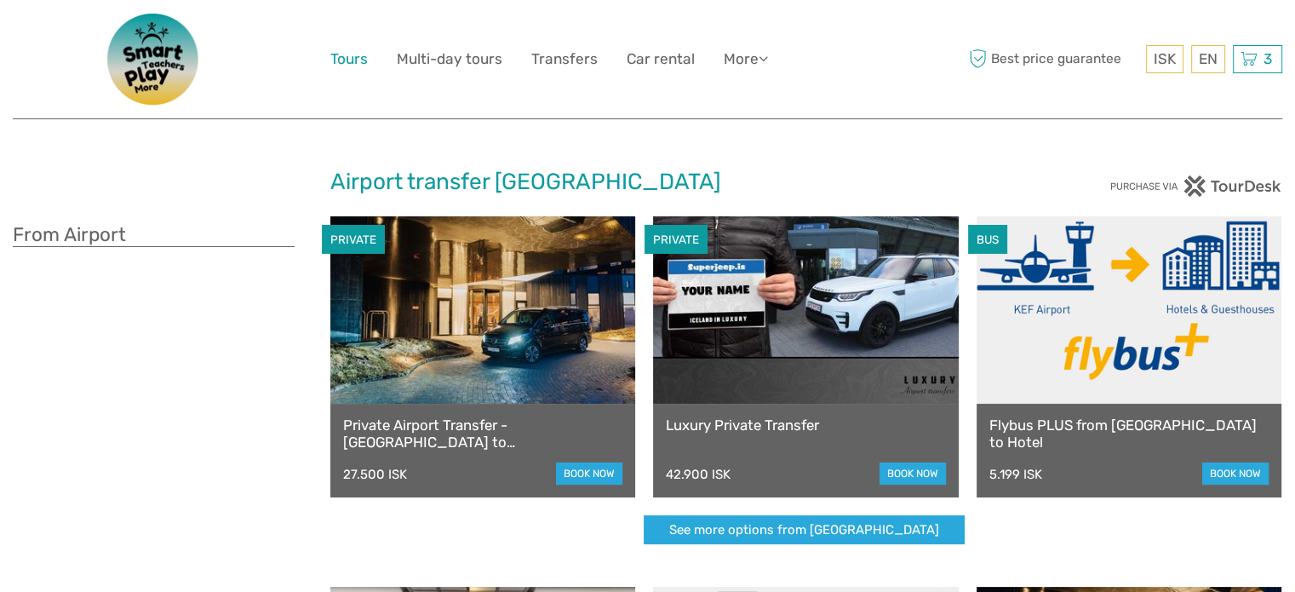
click at [343, 54] on link "Tours" at bounding box center [348, 59] width 37 height 25
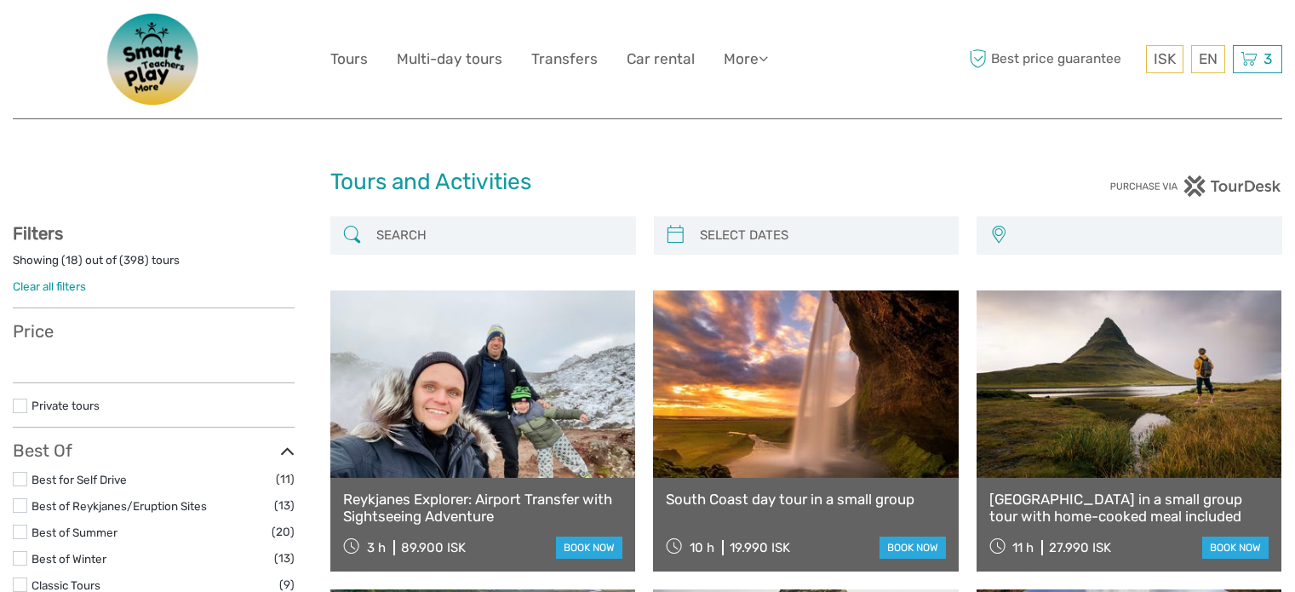
select select
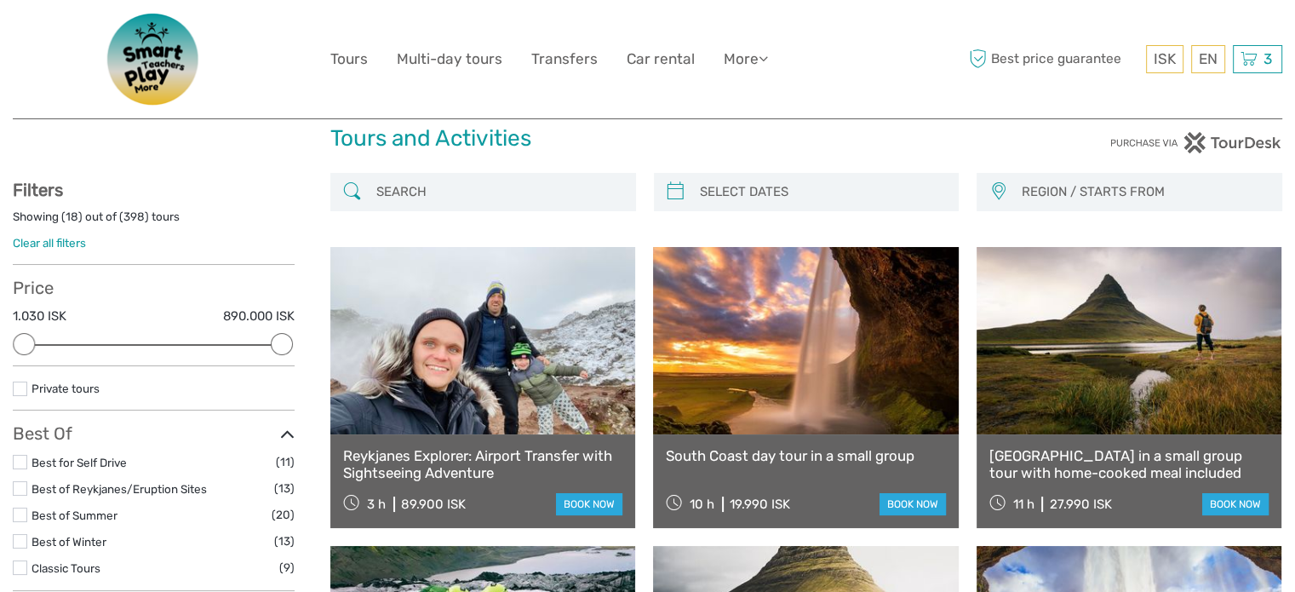
scroll to position [85, 0]
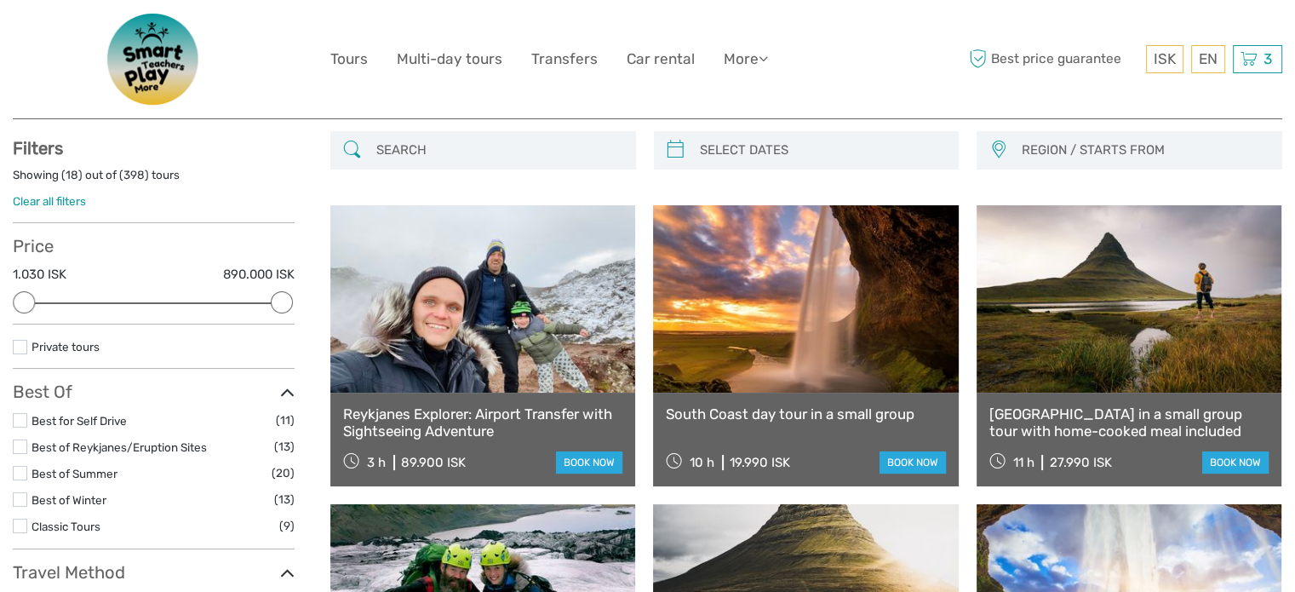
click at [13, 413] on label at bounding box center [20, 420] width 14 height 14
click at [0, 0] on input "checkbox" at bounding box center [0, 0] width 0 height 0
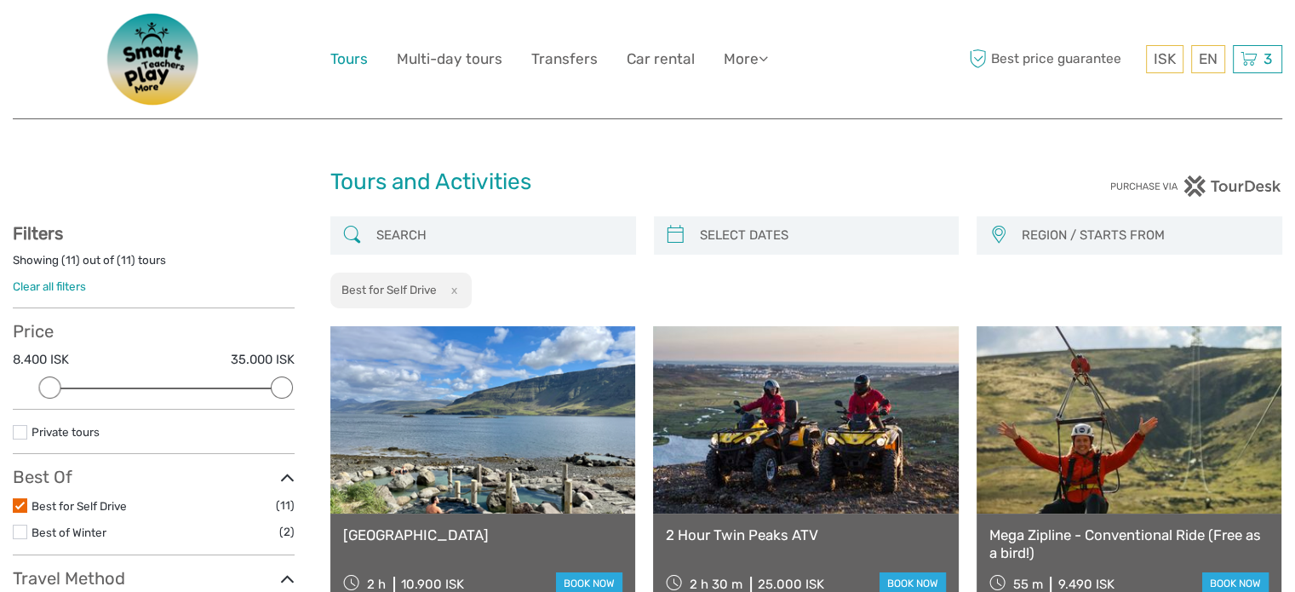
click at [332, 50] on link "Tours" at bounding box center [348, 59] width 37 height 25
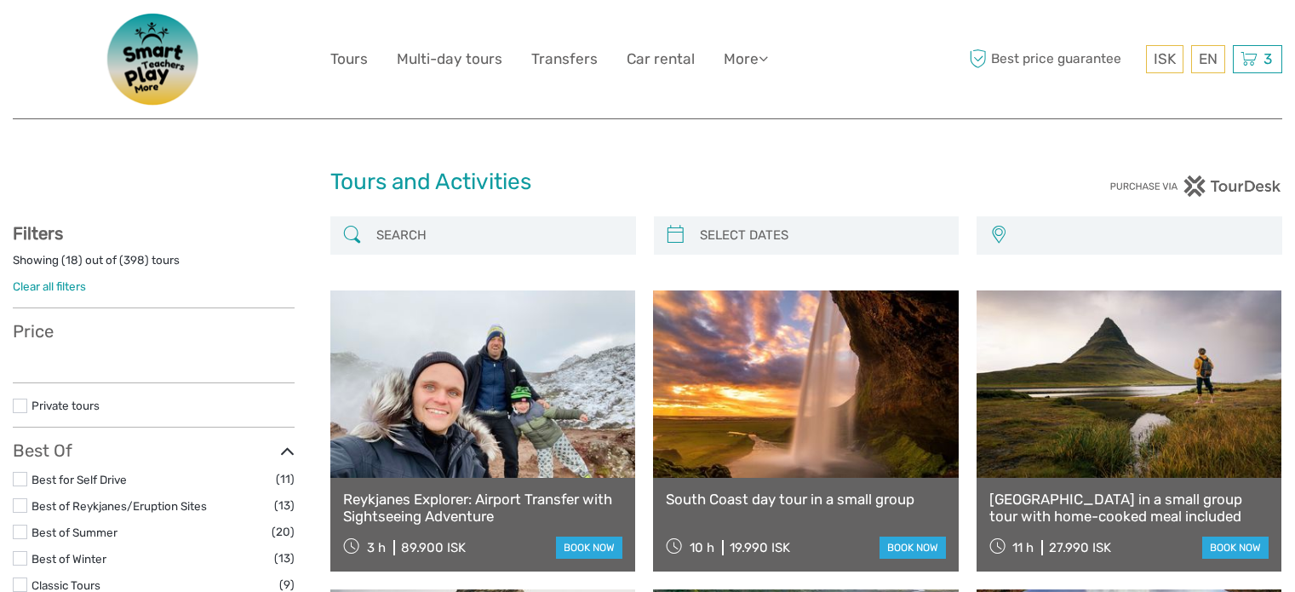
select select
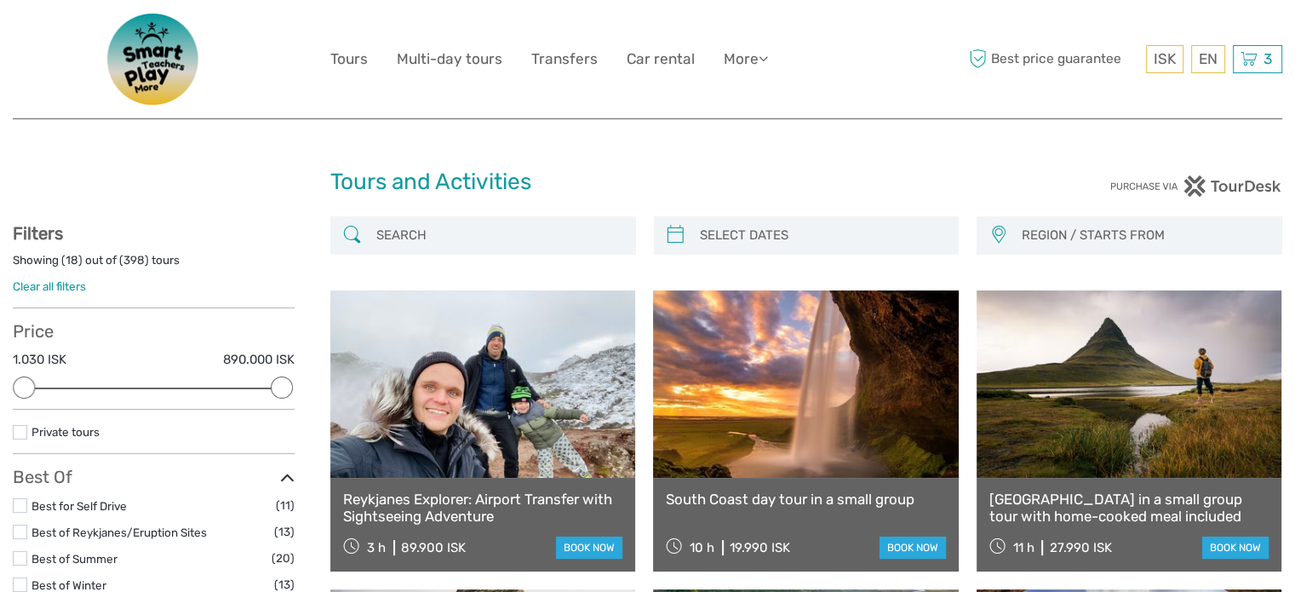
click at [149, 55] on img at bounding box center [154, 59] width 136 height 93
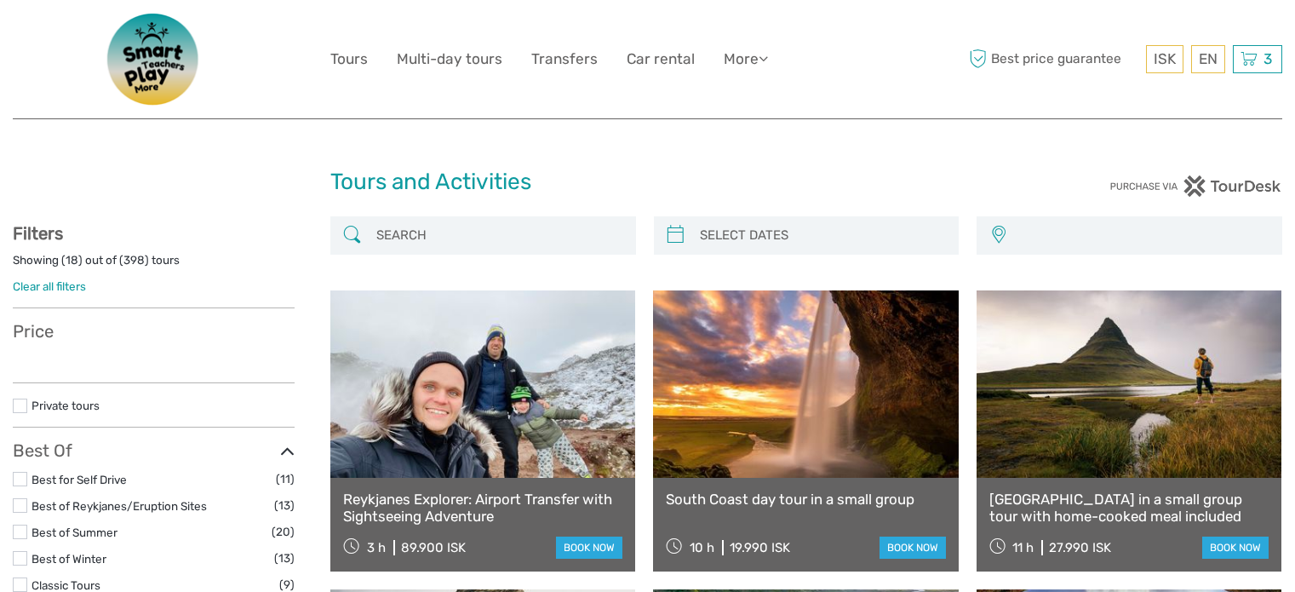
select select
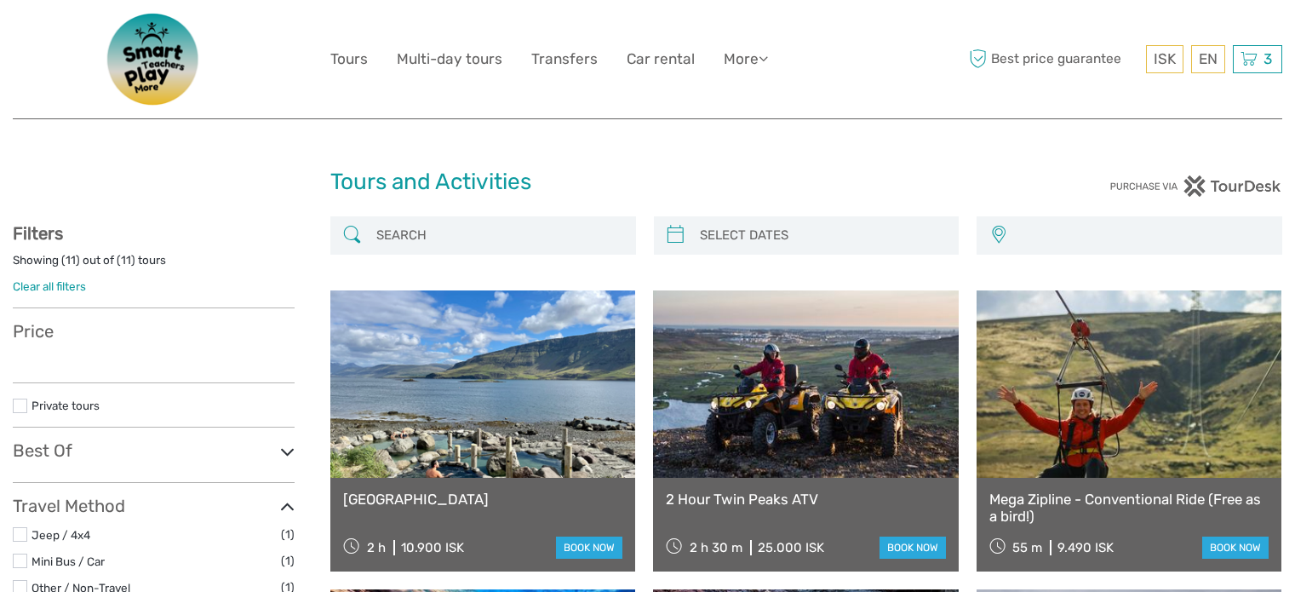
select select
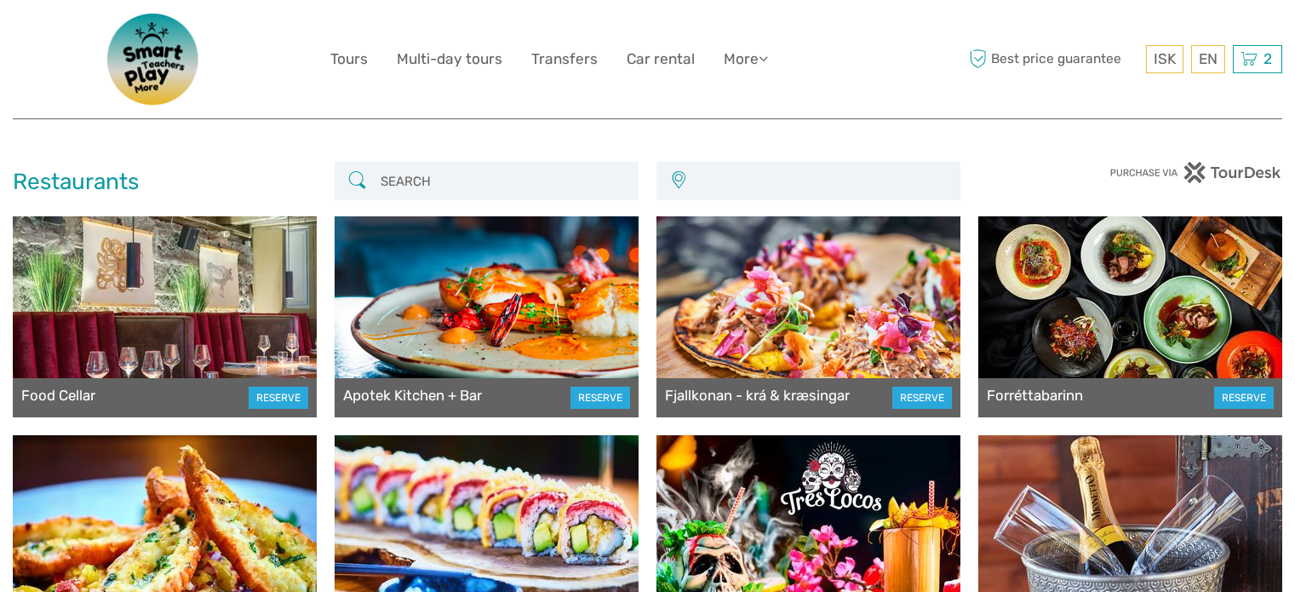
scroll to position [426, 0]
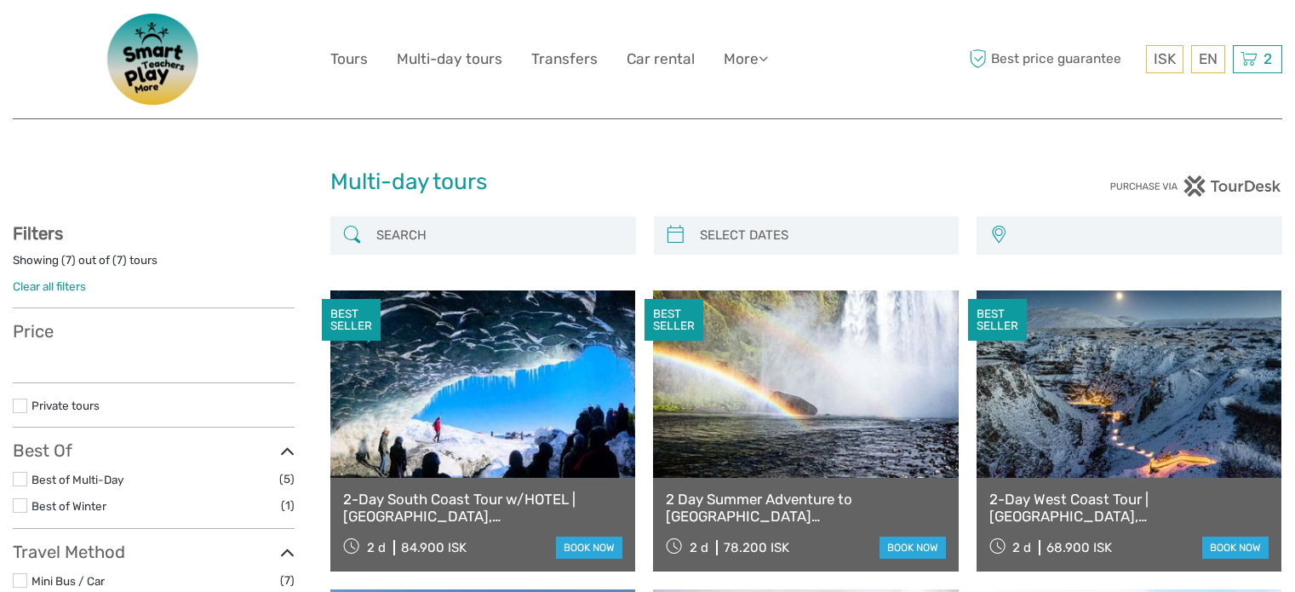
select select
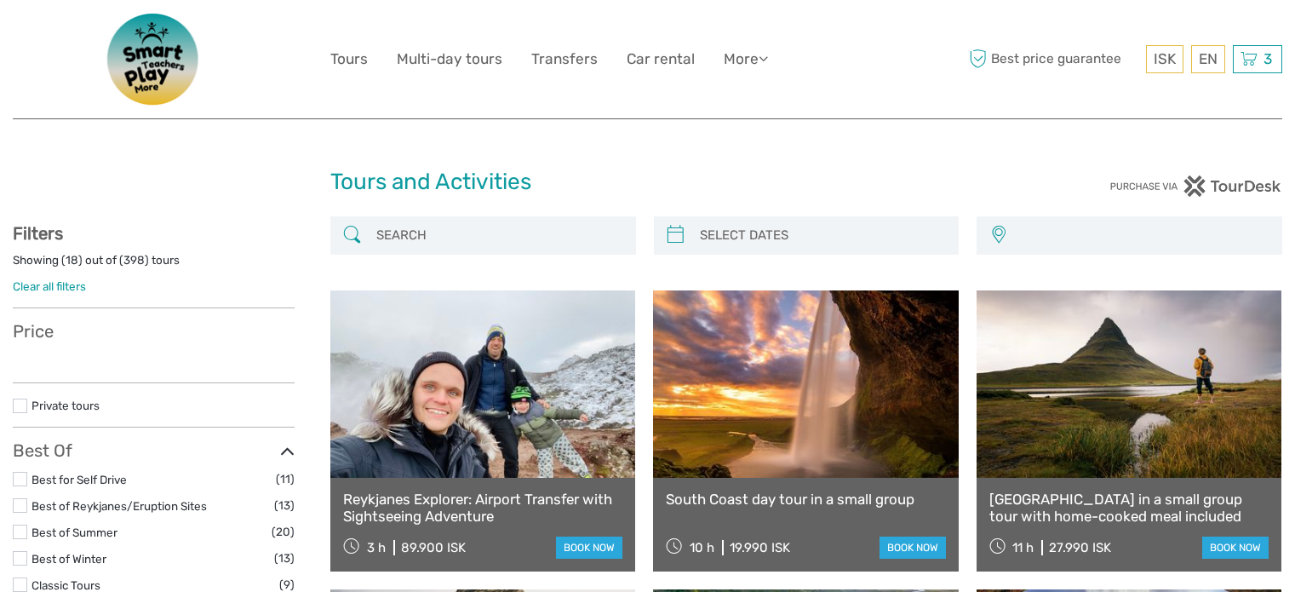
select select
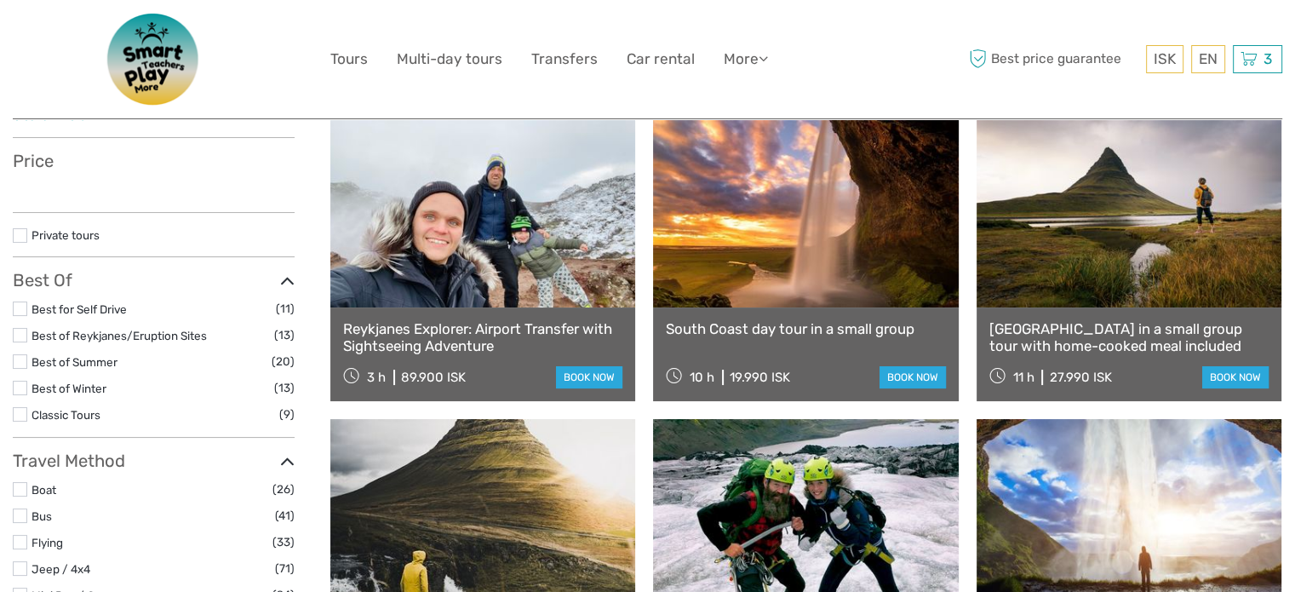
select select
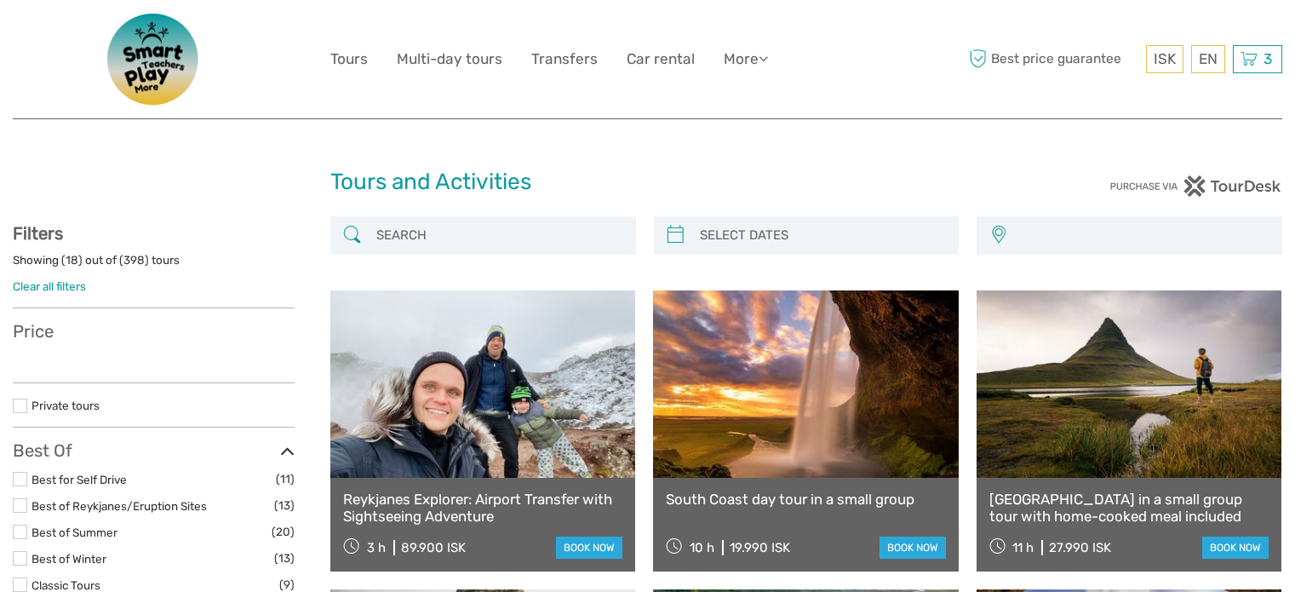
select select
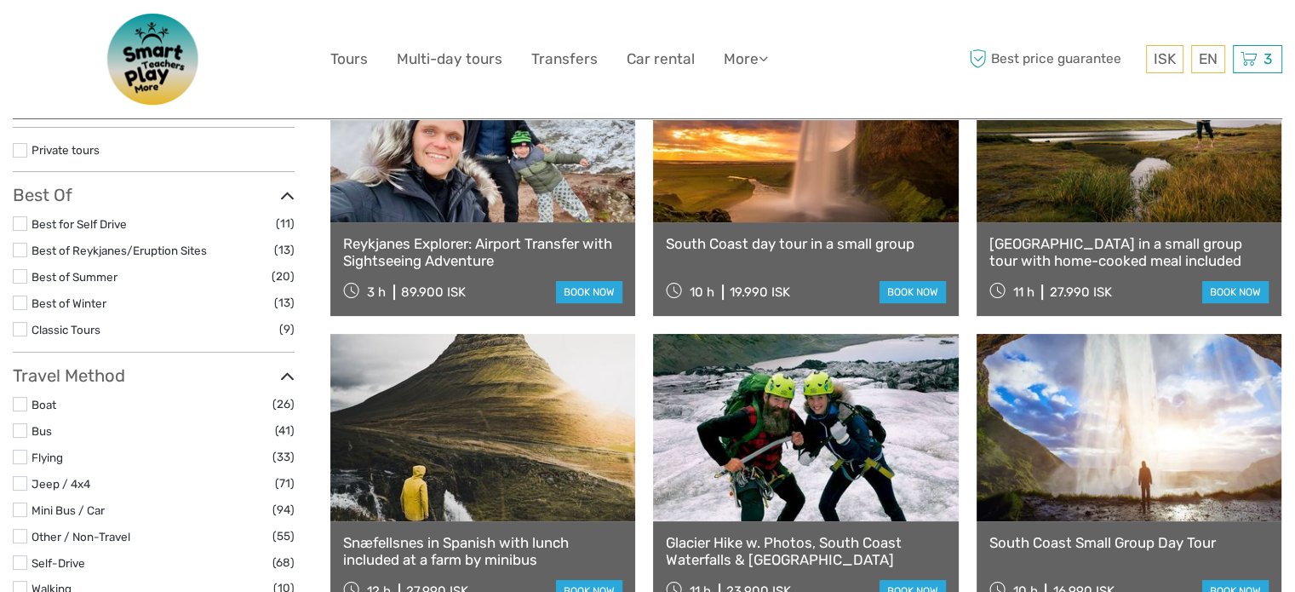
select select
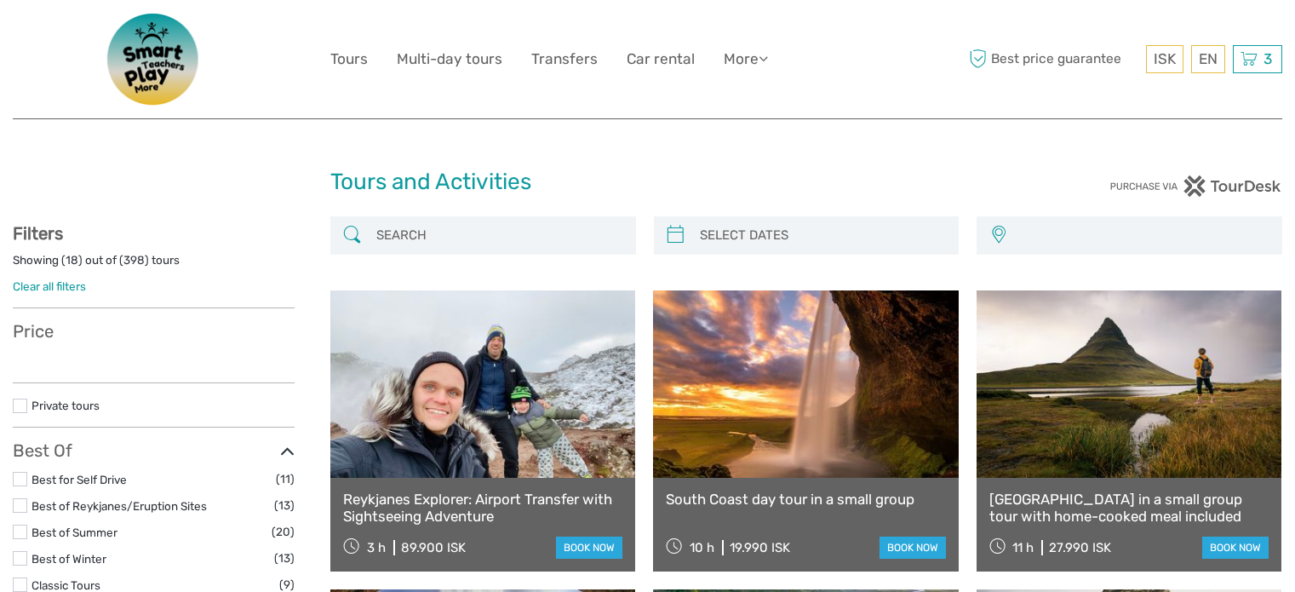
select select
